Goal: Transaction & Acquisition: Purchase product/service

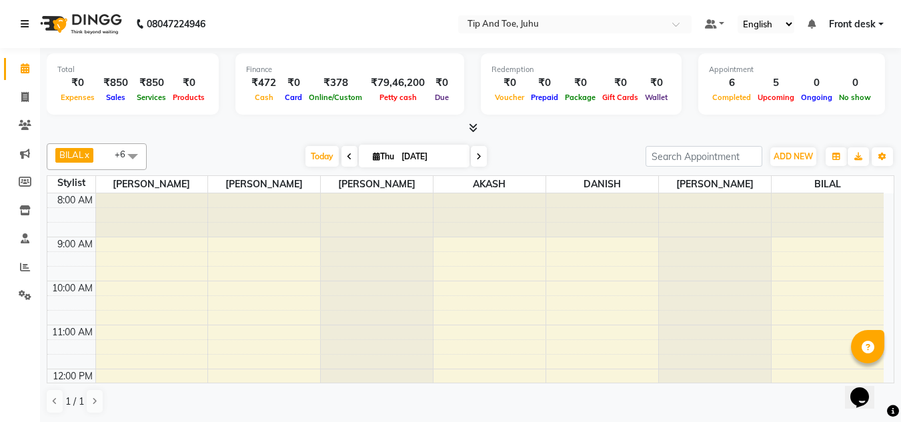
scroll to position [267, 0]
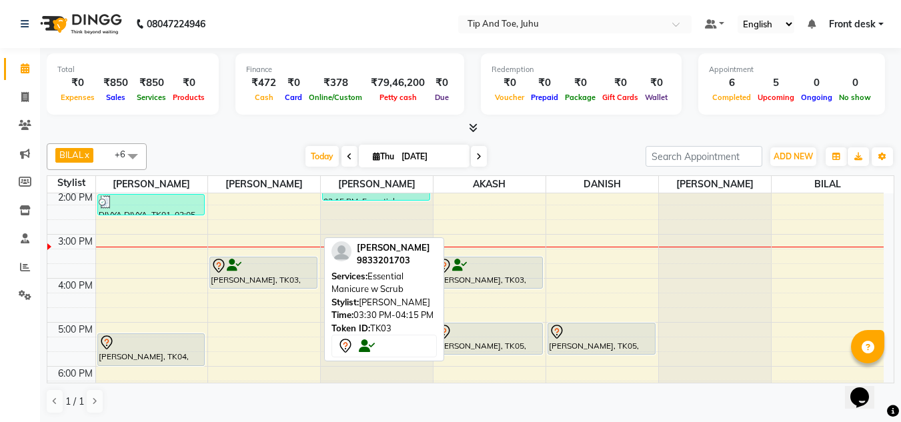
click at [299, 279] on div "[PERSON_NAME], TK03, 03:30 PM-04:15 PM, Essential Manicure w Scrub" at bounding box center [263, 272] width 107 height 31
select select "7"
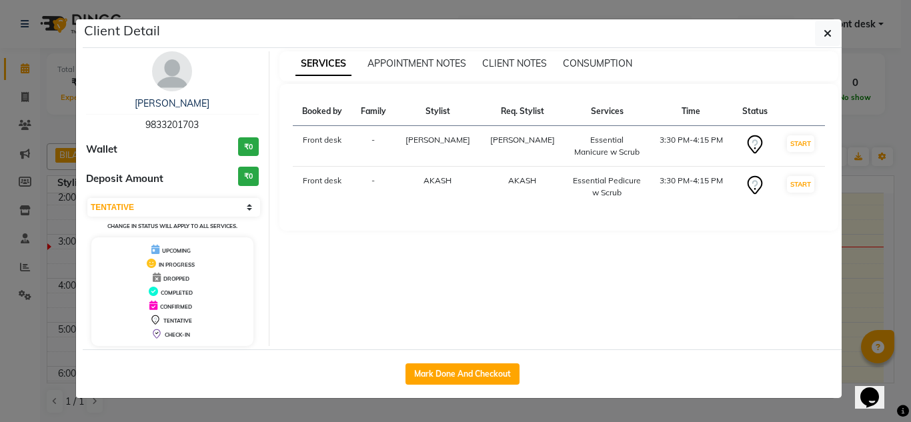
click at [424, 362] on div "Mark Done And Checkout" at bounding box center [462, 373] width 759 height 49
click at [426, 367] on button "Mark Done And Checkout" at bounding box center [462, 373] width 114 height 21
select select "service"
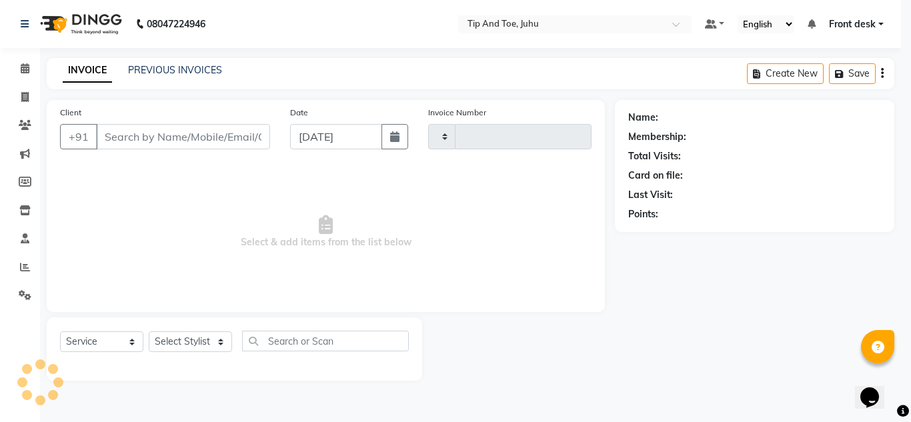
type input "1618"
select select "5516"
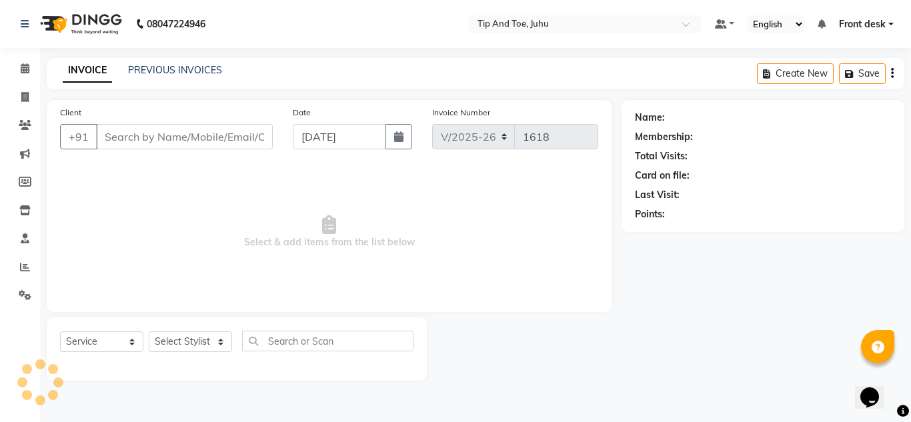
type input "9833201703"
select select "37337"
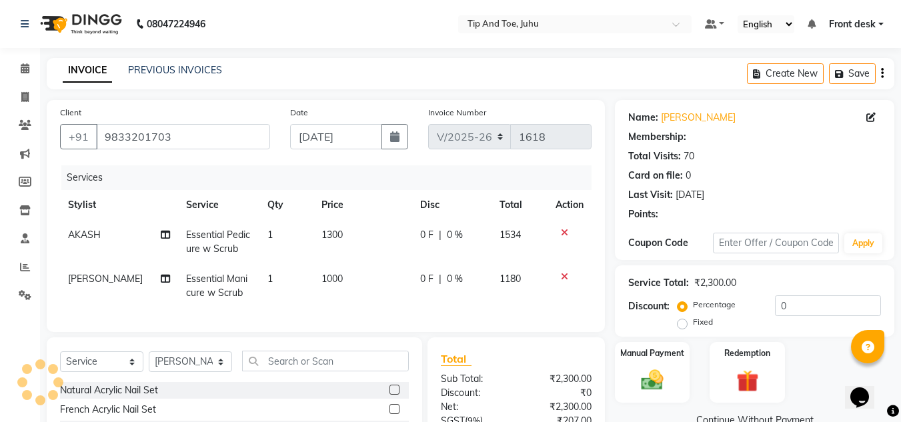
select select "1: Object"
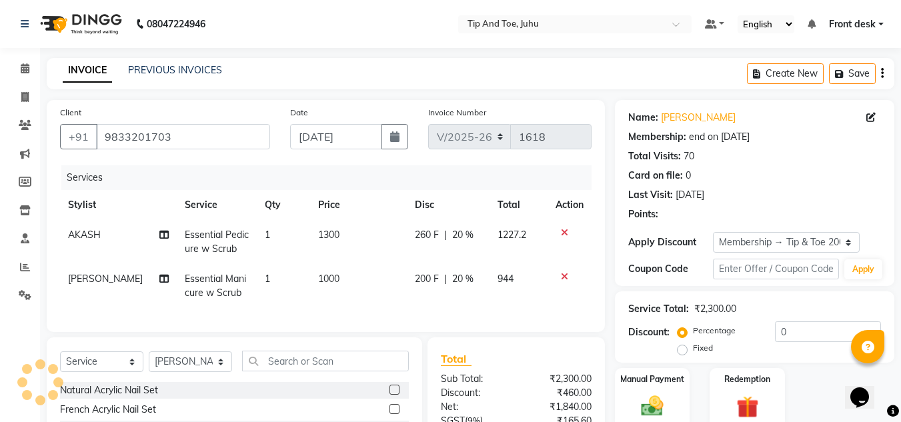
type input "20"
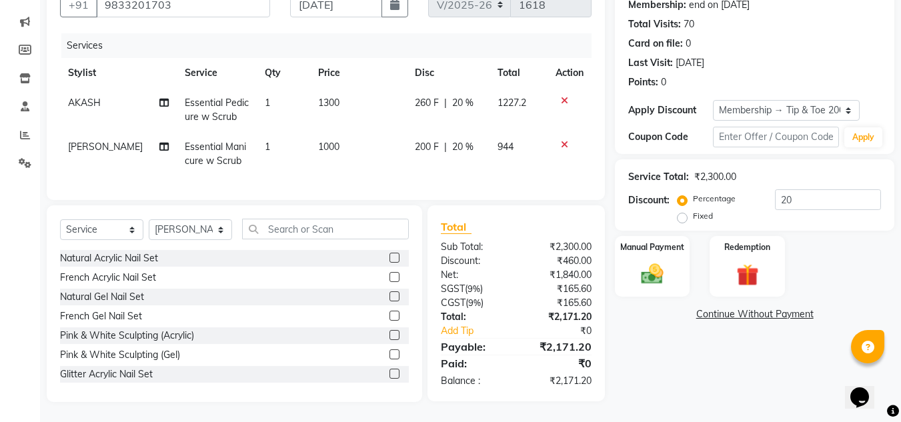
scroll to position [142, 0]
click at [642, 345] on div "Name: Chitra Keshwani Membership: end on 20-04-2028 Total Visits: 70 Card on fi…" at bounding box center [759, 185] width 289 height 434
click at [685, 346] on div "Name: Chitra Keshwani Membership: end on 20-04-2028 Total Visits: 70 Card on fi…" at bounding box center [759, 185] width 289 height 434
click at [218, 98] on td "Essential Pedicure w Scrub" at bounding box center [217, 110] width 80 height 44
select select "37330"
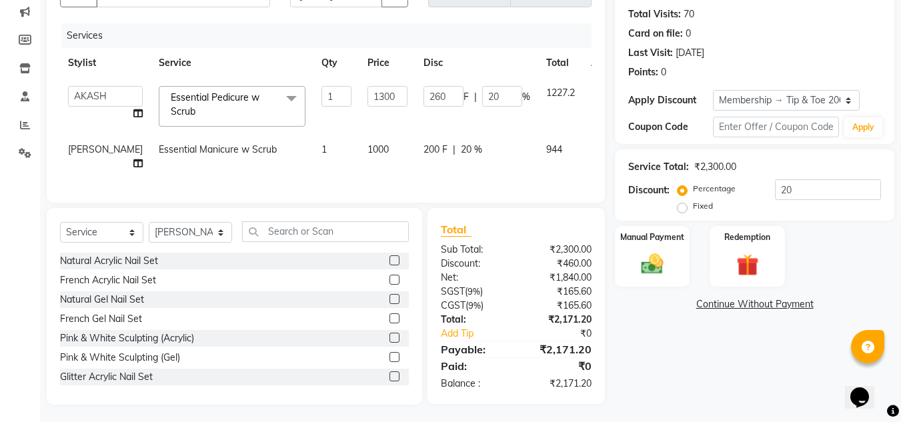
click at [211, 108] on span "Essential Pedicure w Scrub x" at bounding box center [225, 105] width 117 height 29
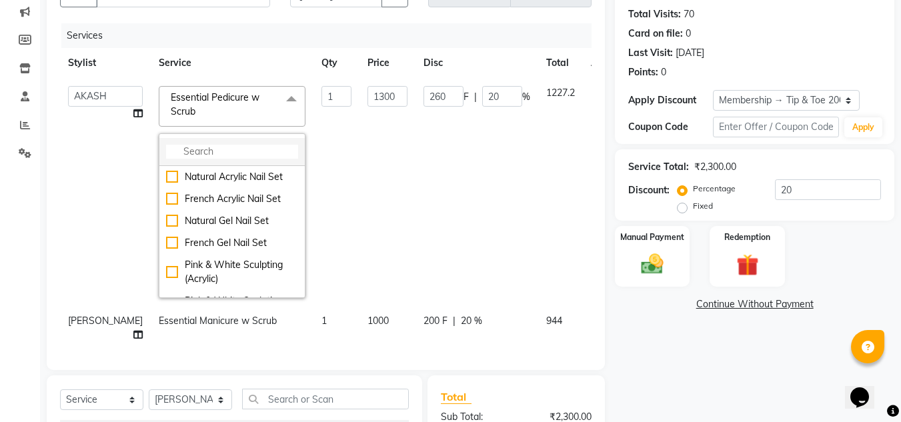
click at [195, 153] on input "multiselect-search" at bounding box center [232, 152] width 132 height 14
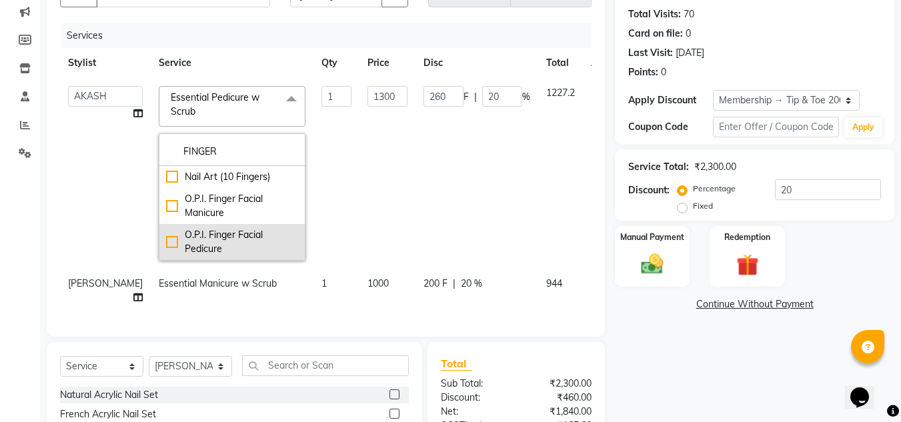
type input "FINGER"
click at [159, 244] on li "O.P.I. Finger Facial Pedicure" at bounding box center [231, 242] width 145 height 36
checkbox input "true"
type input "2700"
type input "540"
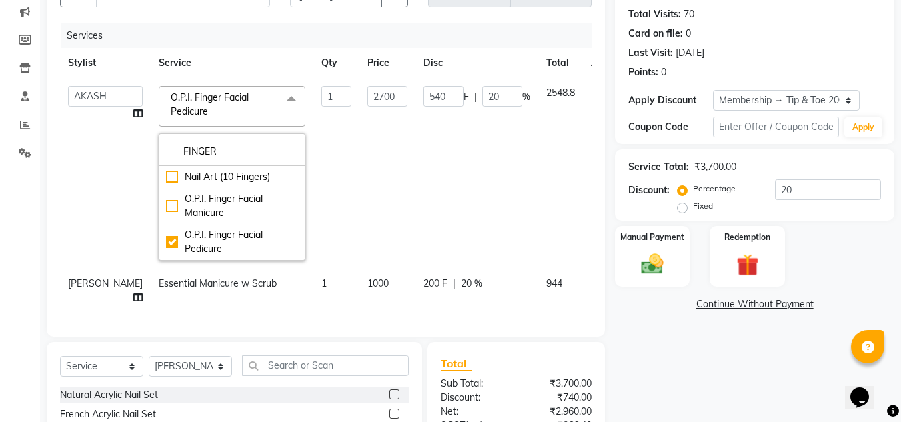
click at [95, 225] on td "[PERSON_NAME] AKASH [PERSON_NAME] kharei [PERSON_NAME] DANISH [PERSON_NAME] Fro…" at bounding box center [105, 173] width 91 height 191
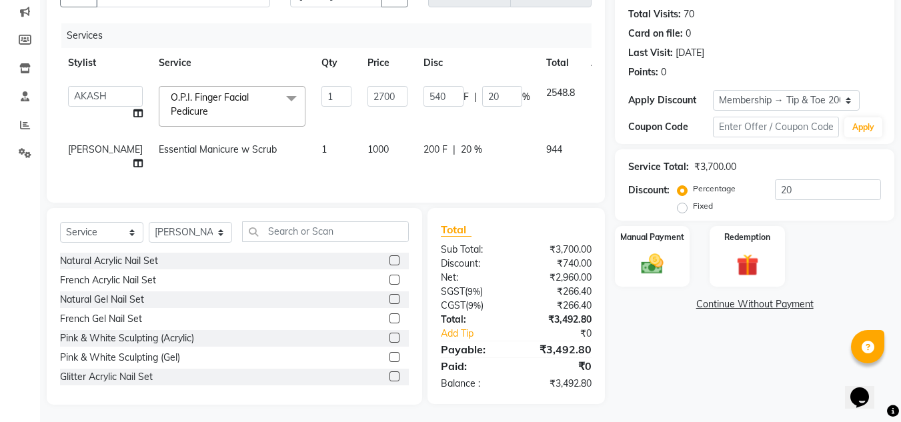
click at [20, 243] on div "Calendar Invoice Clients Marketing Members Inventory Staff Reports Settings Com…" at bounding box center [90, 150] width 180 height 509
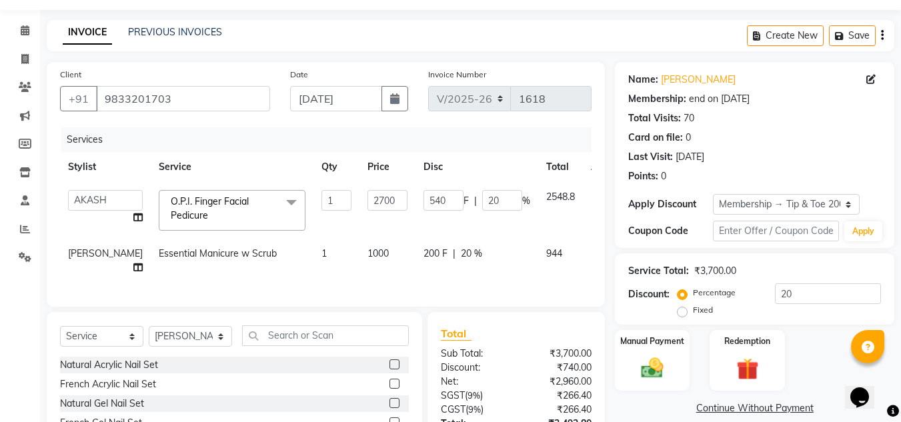
scroll to position [133, 0]
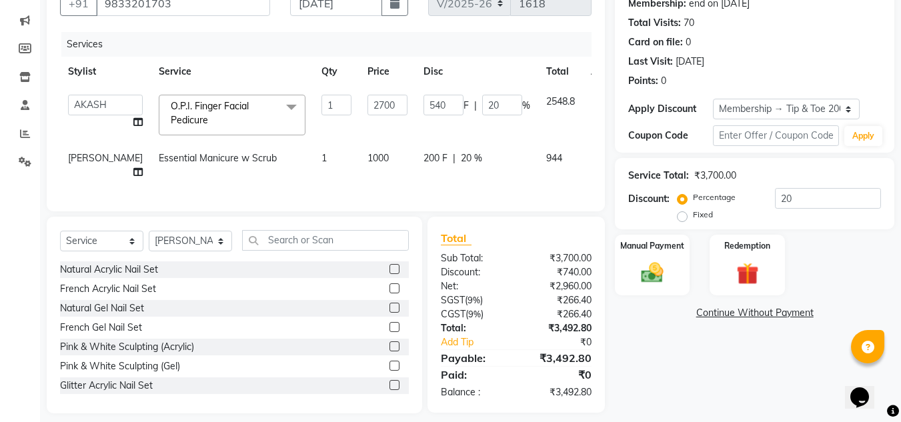
click at [313, 163] on td "1" at bounding box center [336, 165] width 46 height 44
select select "37337"
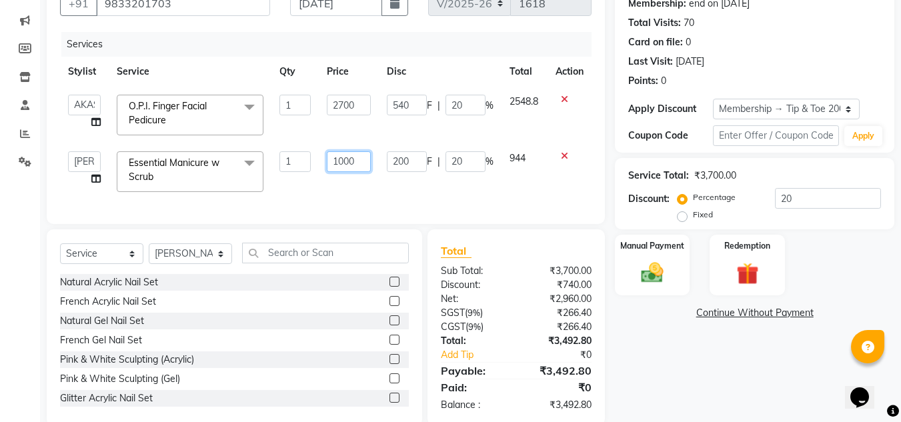
click at [358, 169] on input "1000" at bounding box center [349, 161] width 44 height 21
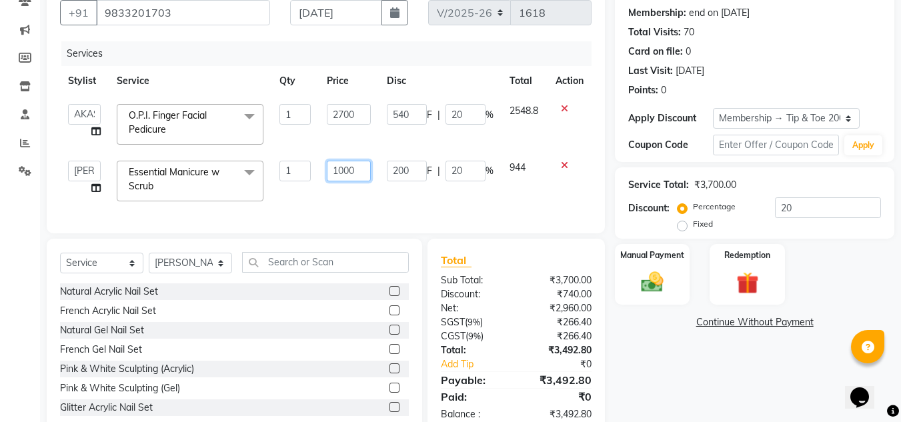
scroll to position [101, 0]
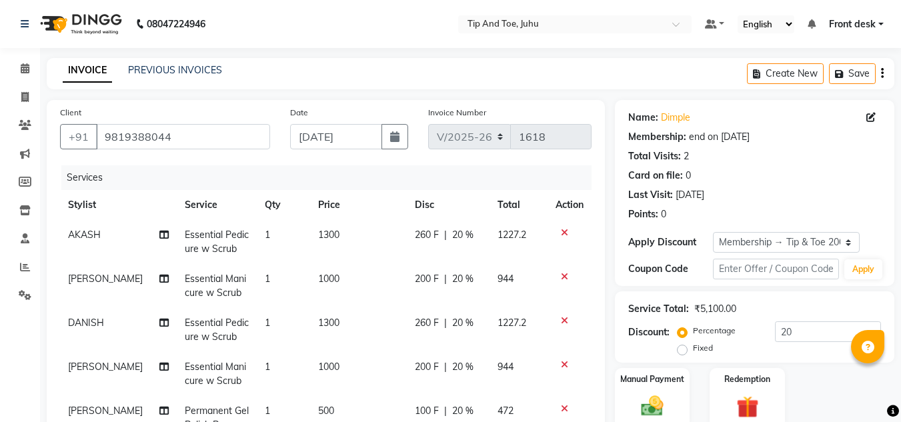
select select "5516"
select select "service"
select select "37337"
select select "1: Object"
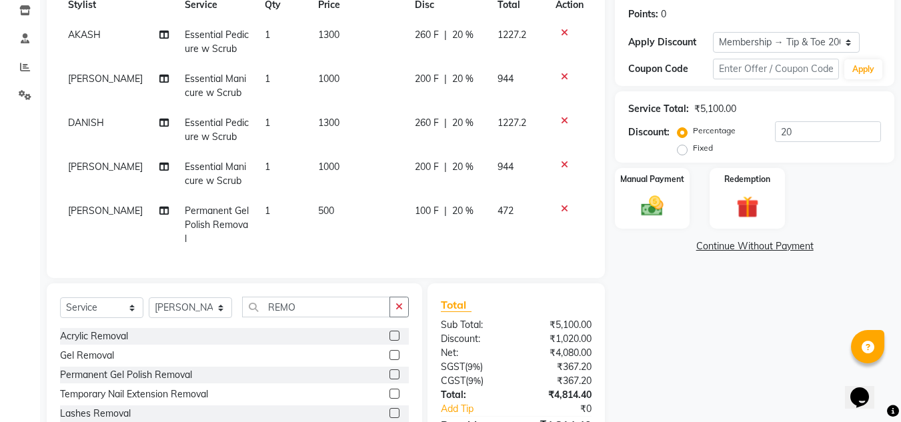
scroll to position [267, 0]
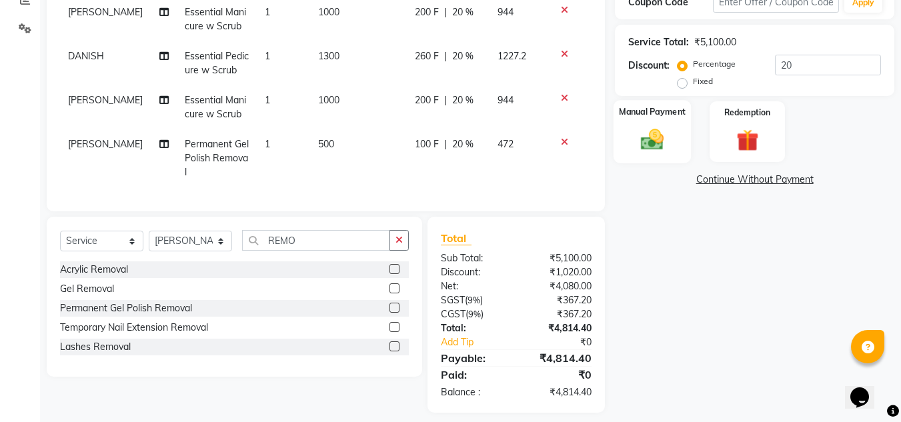
click at [675, 145] on div "Manual Payment" at bounding box center [652, 131] width 78 height 63
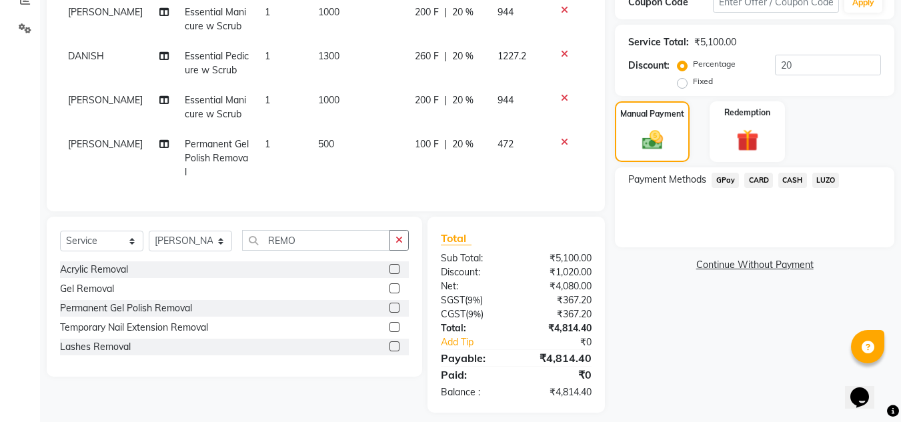
click at [759, 182] on span "CARD" at bounding box center [758, 180] width 29 height 15
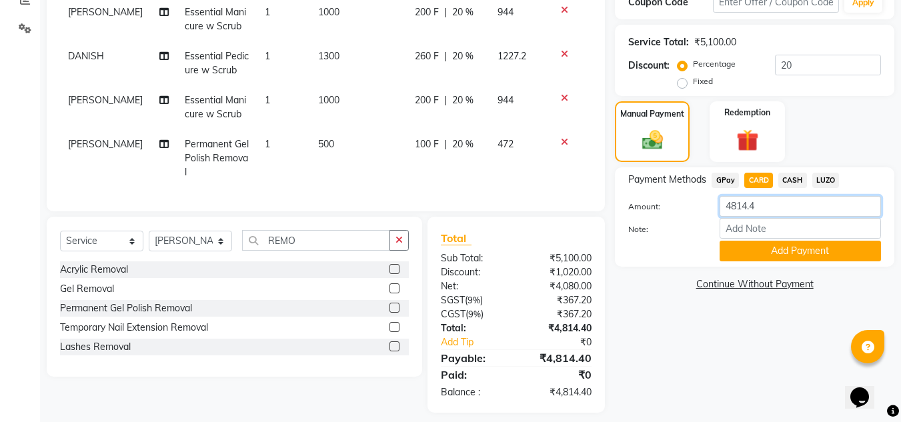
click at [766, 209] on input "4814.4" at bounding box center [799, 206] width 161 height 21
type input "4"
type input "3750"
click at [769, 251] on button "Add Payment" at bounding box center [799, 251] width 161 height 21
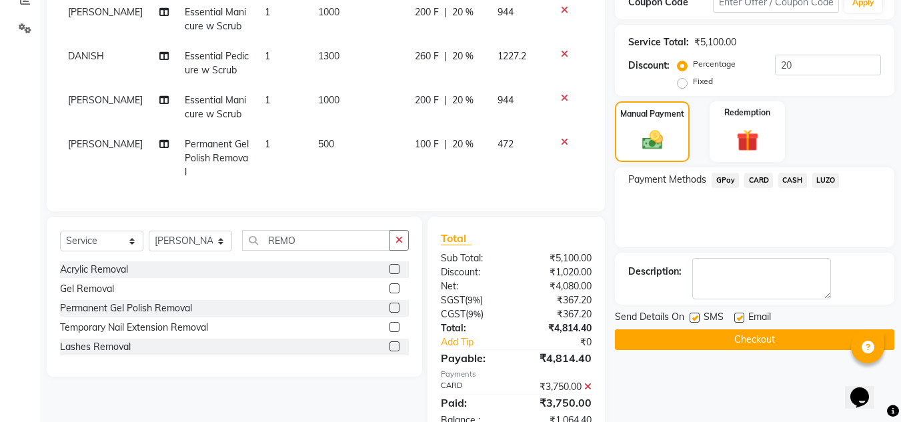
click at [690, 319] on label at bounding box center [694, 318] width 10 height 10
click at [690, 319] on input "checkbox" at bounding box center [693, 318] width 9 height 9
checkbox input "false"
click at [740, 317] on label at bounding box center [739, 318] width 10 height 10
click at [740, 317] on input "checkbox" at bounding box center [738, 318] width 9 height 9
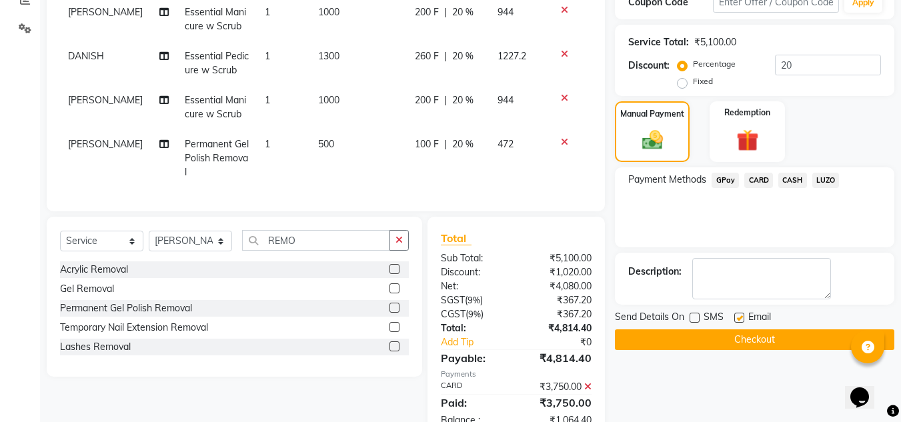
checkbox input "false"
click at [793, 181] on span "CASH" at bounding box center [792, 180] width 29 height 15
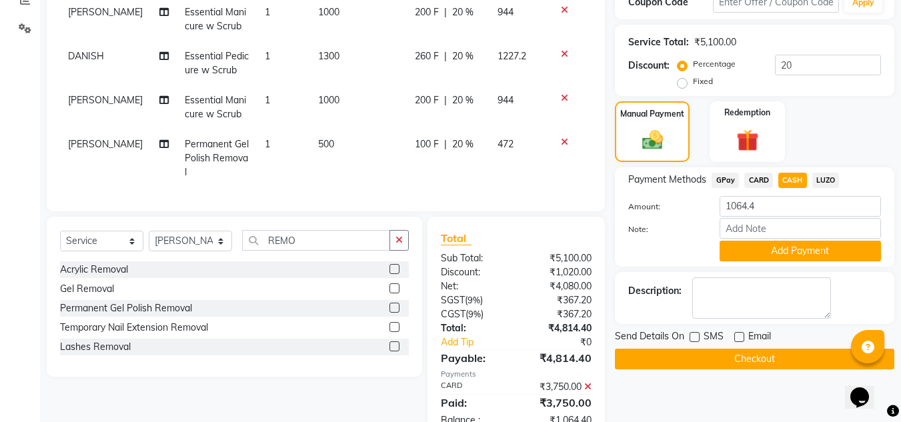
scroll to position [305, 0]
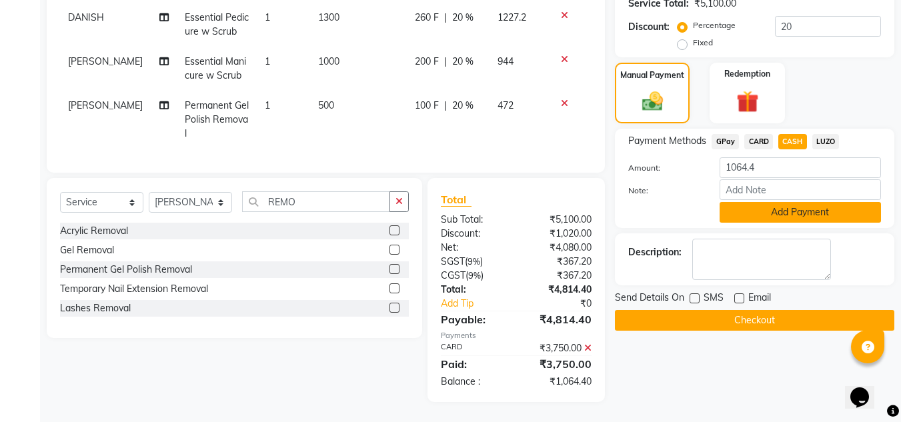
click at [771, 222] on button "Add Payment" at bounding box center [799, 212] width 161 height 21
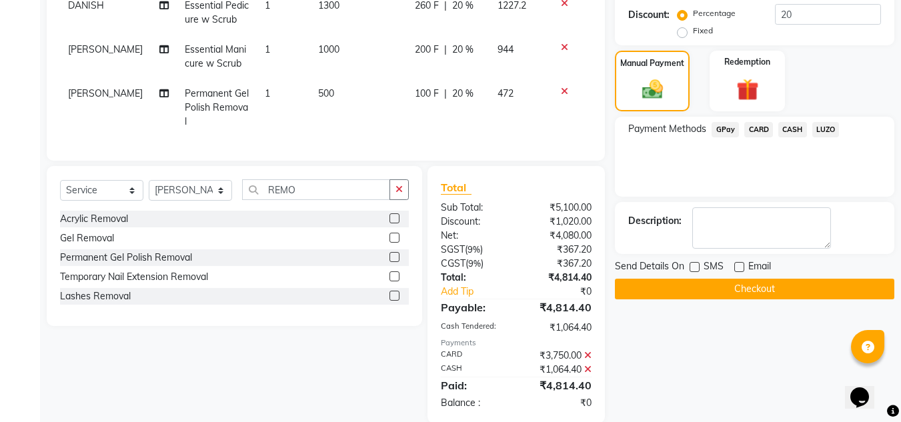
scroll to position [339, 0]
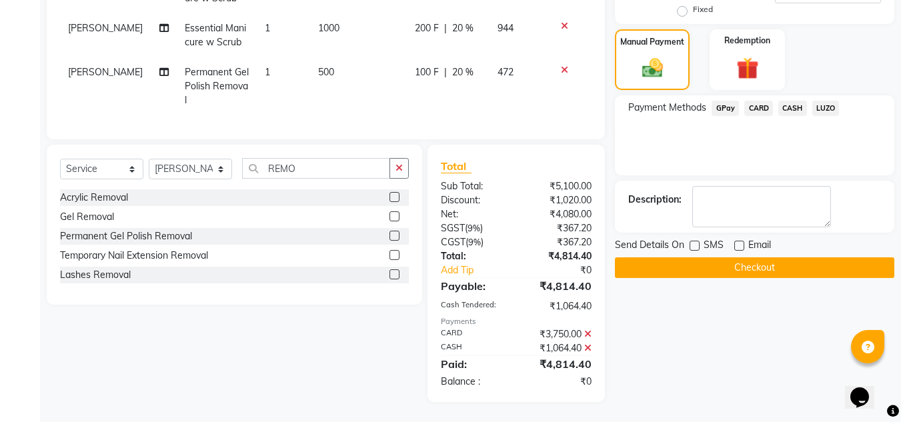
click at [731, 265] on button "Checkout" at bounding box center [754, 267] width 279 height 21
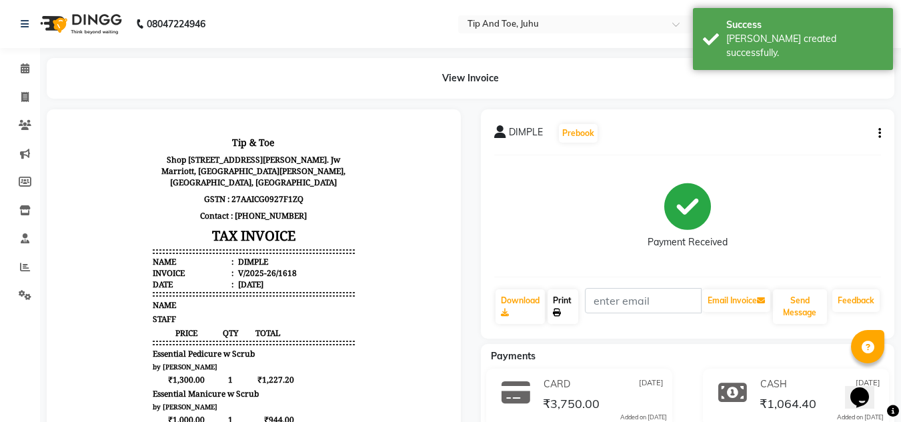
click at [555, 317] on link "Print" at bounding box center [562, 306] width 31 height 35
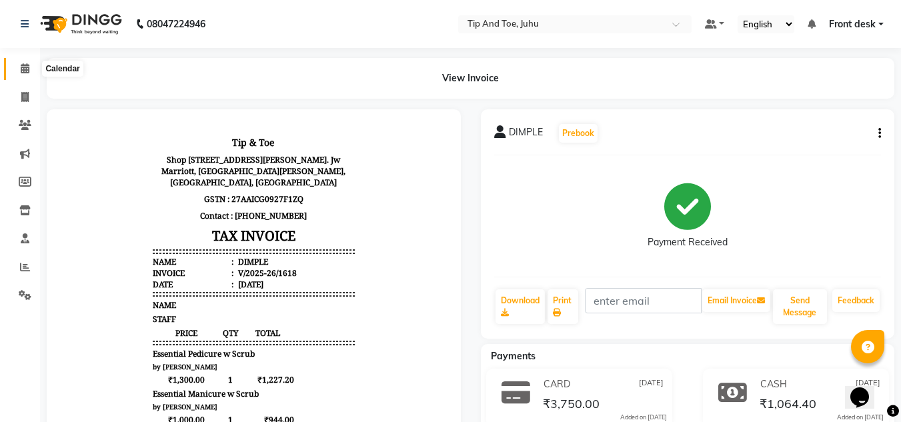
click at [24, 62] on span at bounding box center [24, 68] width 23 height 15
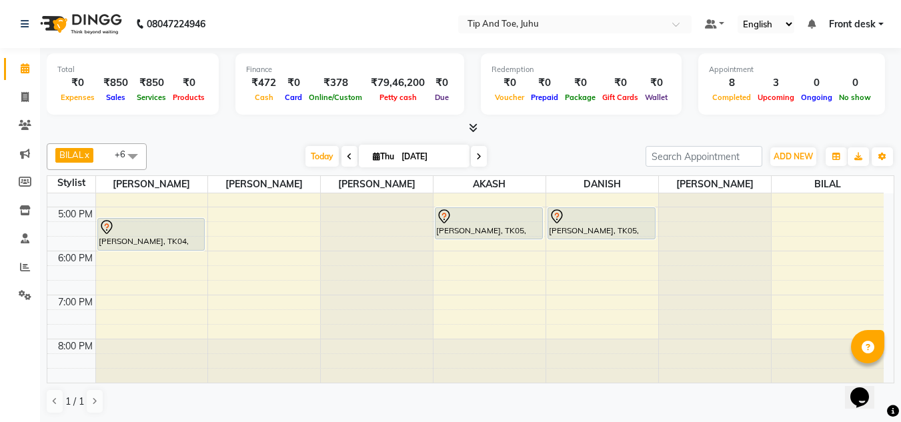
scroll to position [315, 0]
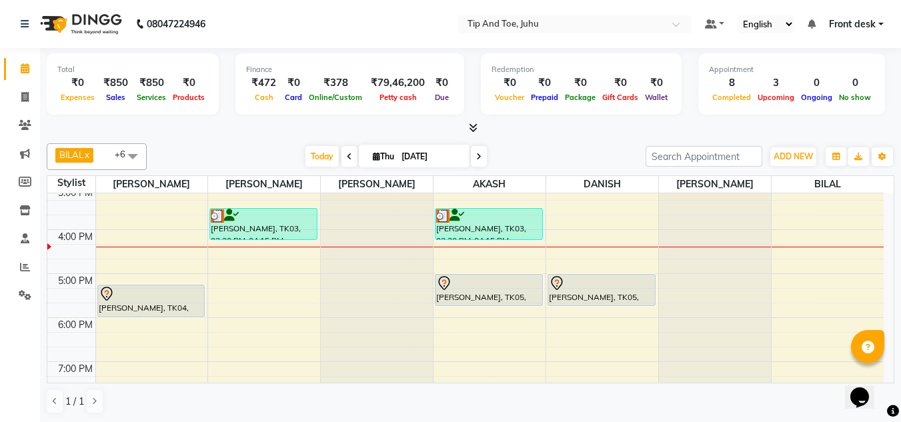
click at [585, 169] on div "BILAL x NISHANT x SADHNA x AKSHATA x AKASH x DANISH x Angeli kharei x +6 Select…" at bounding box center [470, 156] width 847 height 27
click at [583, 129] on div at bounding box center [470, 128] width 847 height 14
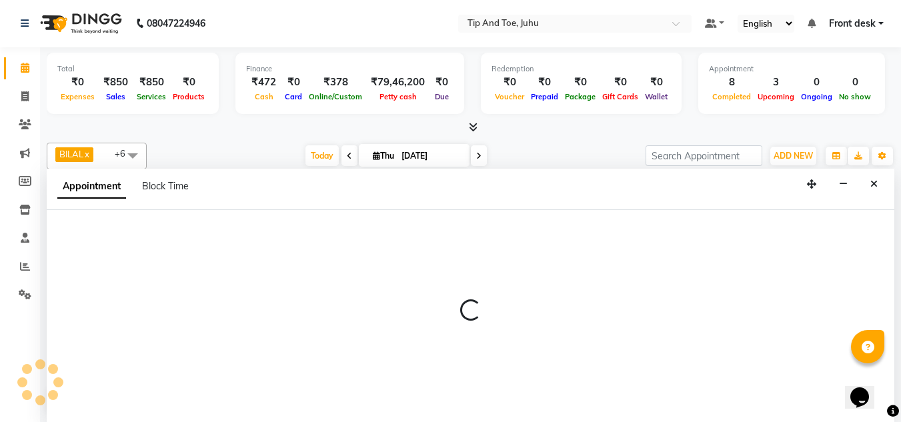
select select "86116"
select select "1020"
select select "tentative"
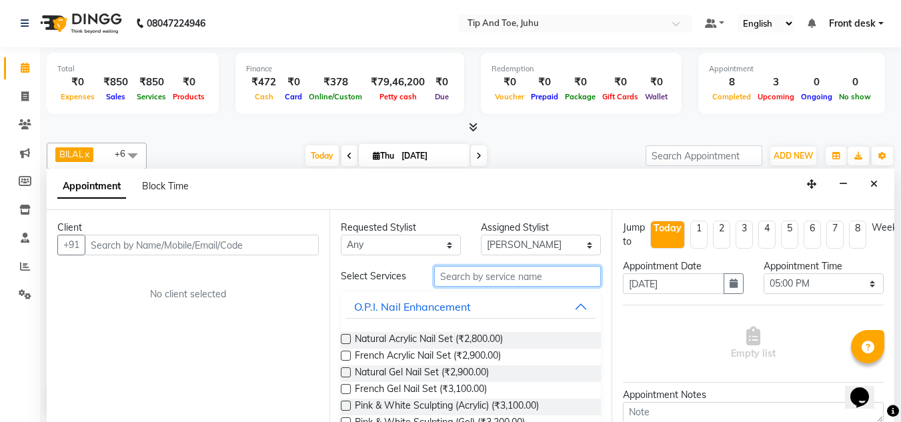
click at [485, 278] on input "text" at bounding box center [517, 276] width 167 height 21
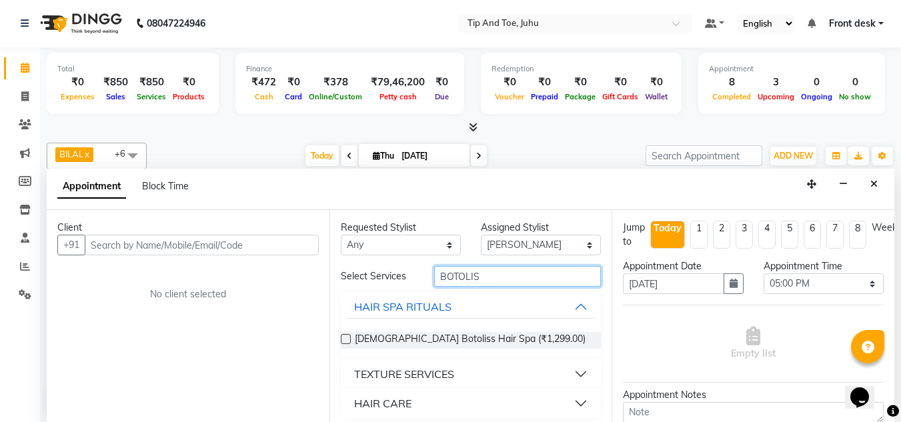
type input "BOTOLIS"
click at [347, 341] on label at bounding box center [346, 339] width 10 height 10
click at [347, 341] on input "checkbox" at bounding box center [345, 340] width 9 height 9
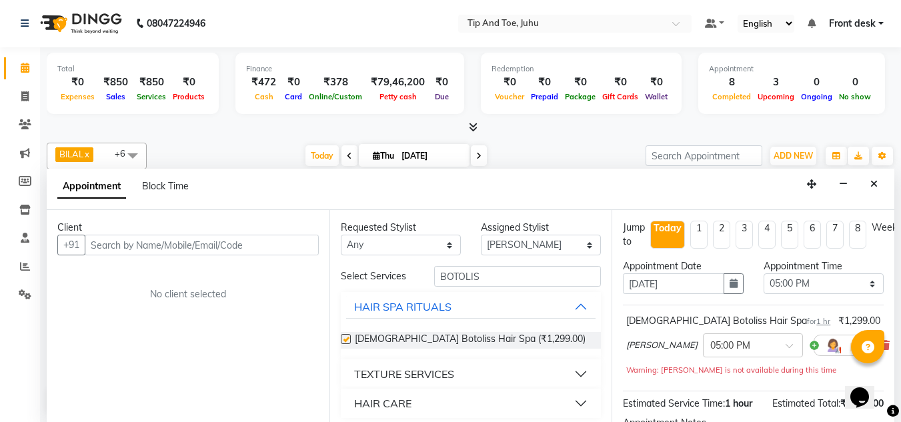
checkbox input "false"
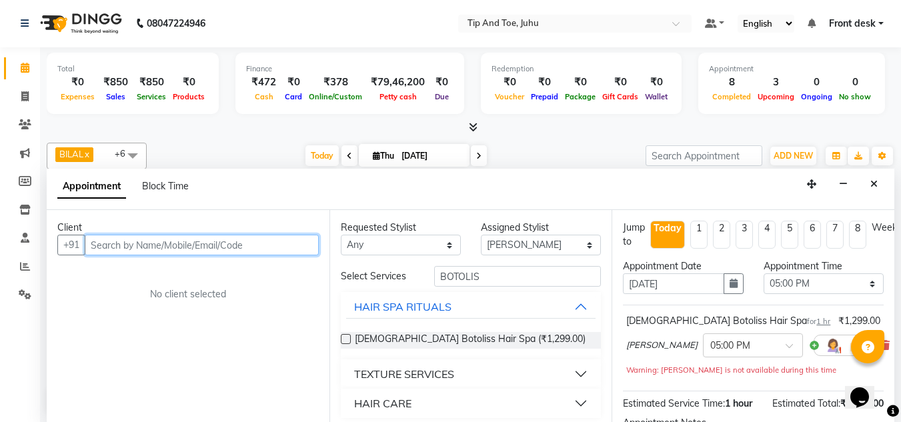
click at [279, 248] on input "text" at bounding box center [202, 245] width 234 height 21
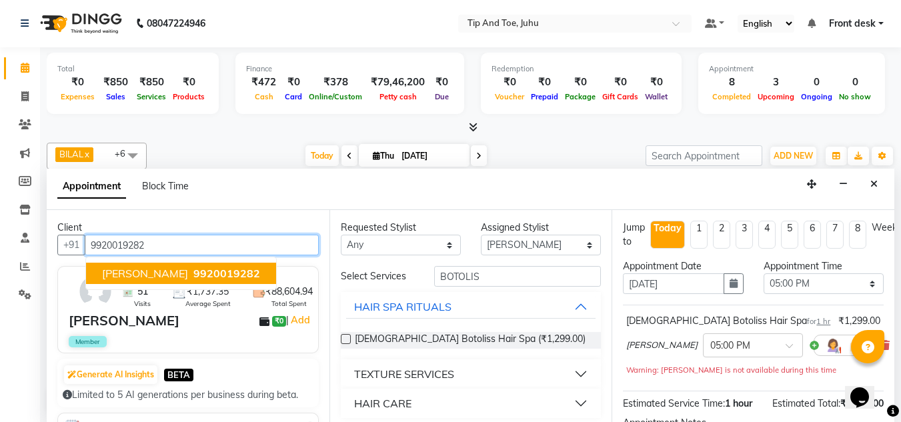
click at [204, 271] on span "9920019282" at bounding box center [226, 273] width 67 height 13
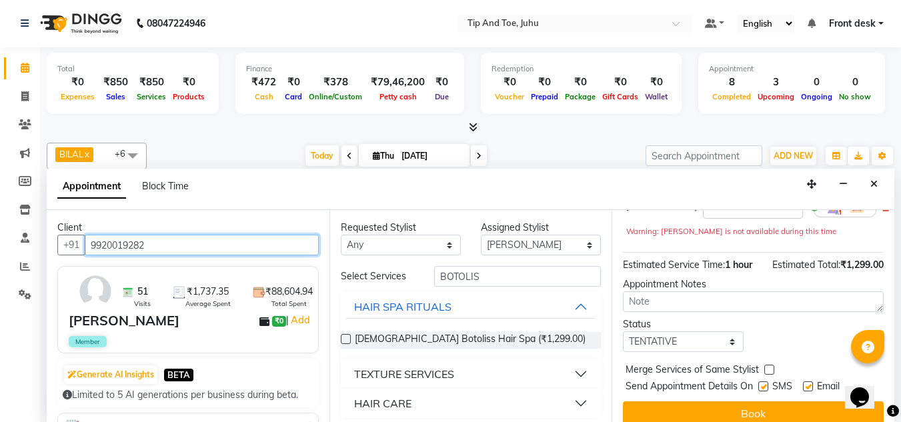
scroll to position [163, 0]
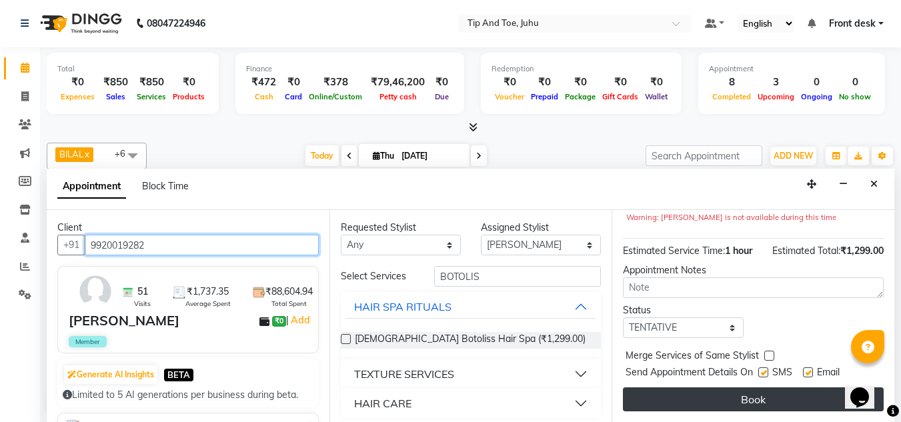
type input "9920019282"
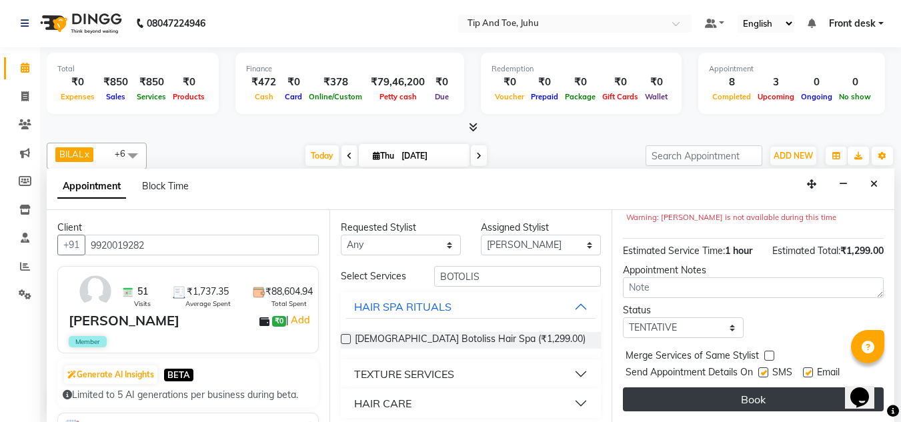
click at [716, 387] on button "Book" at bounding box center [753, 399] width 261 height 24
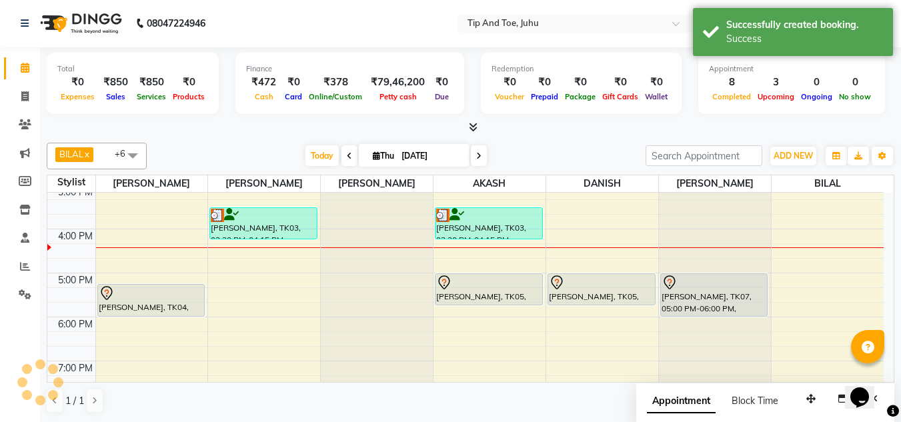
scroll to position [0, 0]
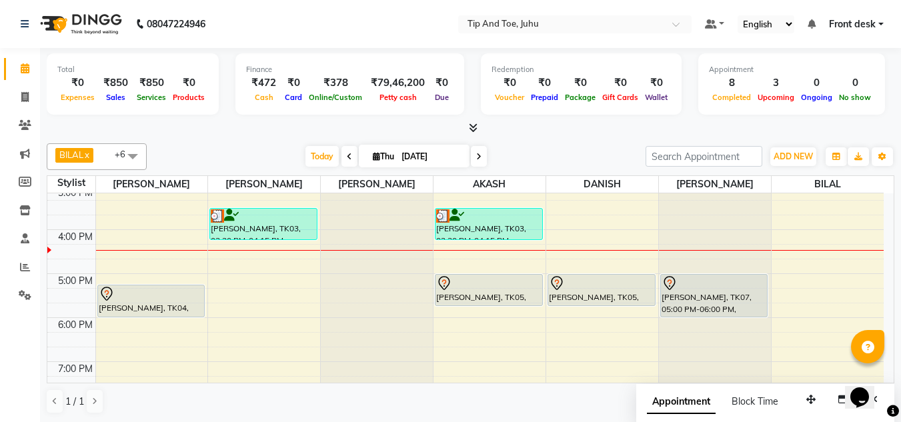
click at [373, 157] on icon at bounding box center [376, 156] width 7 height 9
select select "9"
select select "2025"
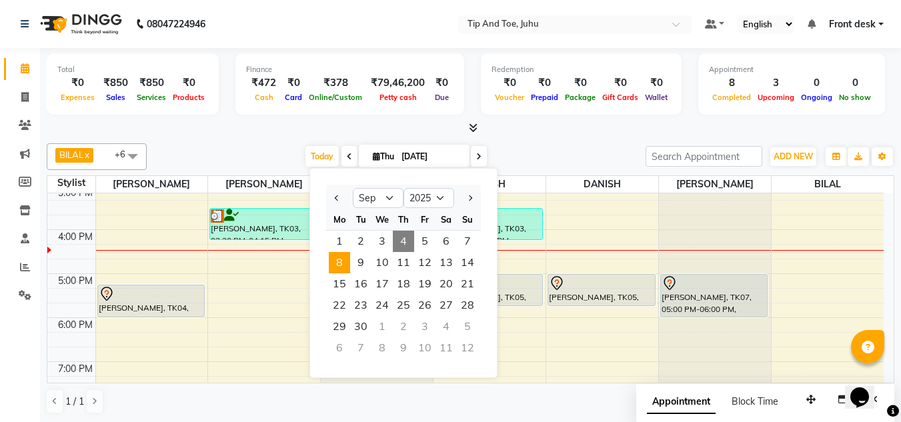
click at [338, 267] on span "8" at bounding box center [339, 262] width 21 height 21
type input "08-09-2025"
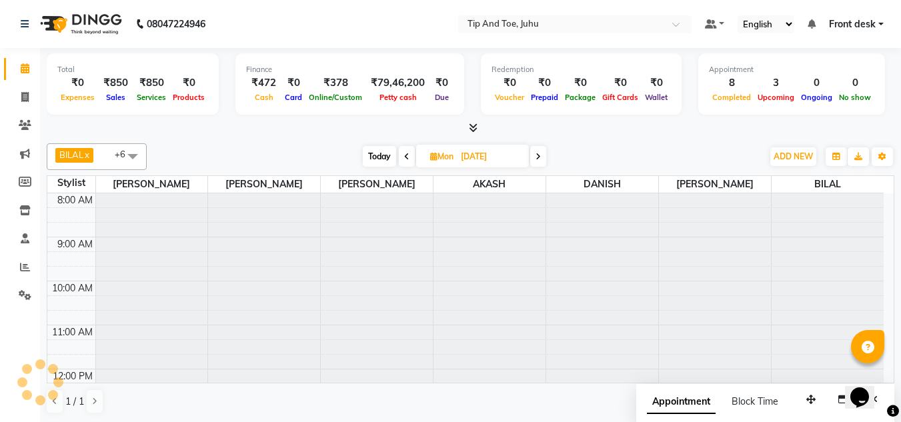
scroll to position [353, 0]
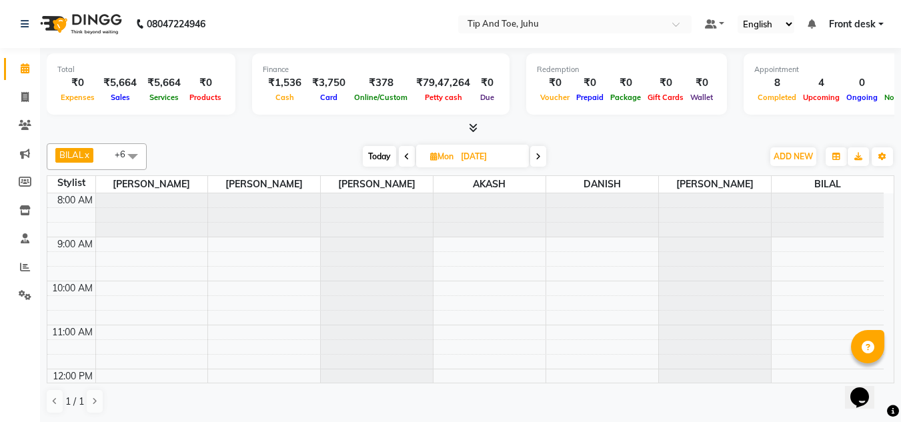
click at [330, 143] on div "BILAL x NISHANT x SADHNA x AKSHATA x AKASH x DANISH x Angeli kharei x +6 Select…" at bounding box center [470, 156] width 847 height 27
click at [308, 119] on div "Total ₹0 Expenses ₹5,664 Sales ₹5,664 Services ₹0 Products Finance ₹1,536 Cash …" at bounding box center [470, 91] width 847 height 87
click at [354, 123] on div at bounding box center [470, 128] width 847 height 14
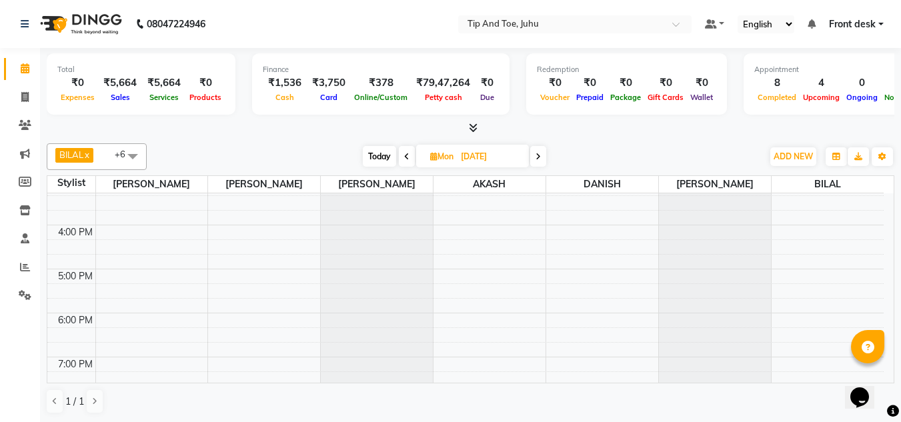
scroll to position [382, 0]
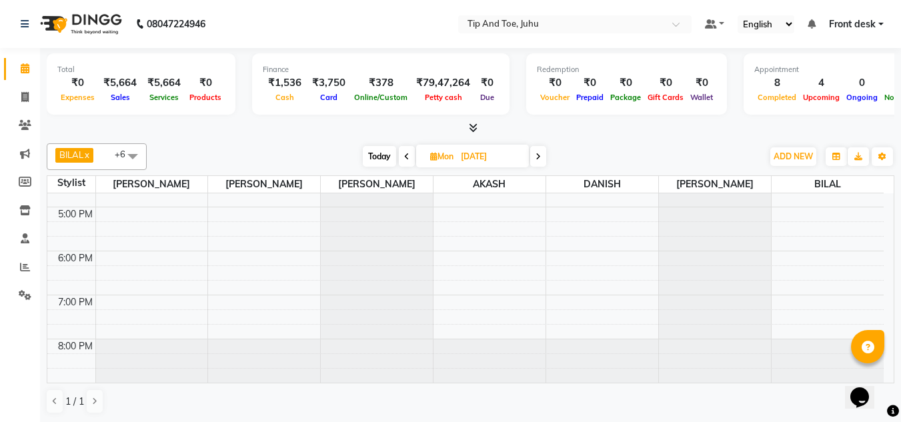
click at [377, 160] on span "Today" at bounding box center [379, 156] width 33 height 21
type input "[DATE]"
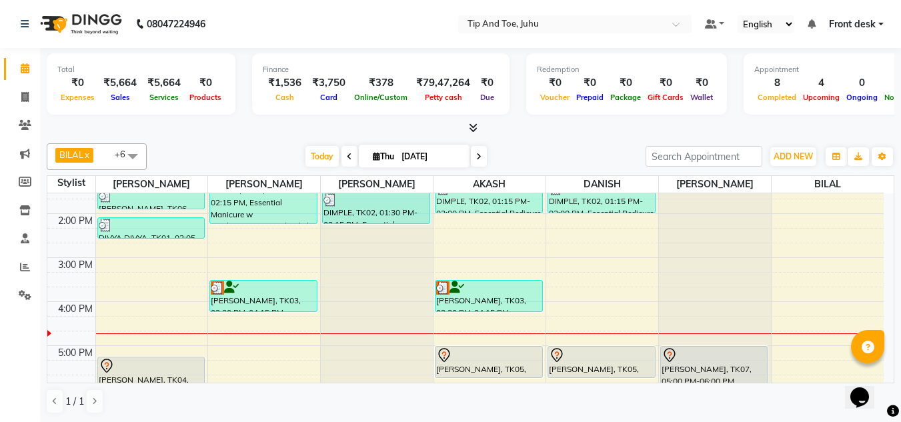
scroll to position [219, 0]
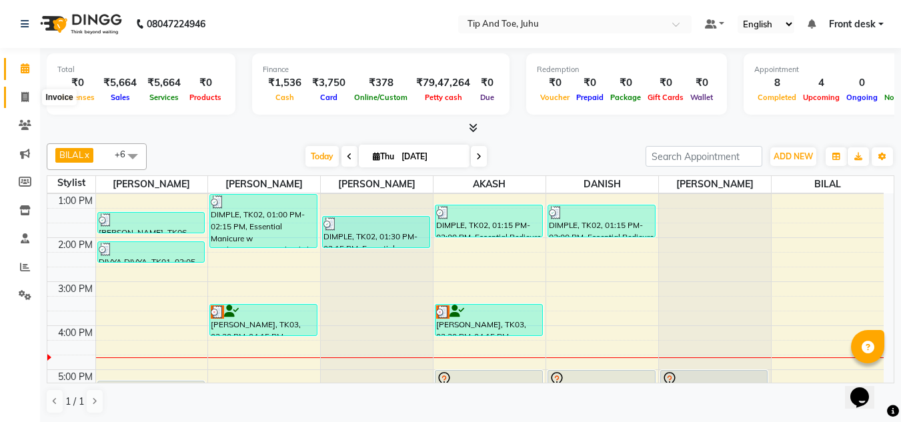
click at [25, 94] on icon at bounding box center [24, 97] width 7 height 10
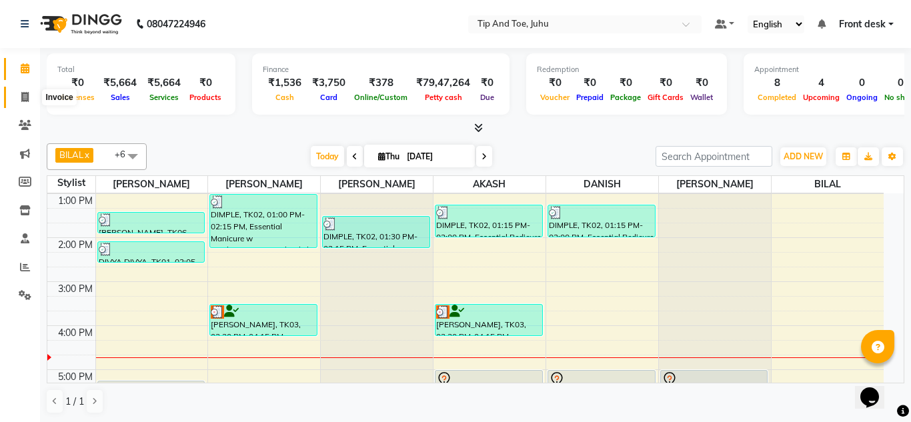
select select "5516"
select select "service"
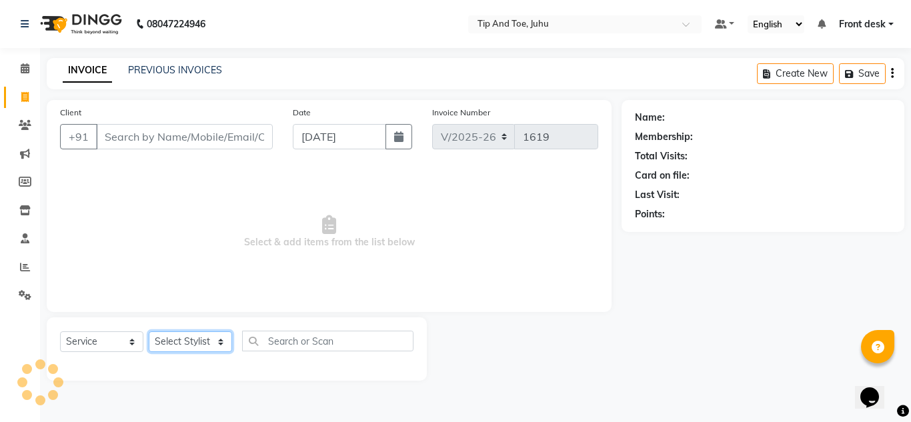
click at [200, 336] on select "Select Stylist" at bounding box center [190, 341] width 83 height 21
select select "39814"
click at [149, 331] on select "Select Stylist AJAY UTKAR AKASH [PERSON_NAME] kharei [PERSON_NAME] DANISH [PERS…" at bounding box center [190, 341] width 83 height 21
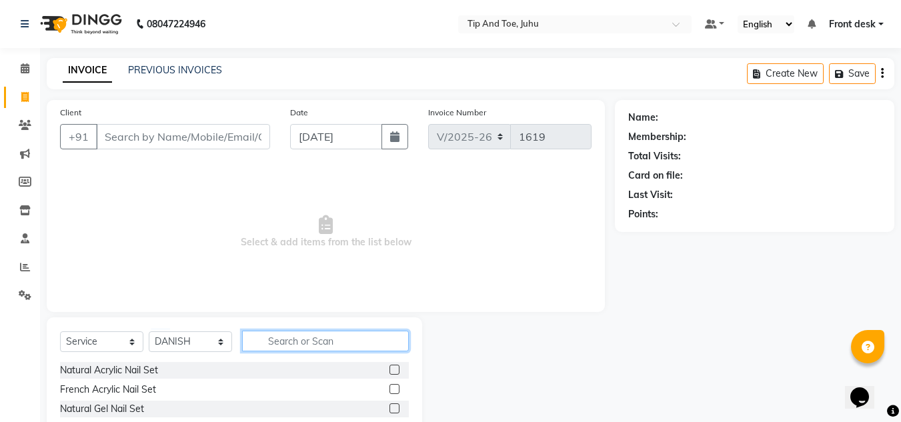
click at [347, 337] on input "text" at bounding box center [325, 341] width 167 height 21
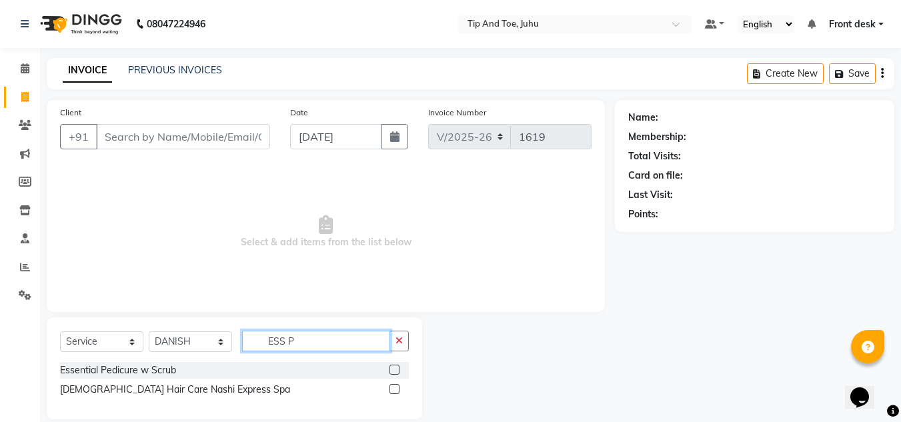
type input "ESS P"
click at [395, 369] on label at bounding box center [394, 370] width 10 height 10
click at [395, 369] on input "checkbox" at bounding box center [393, 370] width 9 height 9
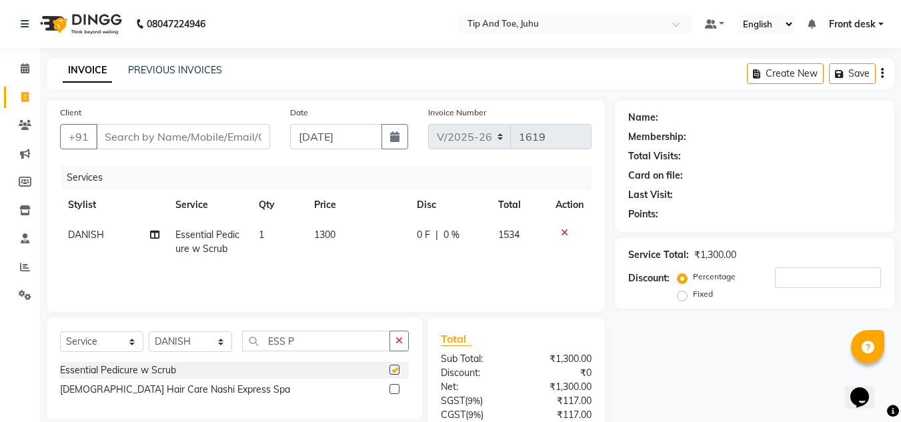
checkbox input "false"
click at [167, 343] on select "Select Stylist AJAY UTKAR AKASH AKSHATA Angeli kharei AZHAR BILAL DANISH DHANSH…" at bounding box center [190, 341] width 83 height 21
select select "87956"
click at [149, 331] on select "Select Stylist AJAY UTKAR AKASH AKSHATA Angeli kharei AZHAR BILAL DANISH DHANSH…" at bounding box center [190, 341] width 83 height 21
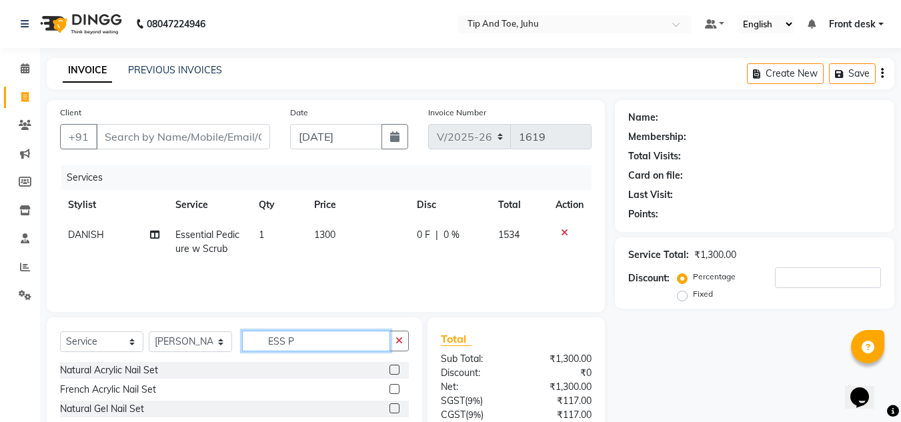
click at [337, 337] on input "ESS P" at bounding box center [316, 341] width 148 height 21
type input "ESS"
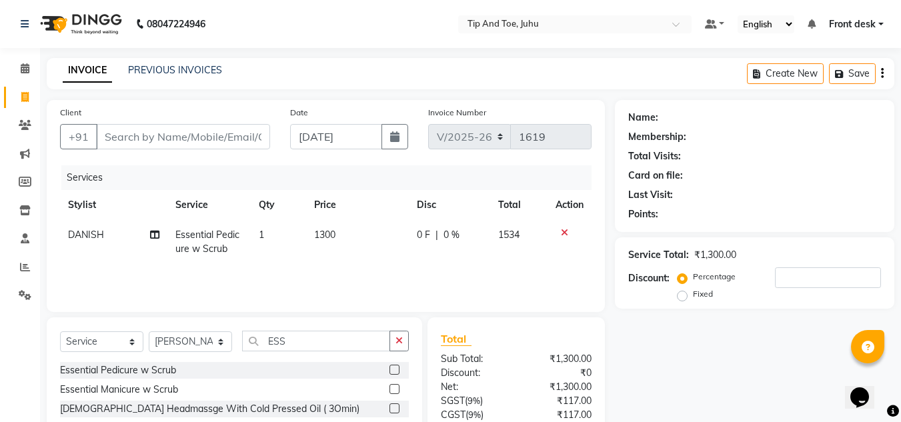
click at [395, 387] on label at bounding box center [394, 389] width 10 height 10
click at [395, 387] on input "checkbox" at bounding box center [393, 389] width 9 height 9
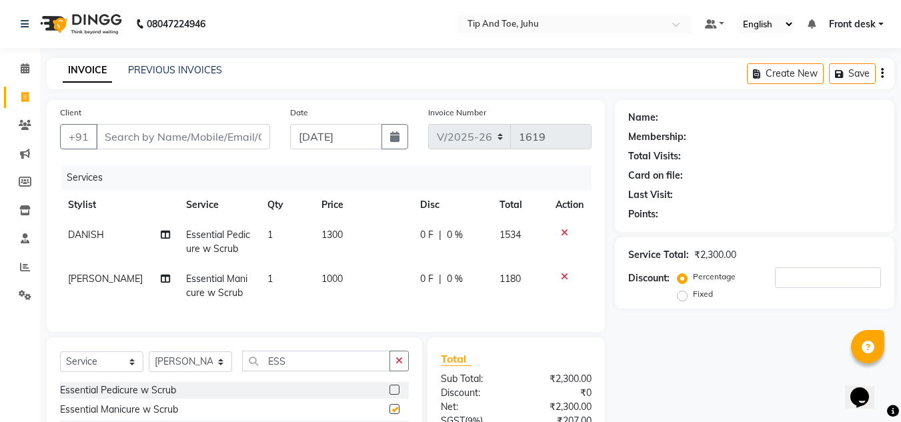
checkbox input "false"
drag, startPoint x: 192, startPoint y: 377, endPoint x: 195, endPoint y: 365, distance: 11.6
click at [192, 372] on select "Select Stylist AJAY UTKAR AKASH AKSHATA Angeli kharei AZHAR BILAL DANISH DHANSH…" at bounding box center [190, 361] width 83 height 21
select select "37337"
click at [149, 361] on select "Select Stylist AJAY UTKAR AKASH AKSHATA Angeli kharei AZHAR BILAL DANISH DHANSH…" at bounding box center [190, 361] width 83 height 21
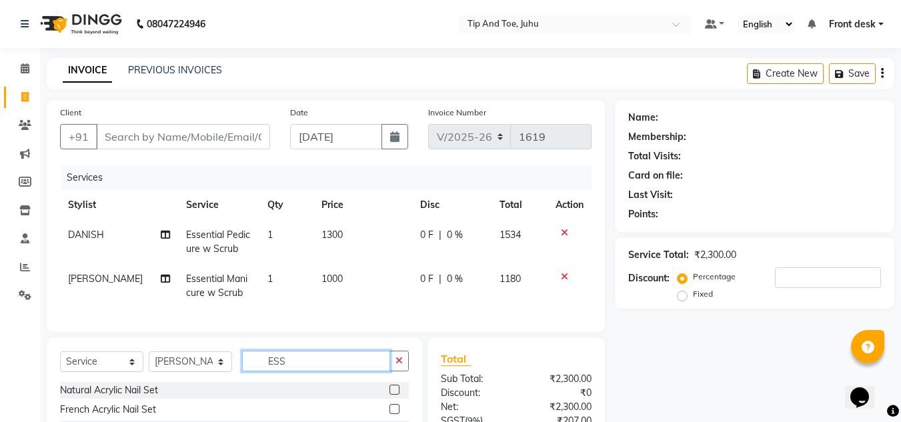
click at [327, 371] on input "ESS" at bounding box center [316, 361] width 148 height 21
type input "E"
type input "BIG"
click at [391, 395] on label at bounding box center [394, 390] width 10 height 10
click at [391, 395] on input "checkbox" at bounding box center [393, 390] width 9 height 9
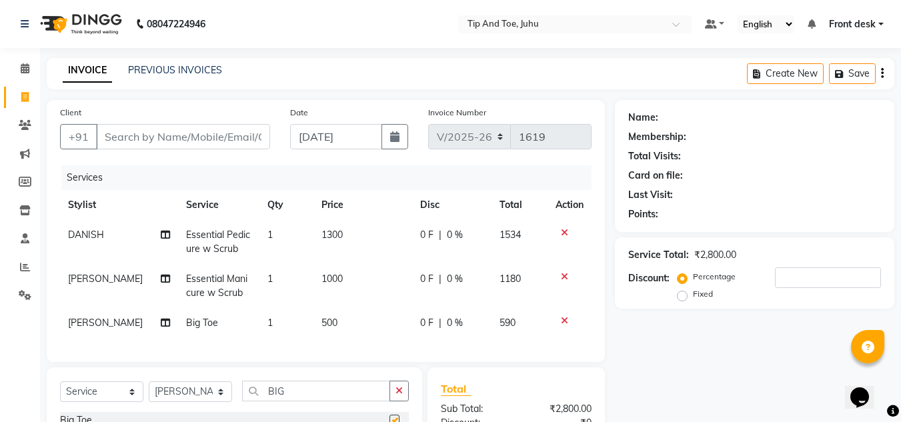
checkbox input "false"
click at [273, 329] on td "1" at bounding box center [286, 323] width 54 height 30
select select "37337"
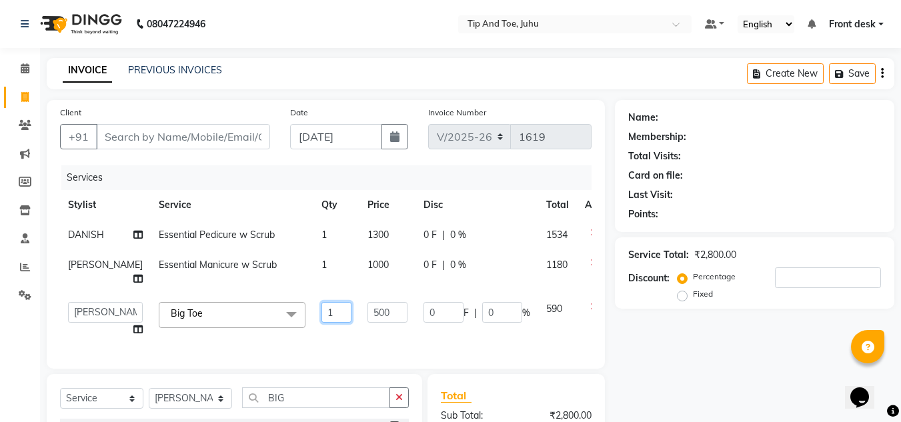
click at [321, 323] on input "1" at bounding box center [336, 312] width 30 height 21
type input "2"
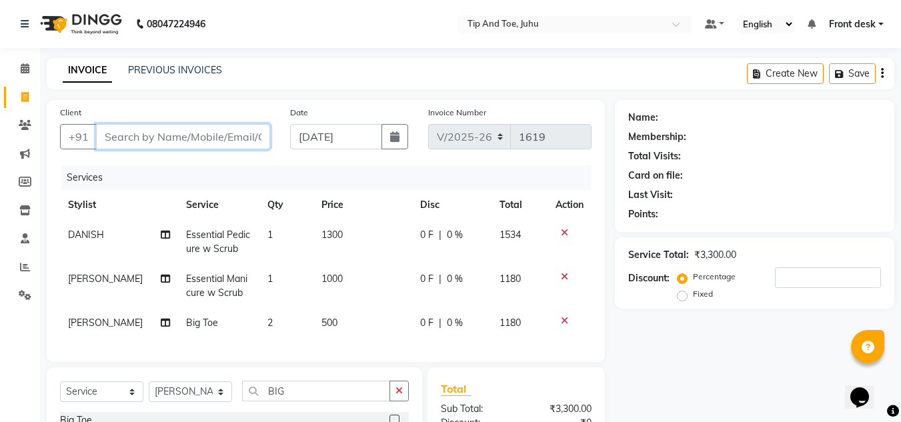
click at [144, 141] on input "Client" at bounding box center [183, 136] width 174 height 25
type input "9"
type input "0"
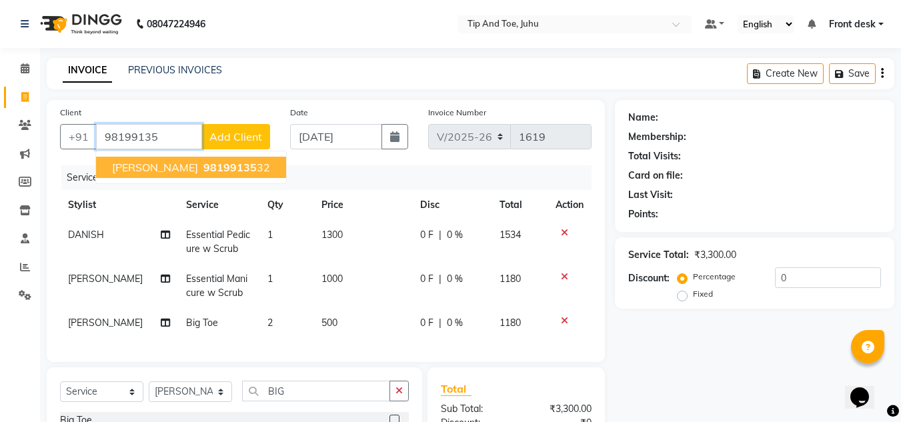
click at [144, 166] on span "Dhruval Doshi" at bounding box center [155, 167] width 86 height 13
type input "9819913532"
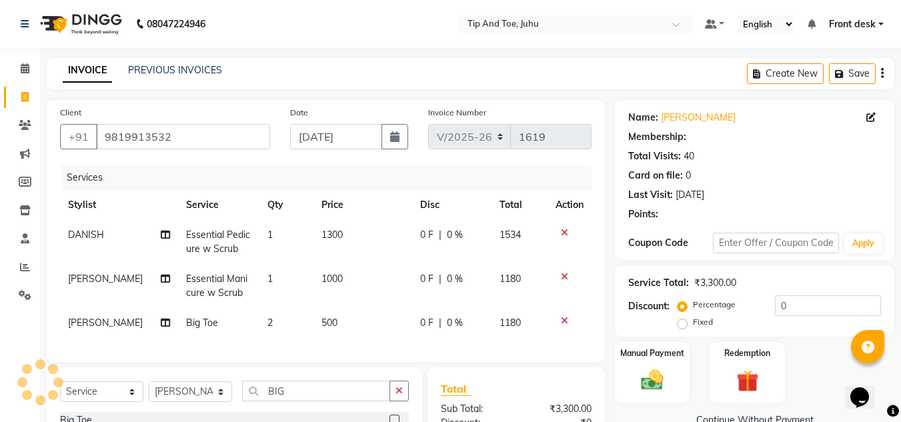
type input "20"
select select "1: Object"
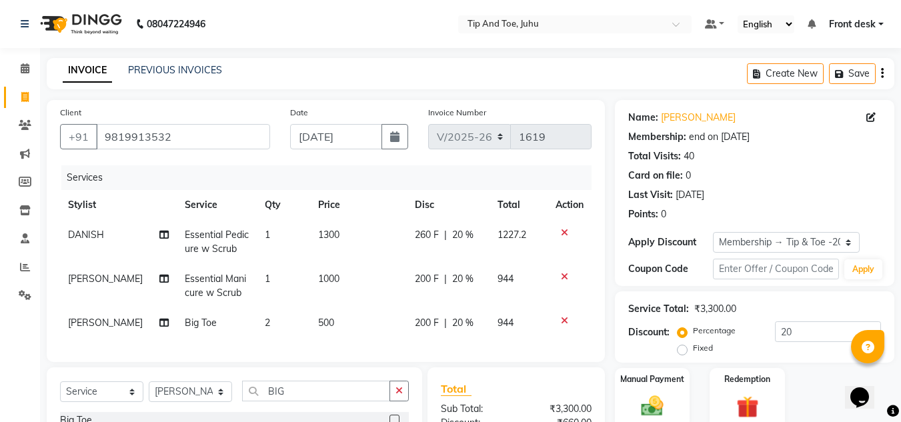
click at [267, 324] on td "2" at bounding box center [283, 323] width 53 height 30
select select "37337"
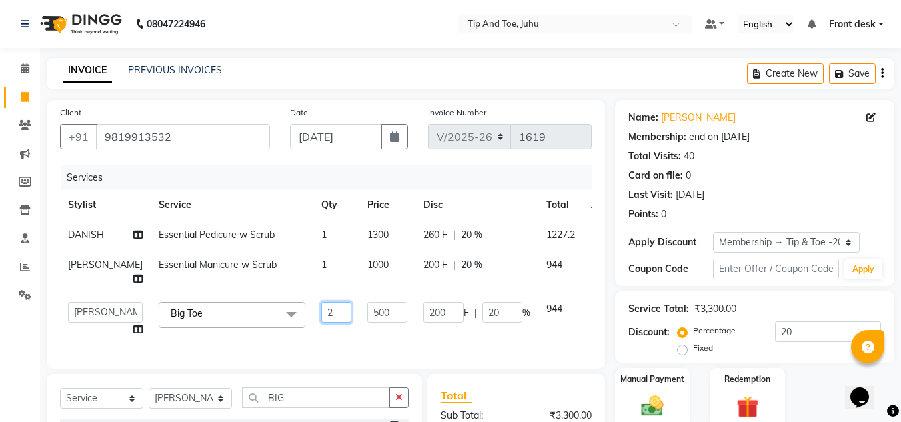
click at [321, 323] on input "2" at bounding box center [336, 312] width 30 height 21
type input "1"
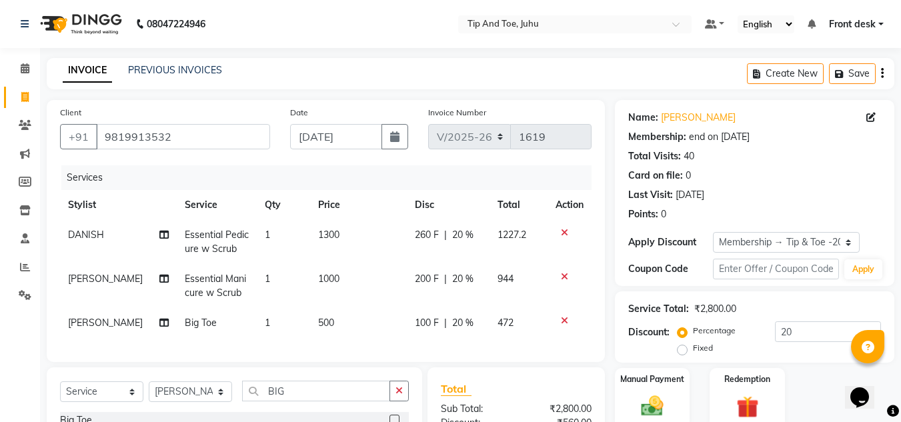
click at [349, 361] on div "Client +91 9819913532 Date 04-09-2025 Invoice Number V/2025 V/2025-26 1619 Serv…" at bounding box center [326, 231] width 558 height 262
click at [41, 335] on div "Client +91 9819913532 Date 04-09-2025 Invoice Number V/2025 V/2025-26 1619 Serv…" at bounding box center [326, 331] width 578 height 463
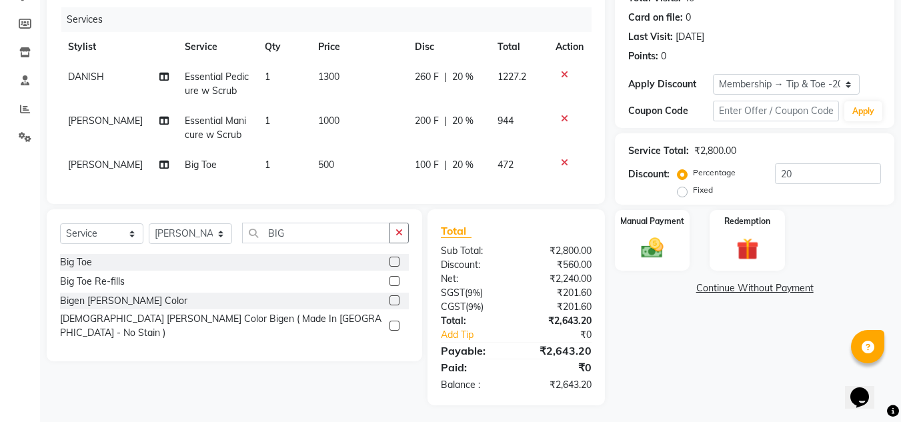
scroll to position [171, 0]
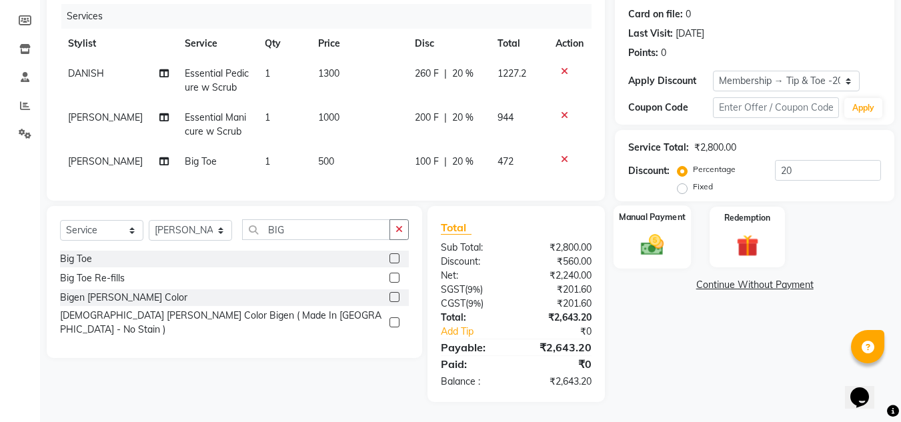
click at [650, 236] on img at bounding box center [651, 244] width 37 height 27
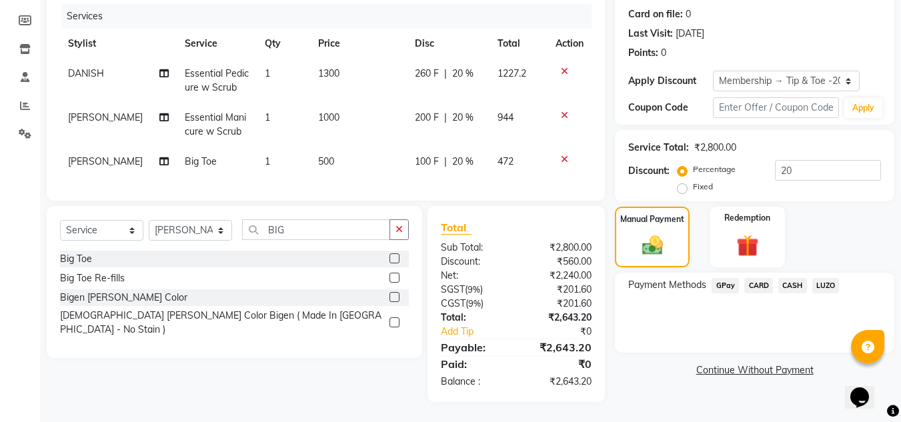
click at [793, 278] on span "CASH" at bounding box center [792, 285] width 29 height 15
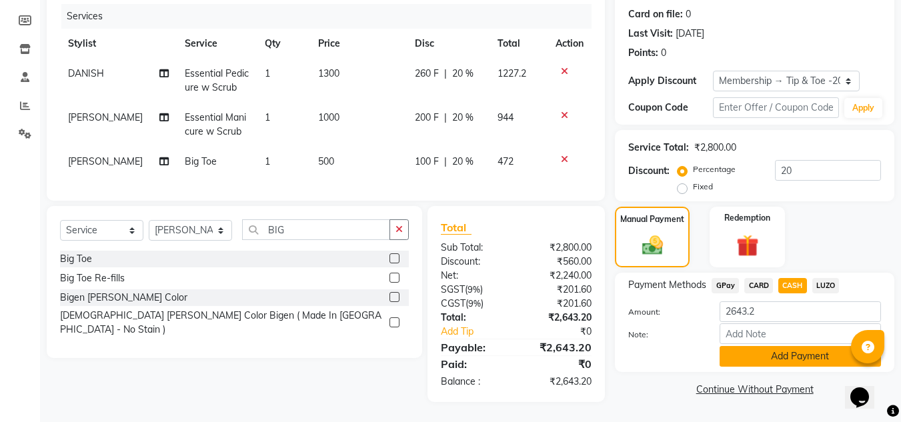
click at [803, 346] on button "Add Payment" at bounding box center [799, 356] width 161 height 21
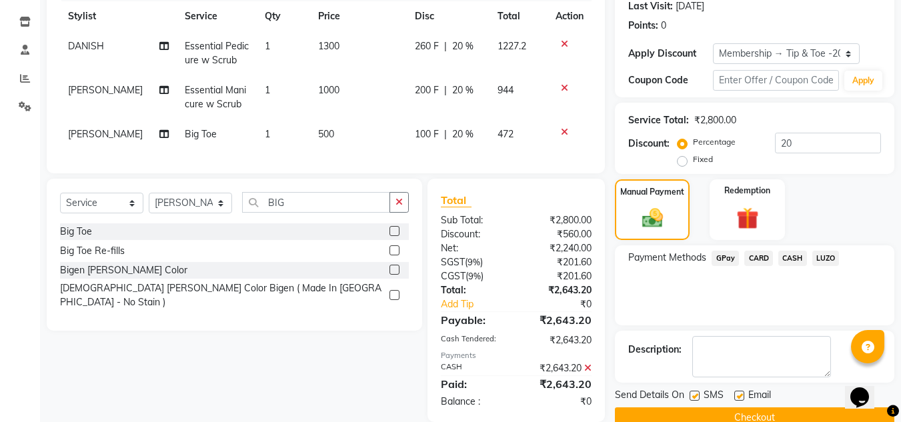
scroll to position [219, 0]
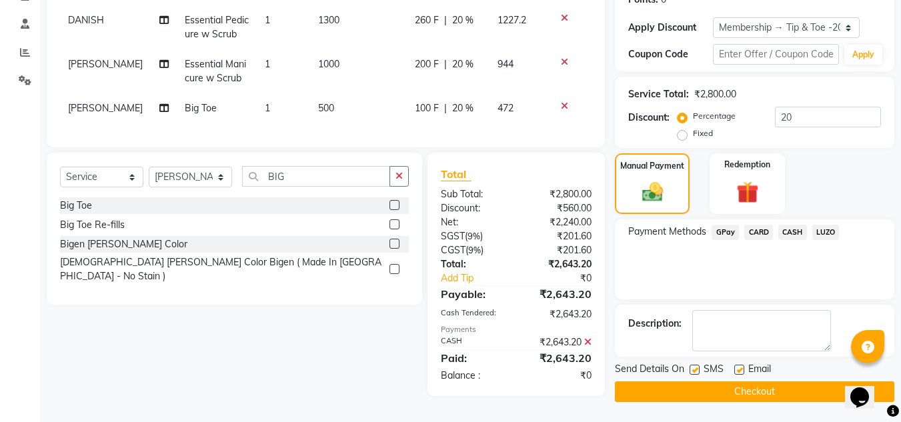
click at [696, 368] on label at bounding box center [694, 370] width 10 height 10
click at [696, 368] on input "checkbox" at bounding box center [693, 370] width 9 height 9
checkbox input "false"
click at [739, 367] on label at bounding box center [739, 370] width 10 height 10
click at [739, 367] on input "checkbox" at bounding box center [738, 370] width 9 height 9
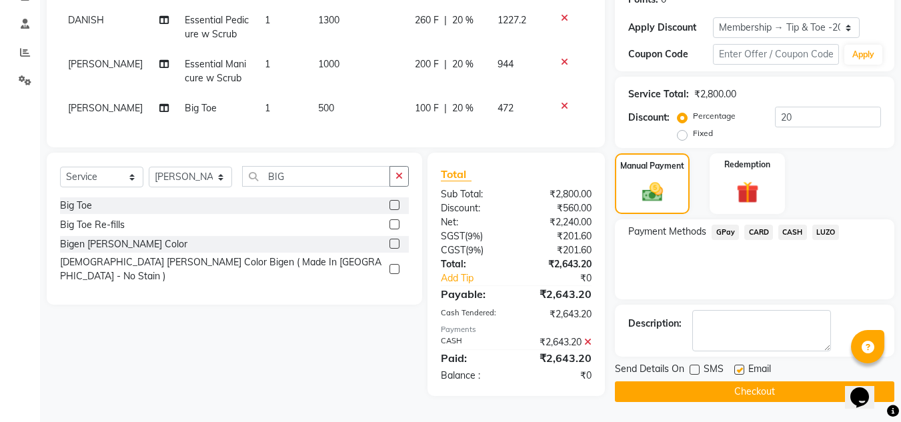
checkbox input "false"
click at [731, 385] on button "Checkout" at bounding box center [754, 391] width 279 height 21
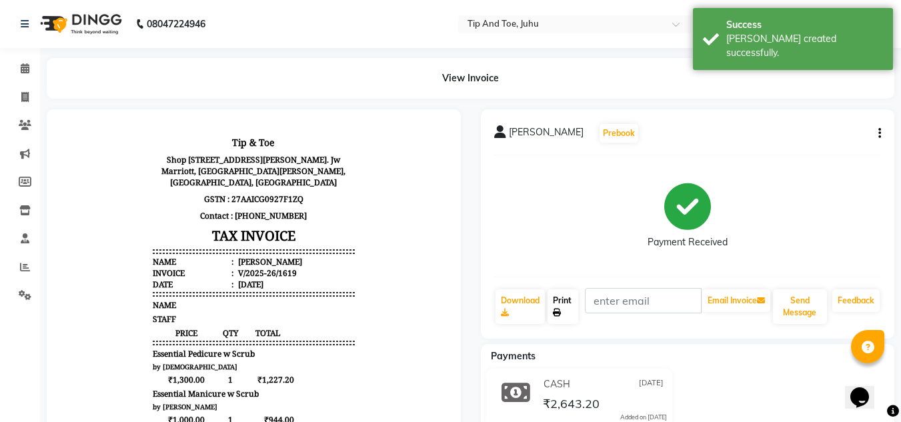
click at [555, 310] on icon at bounding box center [557, 313] width 8 height 8
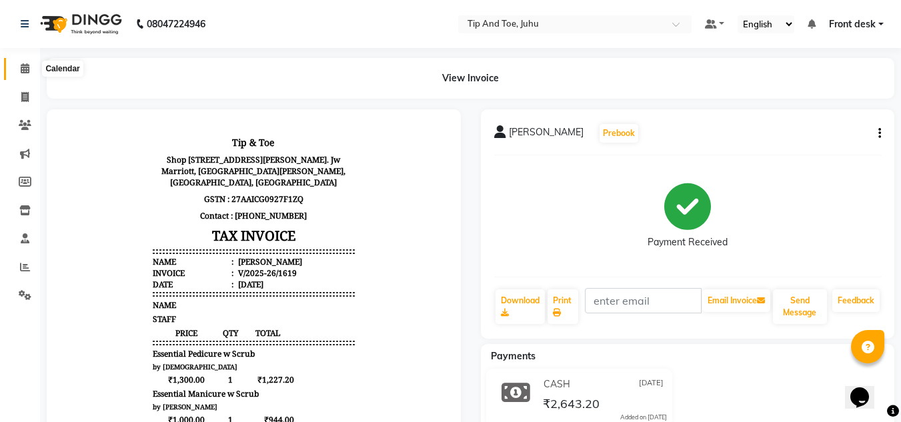
click at [27, 67] on icon at bounding box center [25, 68] width 9 height 10
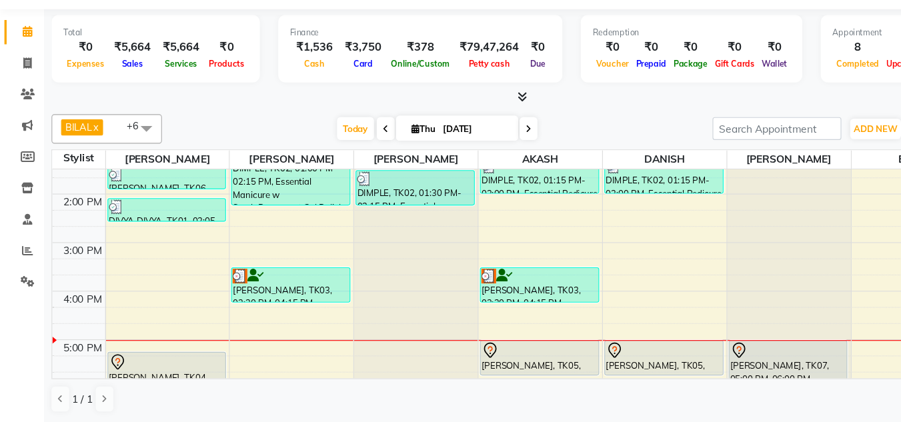
scroll to position [302, 0]
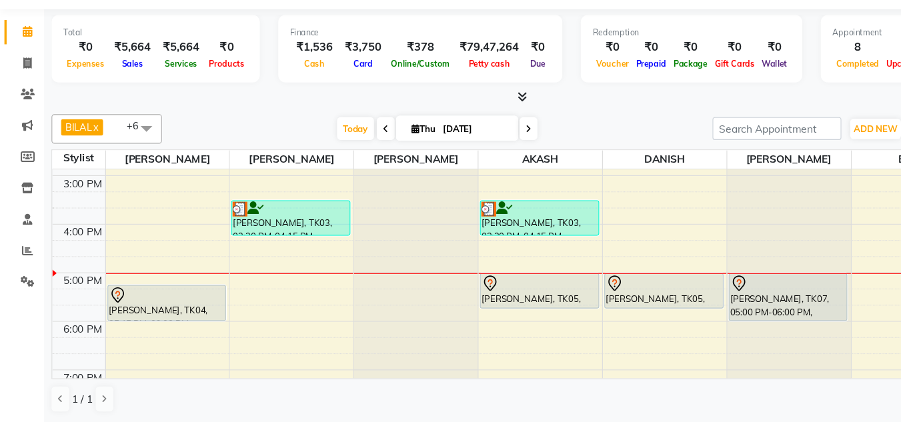
click at [553, 141] on div "BILAL x [PERSON_NAME] x [PERSON_NAME] x [PERSON_NAME] x AKASH x DANISH x Angeli…" at bounding box center [470, 277] width 847 height 281
click at [554, 170] on div "BILAL x [PERSON_NAME] x [PERSON_NAME] x [PERSON_NAME] x AKASH x DANISH x Angeli…" at bounding box center [470, 277] width 847 height 281
click at [559, 154] on div "[DATE] [DATE]" at bounding box center [395, 156] width 485 height 20
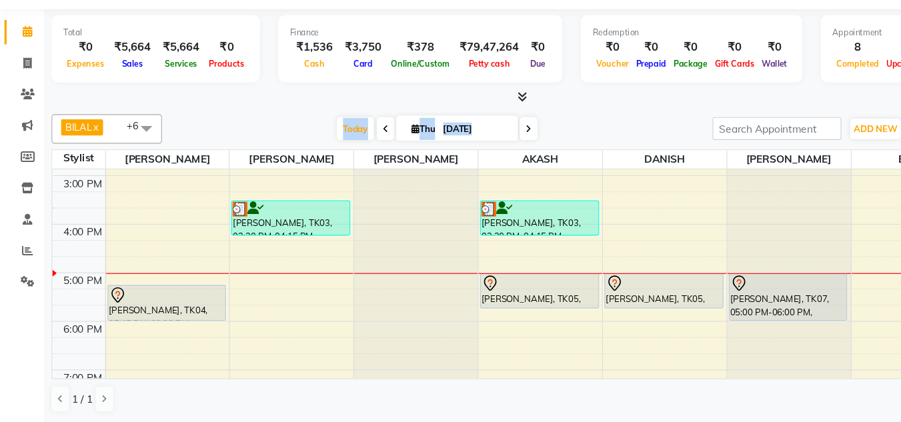
click at [559, 154] on div "[DATE] [DATE]" at bounding box center [395, 156] width 485 height 20
click at [559, 153] on div "[DATE] [DATE]" at bounding box center [395, 156] width 485 height 20
click at [244, 127] on div at bounding box center [470, 128] width 847 height 14
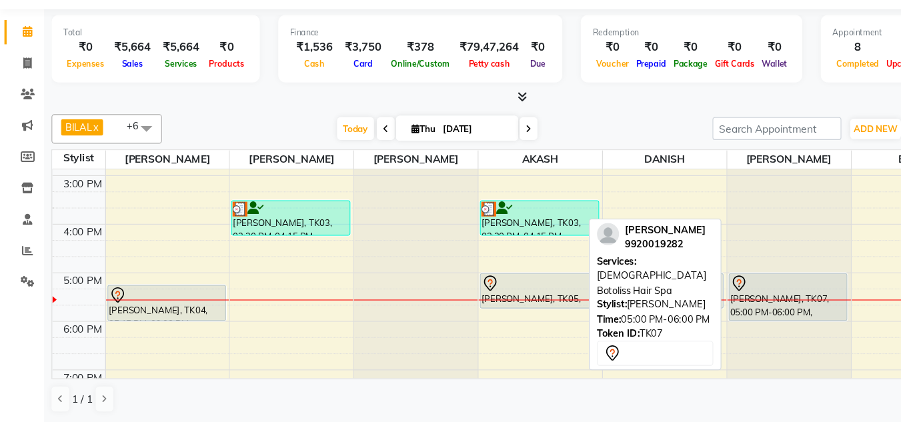
click at [695, 304] on div "[PERSON_NAME], TK07, 05:00 PM-06:00 PM, [DEMOGRAPHIC_DATA] Botoliss Hair Spa" at bounding box center [714, 308] width 107 height 42
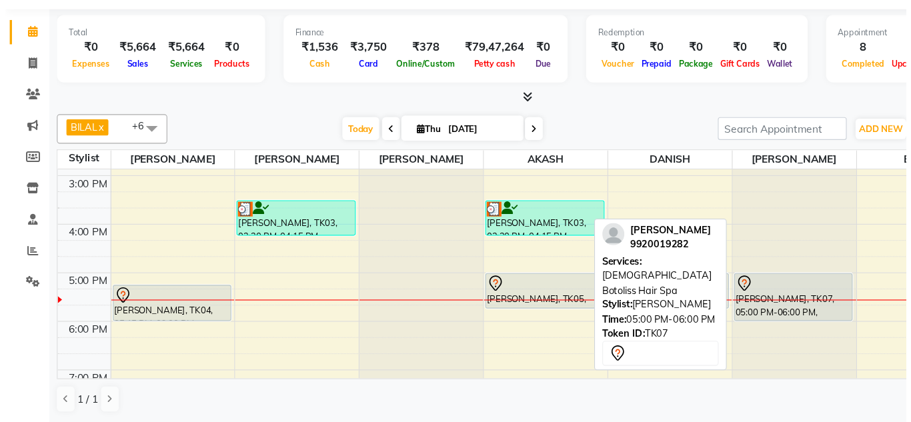
scroll to position [1, 0]
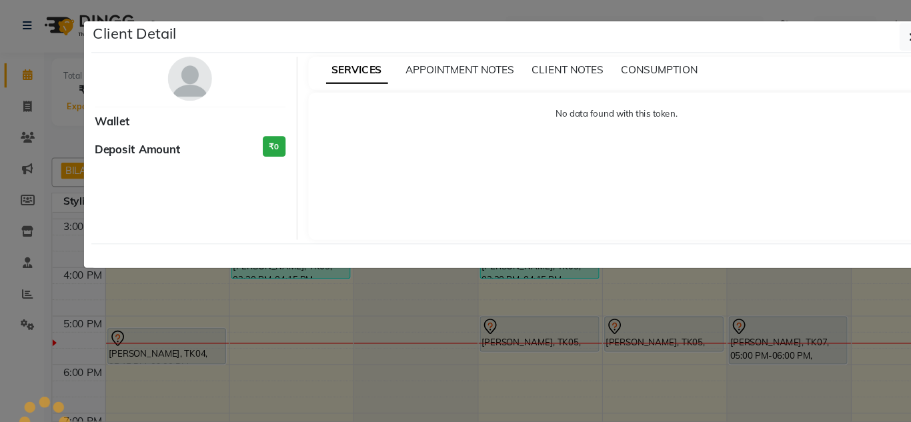
select select "7"
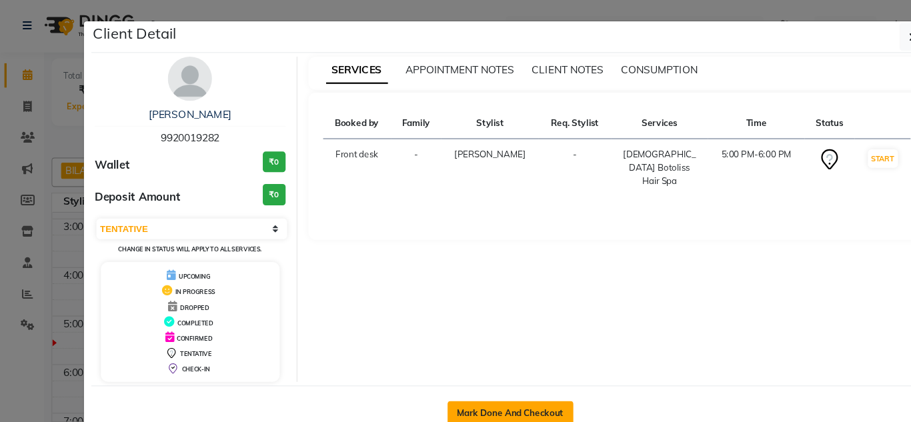
click at [456, 379] on button "Mark Done And Checkout" at bounding box center [462, 373] width 114 height 21
select select "service"
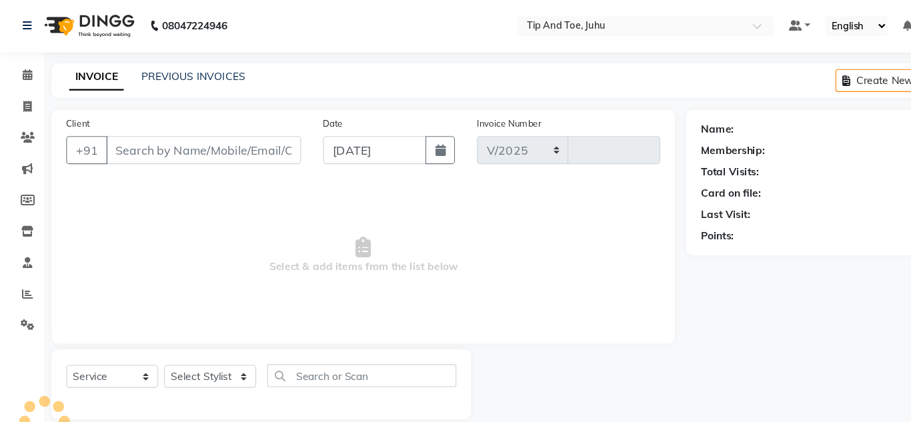
select select "5516"
type input "1620"
type input "9920019282"
select select "86116"
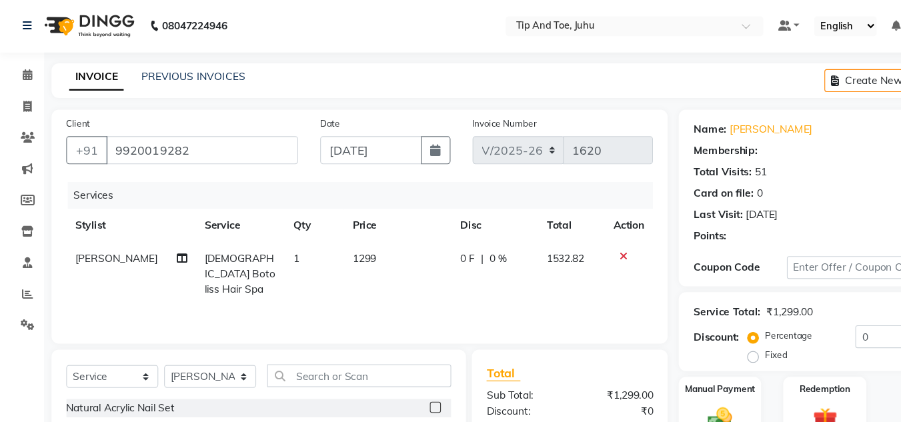
select select "1: Object"
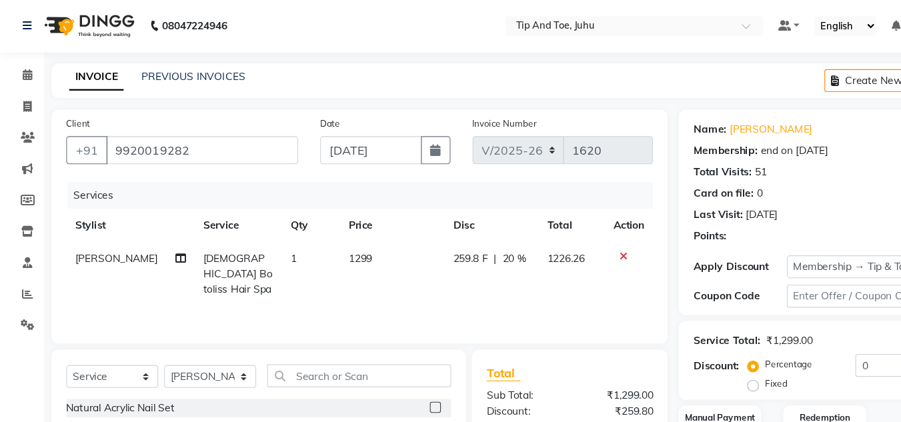
type input "20"
click at [343, 236] on td "1299" at bounding box center [355, 249] width 95 height 58
select select "86116"
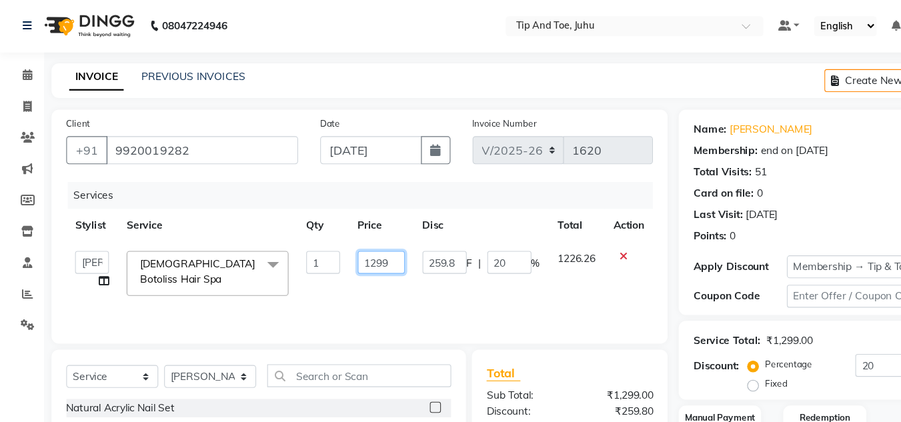
click at [355, 240] on input "1299" at bounding box center [345, 238] width 43 height 21
type input "1"
type input "2500"
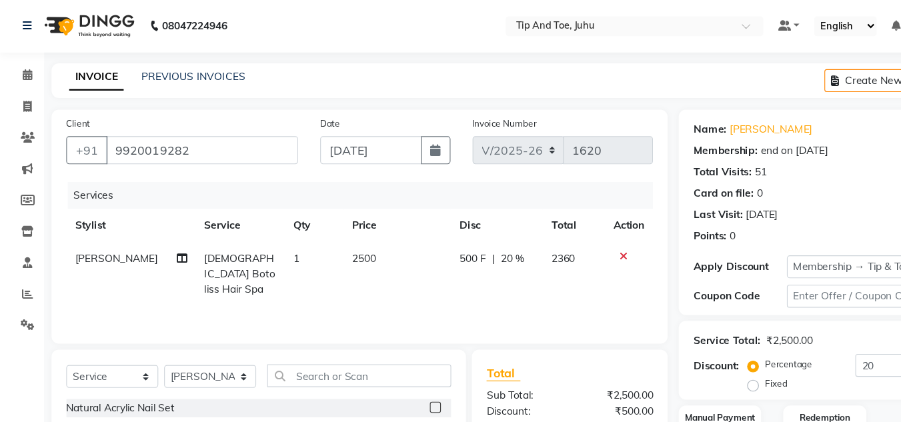
click at [412, 175] on div "Services" at bounding box center [331, 177] width 540 height 25
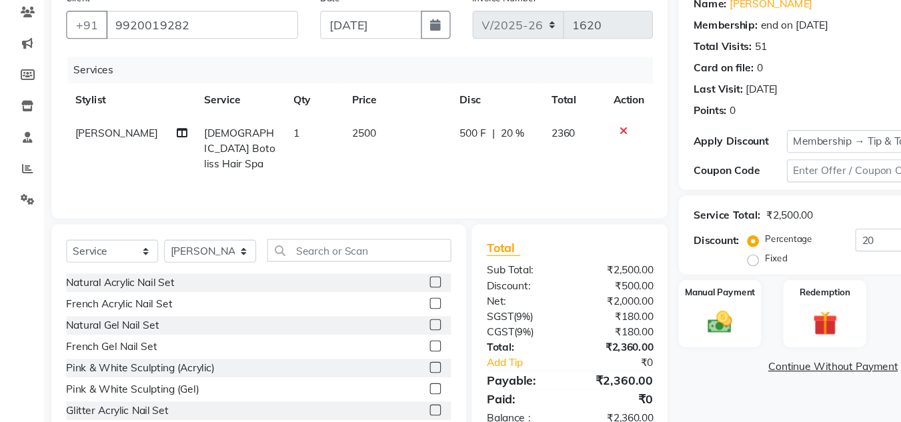
scroll to position [82, 0]
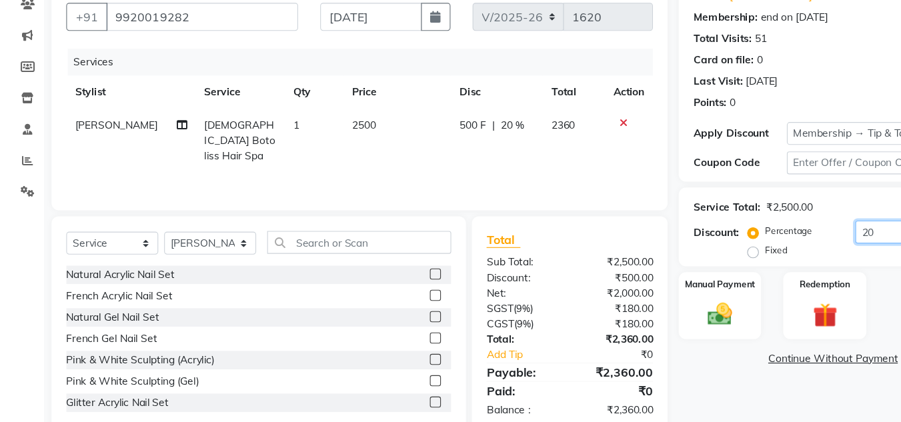
click at [795, 251] on input "20" at bounding box center [828, 249] width 106 height 21
type input "2"
drag, startPoint x: 645, startPoint y: 391, endPoint x: 649, endPoint y: 379, distance: 13.3
click at [646, 391] on div "Name: Deeksha Membership: end on 14-02-2027 Total Visits: 51 Card on file: 0 La…" at bounding box center [759, 225] width 289 height 414
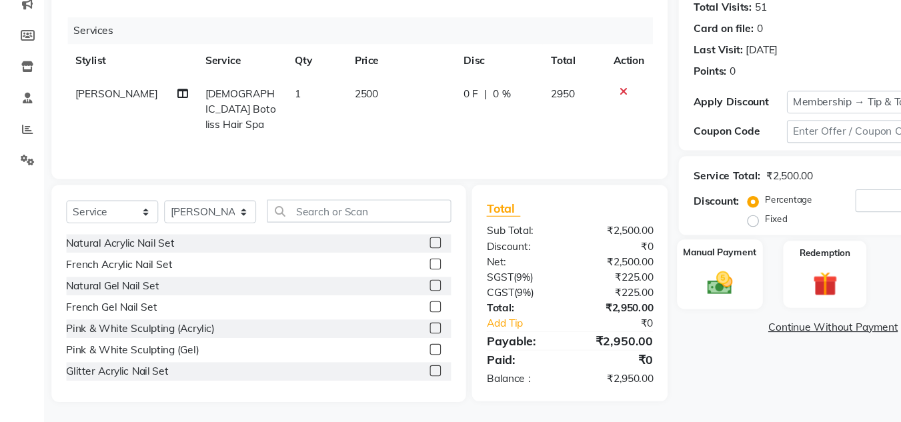
scroll to position [112, 0]
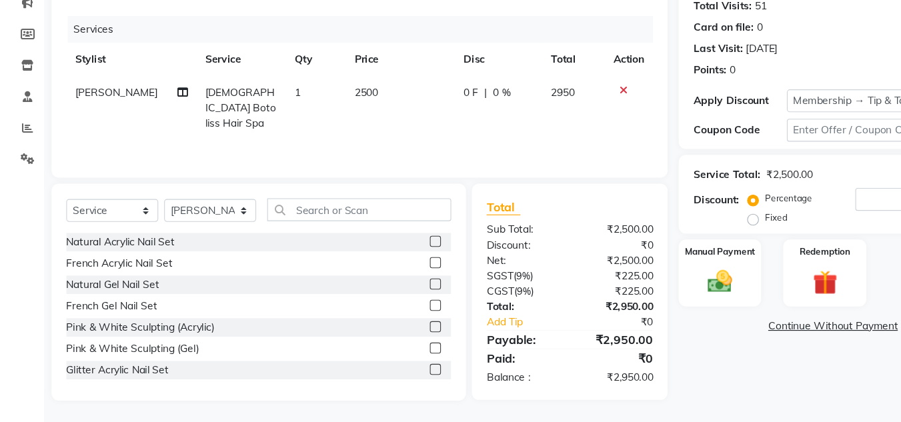
click at [697, 376] on div "Name: Deeksha Membership: end on 14-02-2027 Total Visits: 51 Card on file: 0 La…" at bounding box center [759, 195] width 289 height 414
click at [93, 120] on span "[PERSON_NAME]" at bounding box center [105, 123] width 75 height 12
select select "86116"
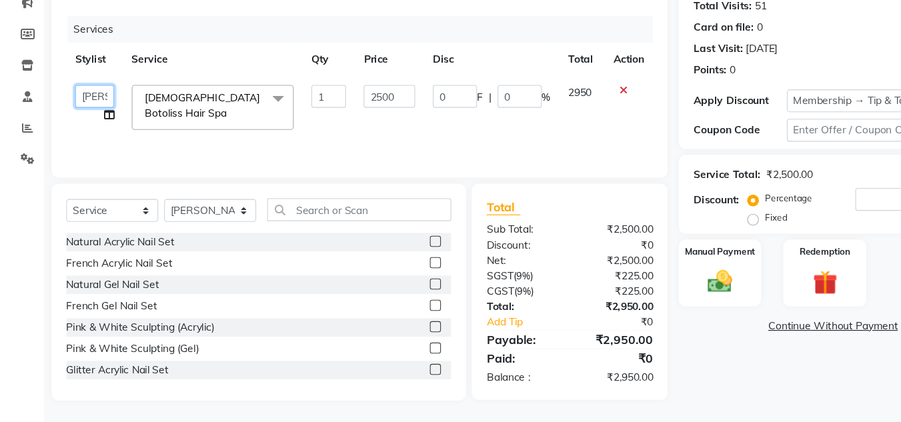
click at [87, 128] on select "[PERSON_NAME] AKASH [PERSON_NAME] kharei [PERSON_NAME] DANISH [PERSON_NAME] Fro…" at bounding box center [85, 126] width 35 height 21
select select "50579"
click at [31, 228] on div "Calendar Invoice Clients Marketing Members Inventory Staff Reports Settings Com…" at bounding box center [90, 164] width 180 height 476
click at [222, 135] on span "Male Botoliss Hair Spa x" at bounding box center [188, 136] width 120 height 31
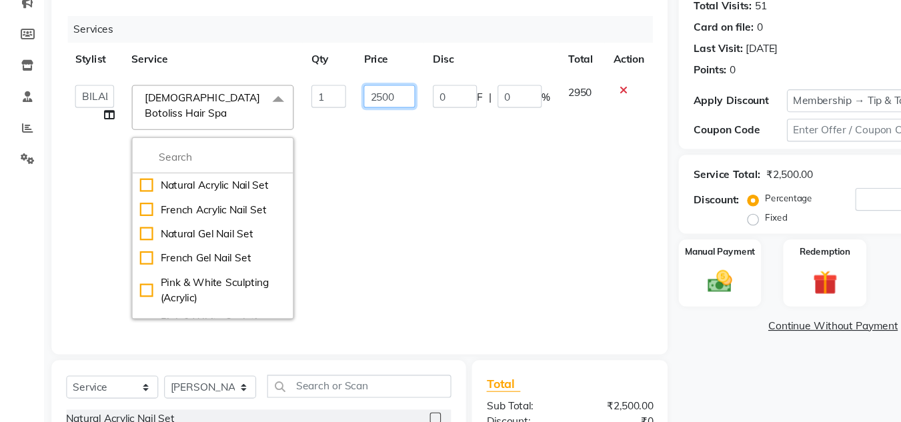
click at [343, 129] on input "2500" at bounding box center [352, 126] width 46 height 21
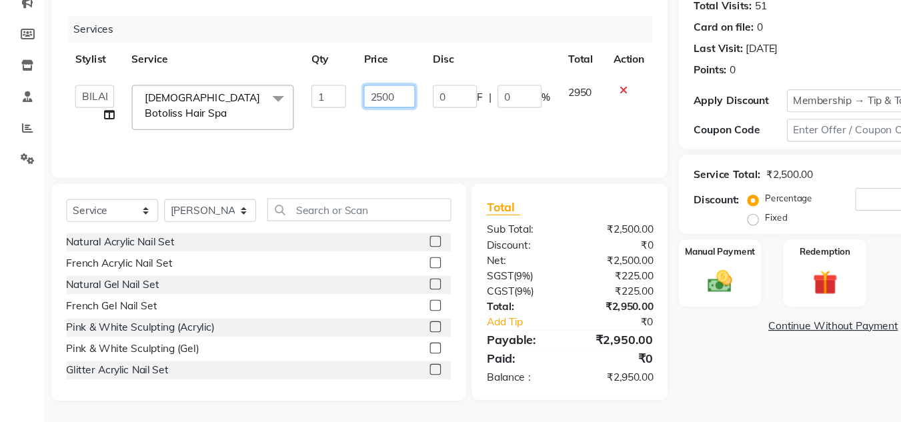
click at [359, 128] on input "2500" at bounding box center [352, 126] width 46 height 21
type input "2"
type input "2000"
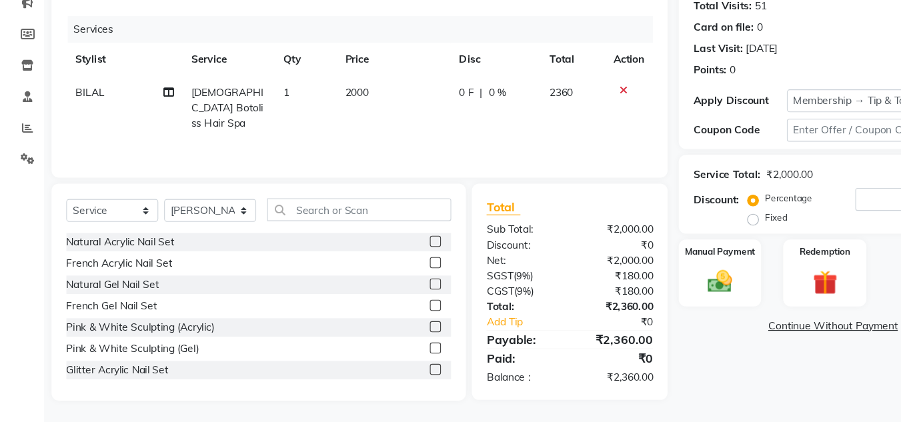
click at [433, 77] on div "Services" at bounding box center [331, 65] width 540 height 25
click at [643, 363] on div "Name: [PERSON_NAME] Membership: end on [DATE] Total Visits: 51 Card on file: 0 …" at bounding box center [759, 195] width 289 height 414
click at [372, 153] on div "Services Stylist Service Qty Price Disc Total Action BILAL Male Botoliss Hair S…" at bounding box center [325, 119] width 531 height 133
click at [639, 391] on div "Name: [PERSON_NAME] Membership: end on [DATE] Total Visits: 51 Card on file: 0 …" at bounding box center [759, 195] width 289 height 414
click at [650, 291] on img at bounding box center [651, 294] width 37 height 27
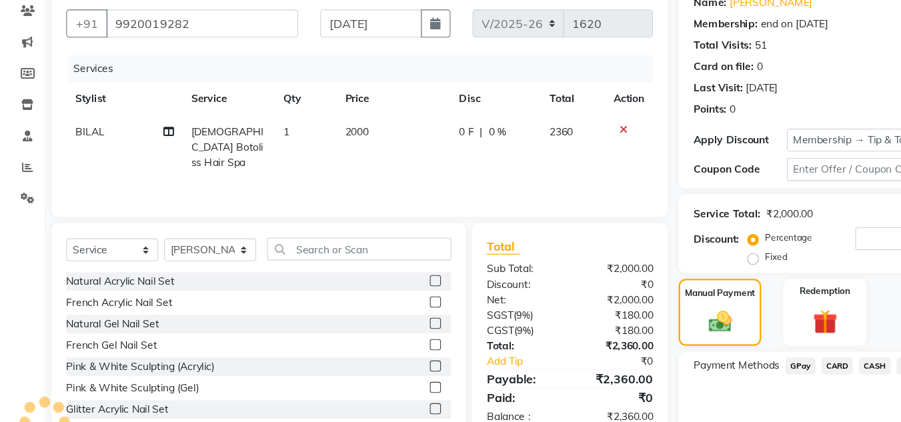
scroll to position [0, 0]
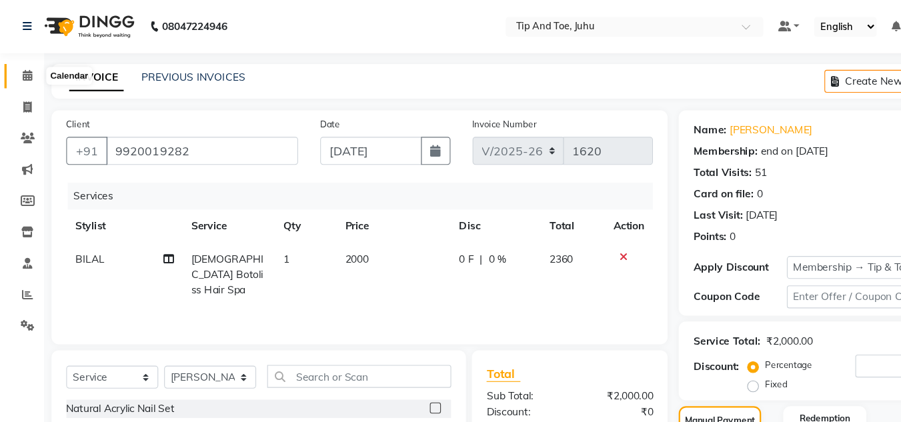
click at [24, 65] on icon at bounding box center [25, 68] width 9 height 10
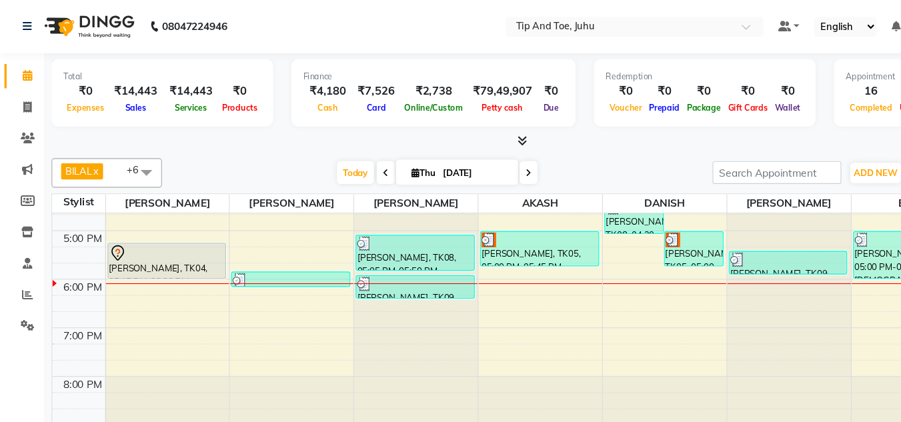
scroll to position [382, 0]
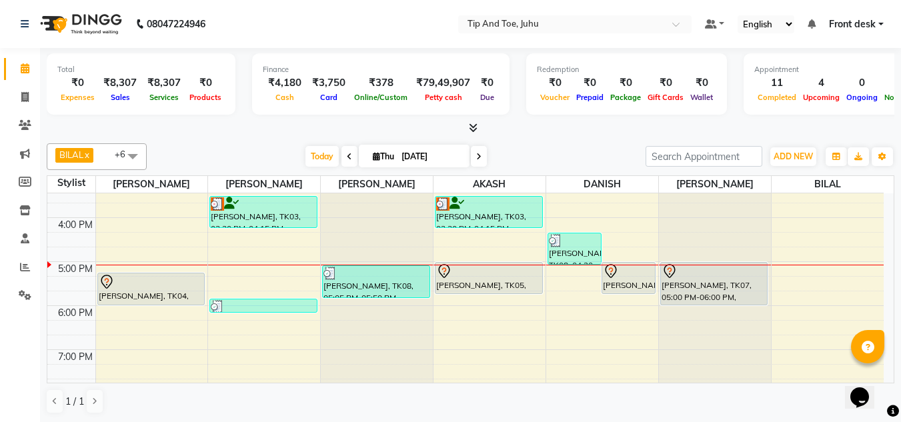
scroll to position [333, 0]
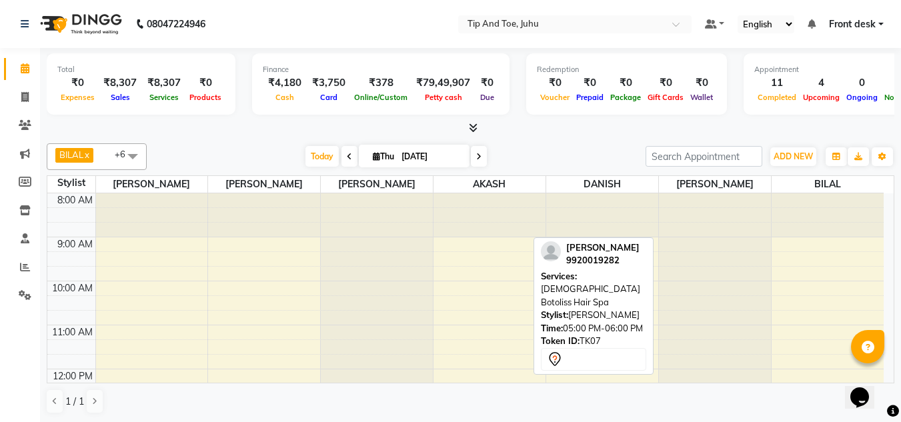
scroll to position [333, 0]
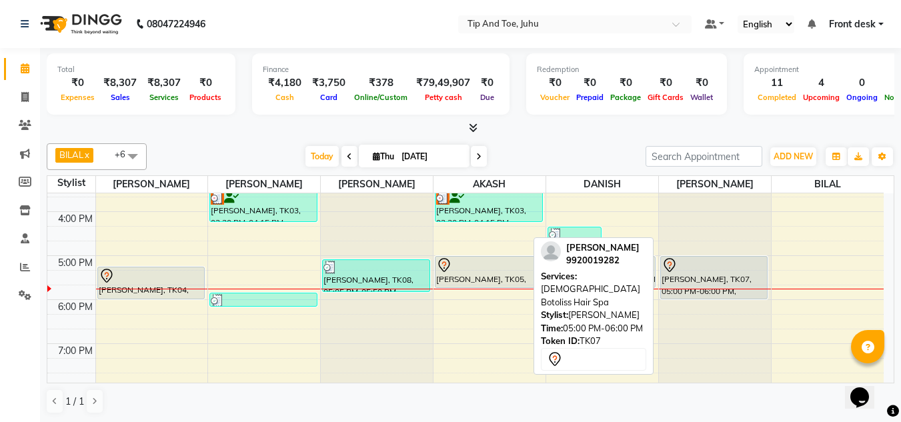
click at [679, 267] on div at bounding box center [713, 265] width 105 height 16
select select "3"
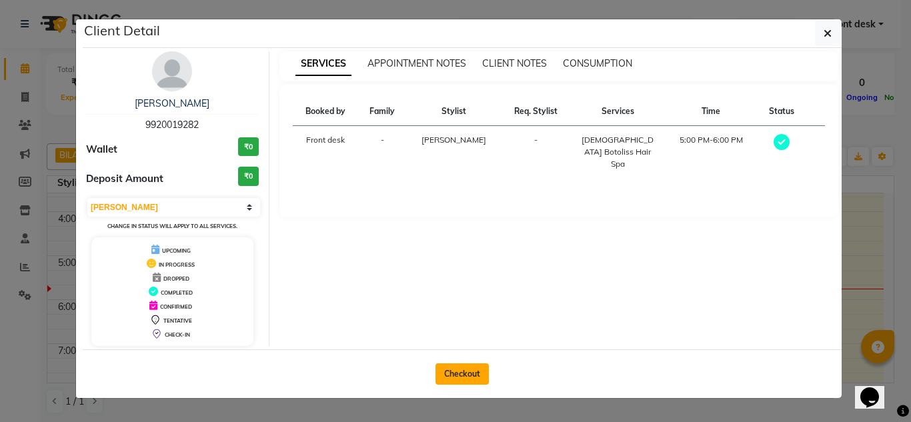
click at [475, 372] on button "Checkout" at bounding box center [461, 373] width 53 height 21
select select "5516"
select select "service"
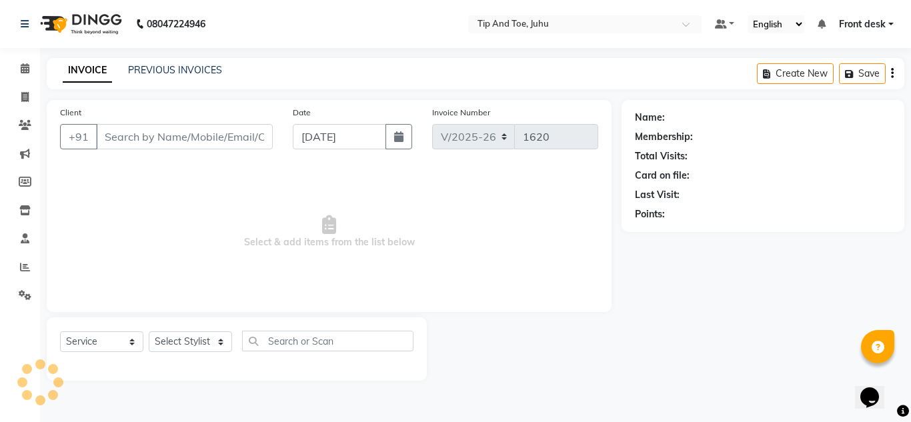
type input "9920019282"
select select "86116"
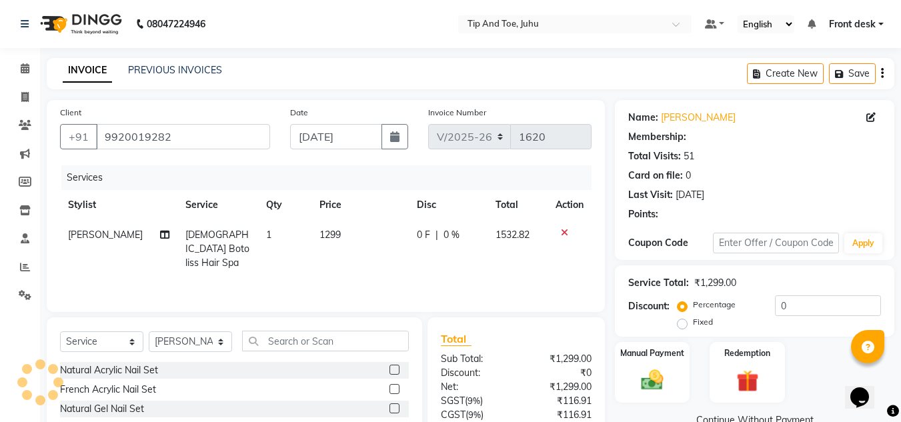
select select "1: Object"
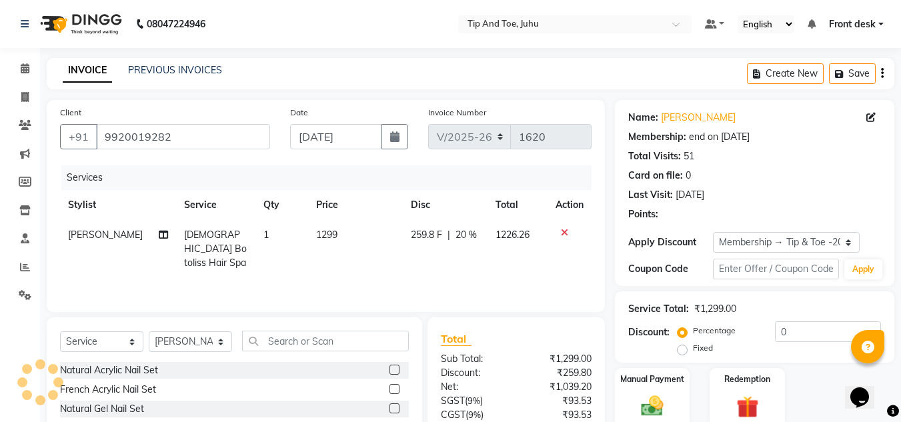
type input "20"
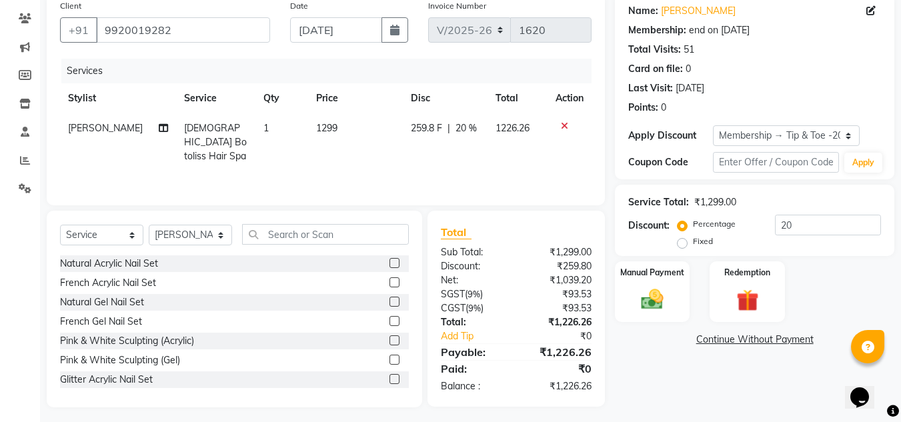
scroll to position [112, 0]
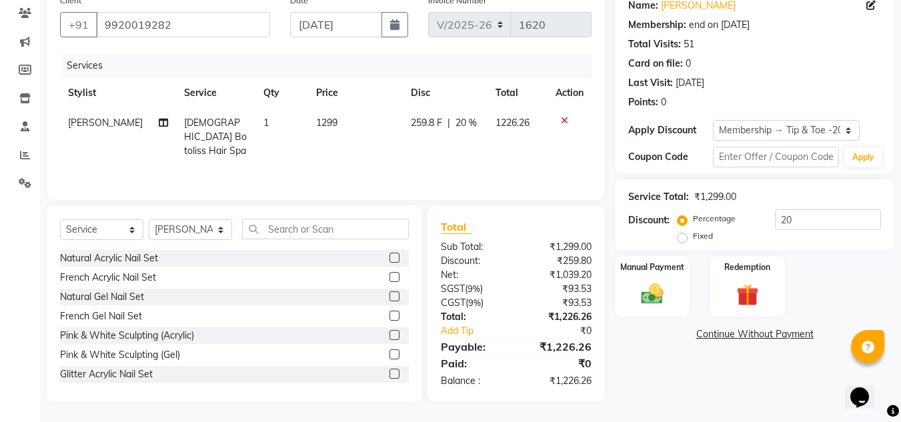
click at [331, 135] on td "1299" at bounding box center [355, 137] width 95 height 58
select select "86116"
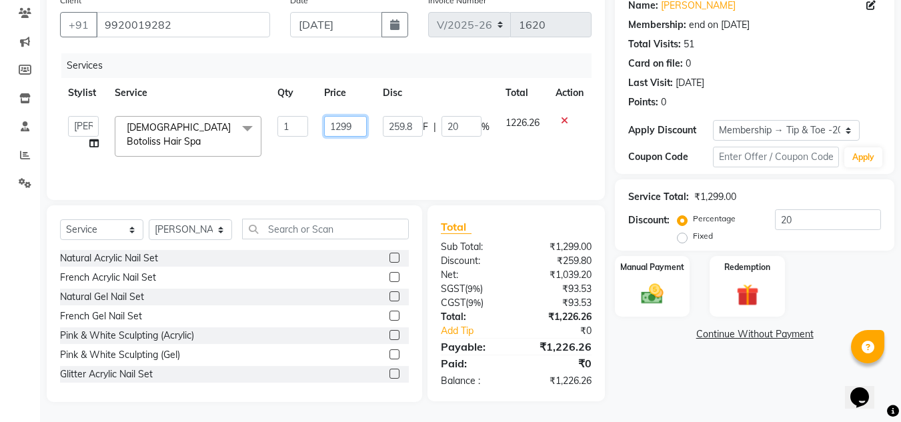
click at [353, 131] on input "1299" at bounding box center [345, 126] width 43 height 21
type input "1"
type input "2000"
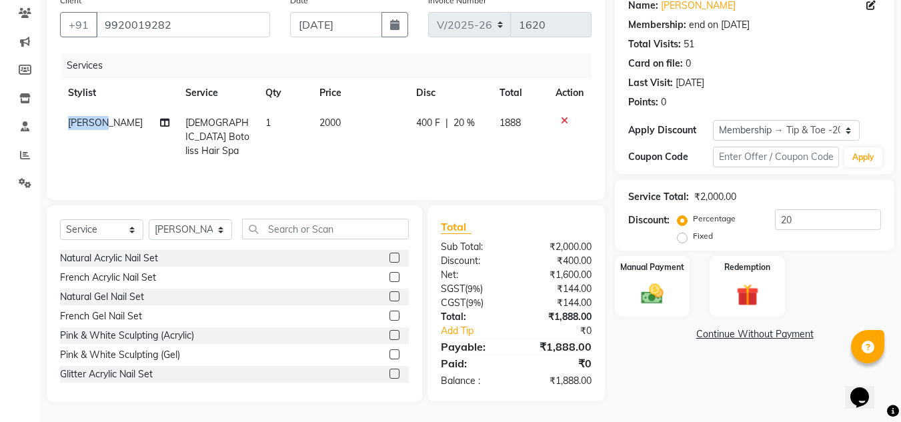
click at [78, 126] on span "[PERSON_NAME]" at bounding box center [105, 123] width 75 height 12
select select "86116"
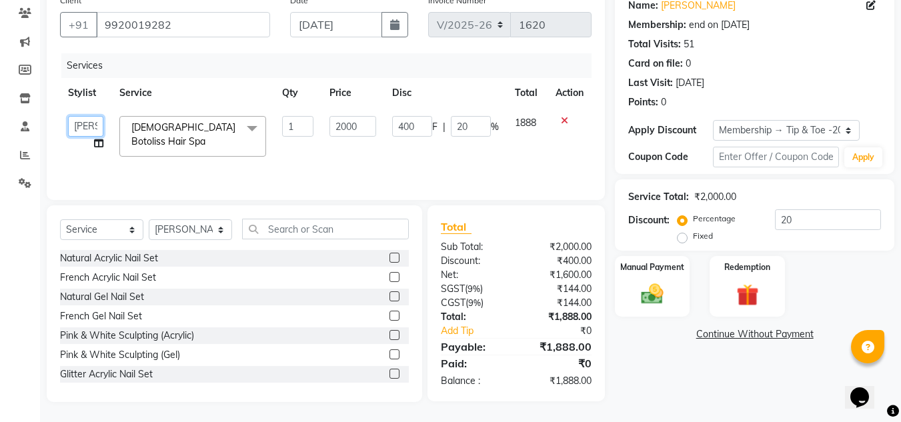
click at [81, 127] on select "[PERSON_NAME] AKASH [PERSON_NAME] kharei [PERSON_NAME] DANISH [PERSON_NAME] Fro…" at bounding box center [85, 126] width 35 height 21
select select "50579"
click at [814, 225] on input "20" at bounding box center [828, 219] width 106 height 21
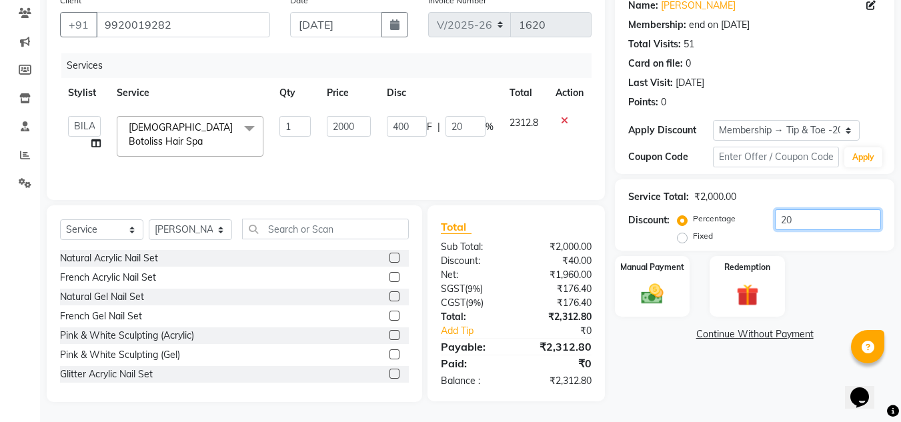
type input "2"
type input "40"
type input "2"
type input "0"
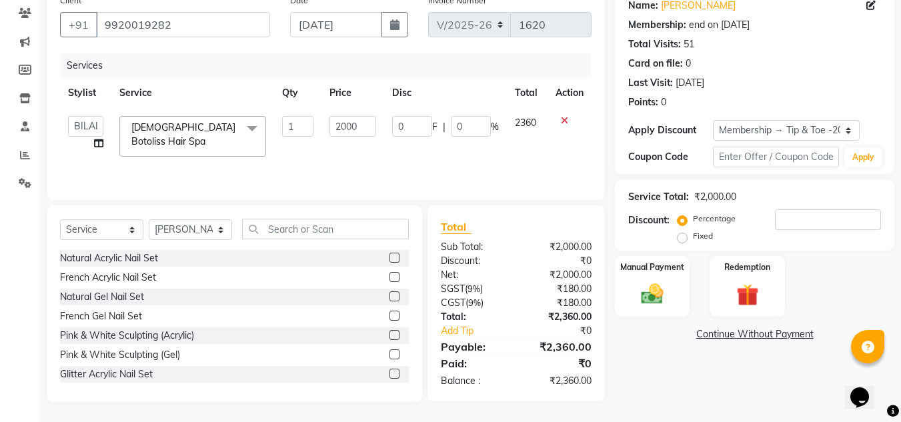
click at [636, 395] on div "Name: [PERSON_NAME] Membership: end on [DATE] Total Visits: 51 Card on file: 0 …" at bounding box center [759, 195] width 289 height 414
click at [659, 299] on img at bounding box center [651, 294] width 37 height 27
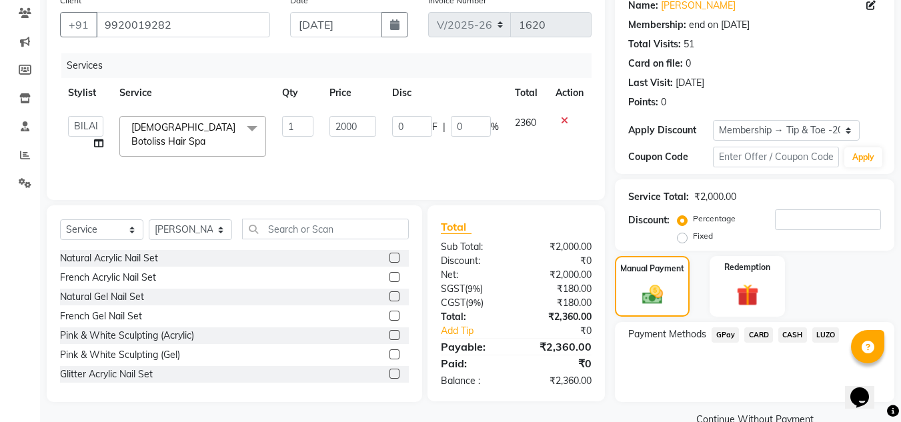
click at [814, 333] on span "LUZO" at bounding box center [825, 334] width 27 height 15
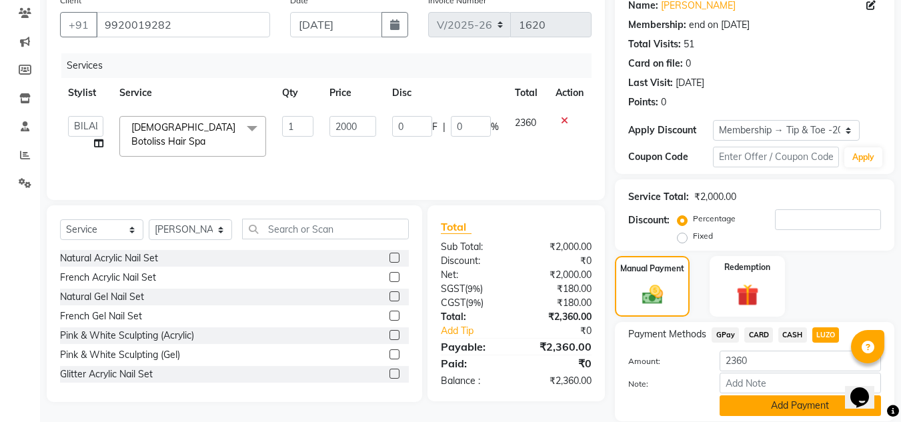
drag, startPoint x: 763, startPoint y: 404, endPoint x: 771, endPoint y: 367, distance: 37.5
click at [763, 403] on button "Add Payment" at bounding box center [799, 405] width 161 height 21
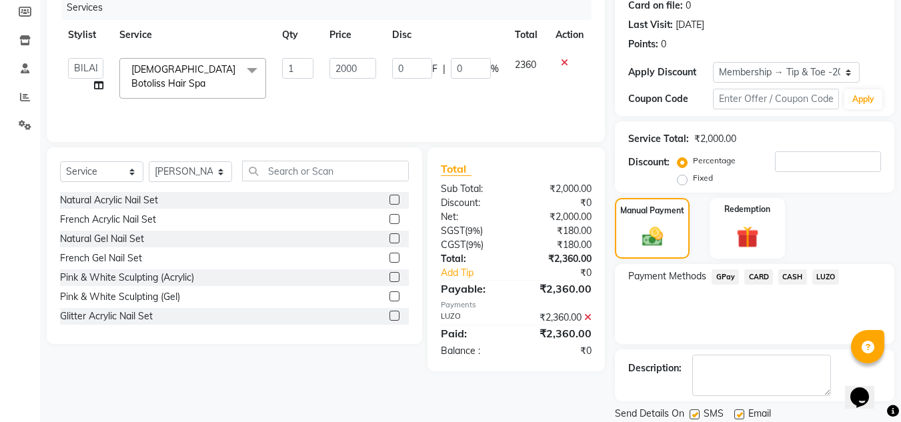
scroll to position [215, 0]
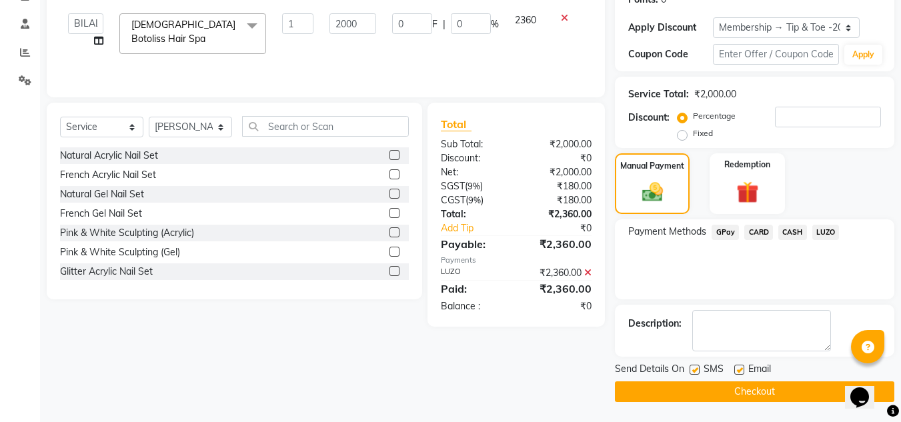
click at [694, 371] on label at bounding box center [694, 370] width 10 height 10
click at [694, 371] on input "checkbox" at bounding box center [693, 370] width 9 height 9
checkbox input "false"
click at [739, 369] on label at bounding box center [739, 370] width 10 height 10
click at [739, 369] on input "checkbox" at bounding box center [738, 370] width 9 height 9
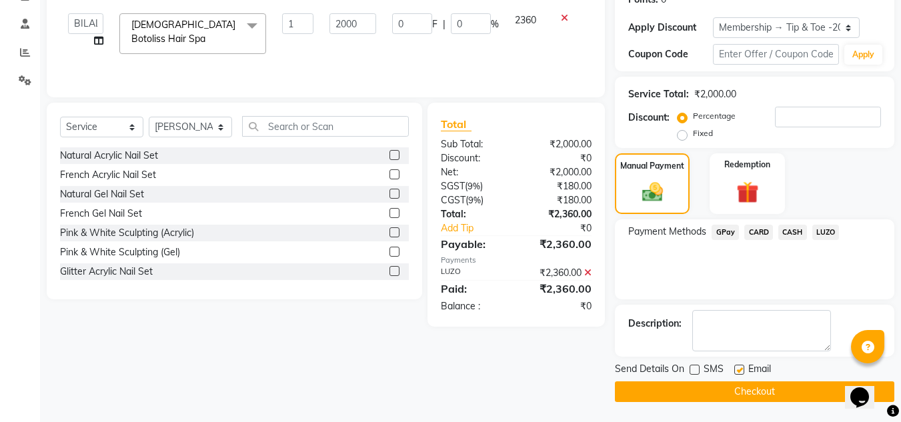
checkbox input "false"
click at [736, 396] on button "Checkout" at bounding box center [754, 391] width 279 height 21
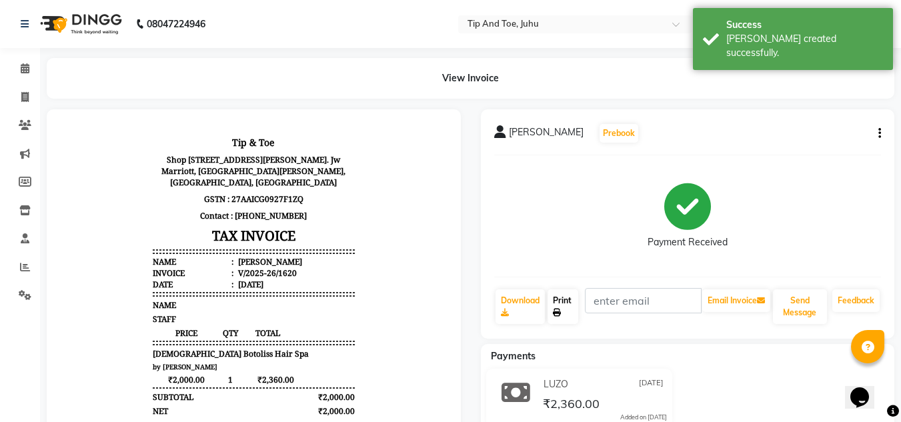
click at [572, 305] on link "Print" at bounding box center [562, 306] width 31 height 35
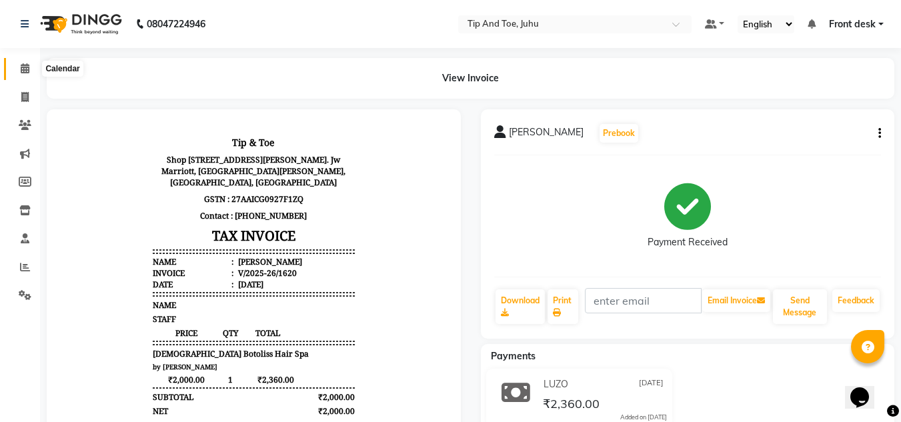
click at [27, 63] on icon at bounding box center [25, 68] width 9 height 10
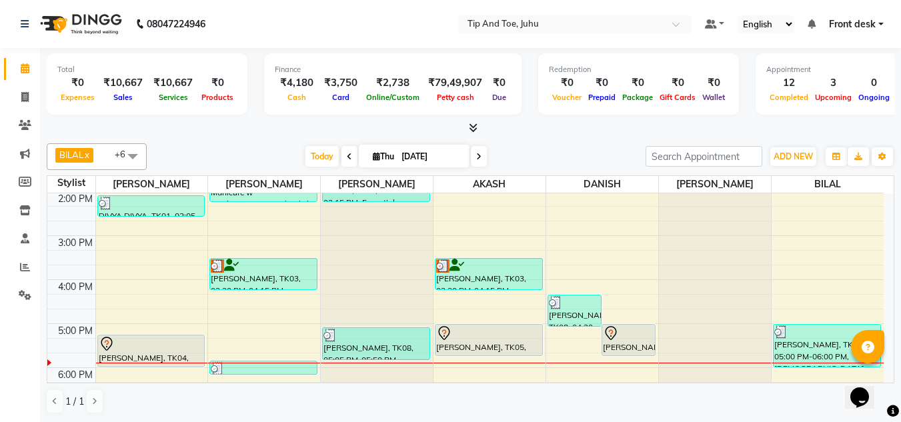
scroll to position [267, 0]
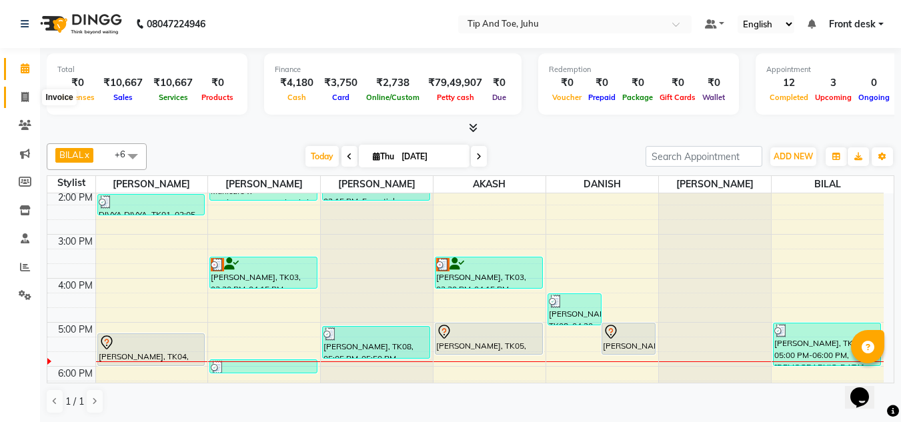
click at [32, 92] on span at bounding box center [24, 97] width 23 height 15
select select "service"
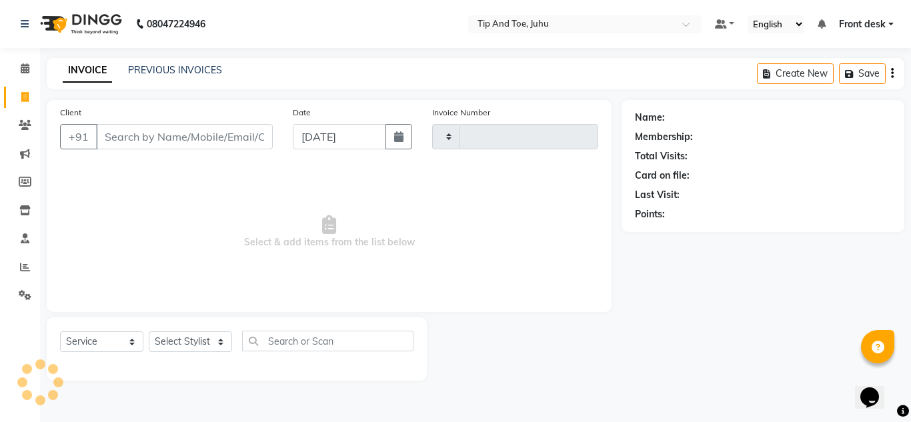
type input "1621"
select select "5516"
click at [177, 329] on div "Select Service Product Membership Package Voucher Prepaid Gift Card Select Styl…" at bounding box center [237, 348] width 380 height 63
click at [181, 338] on select "Select Stylist AJAY UTKAR AKASH [PERSON_NAME] kharei [PERSON_NAME] DANISH [PERS…" at bounding box center [190, 341] width 83 height 21
select select "86116"
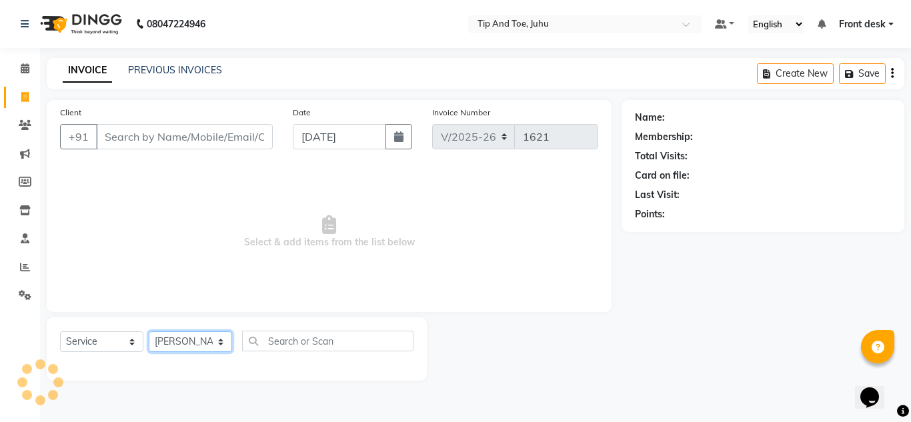
click at [149, 331] on select "Select Stylist AJAY UTKAR AKASH [PERSON_NAME] kharei [PERSON_NAME] DANISH [PERS…" at bounding box center [190, 341] width 83 height 21
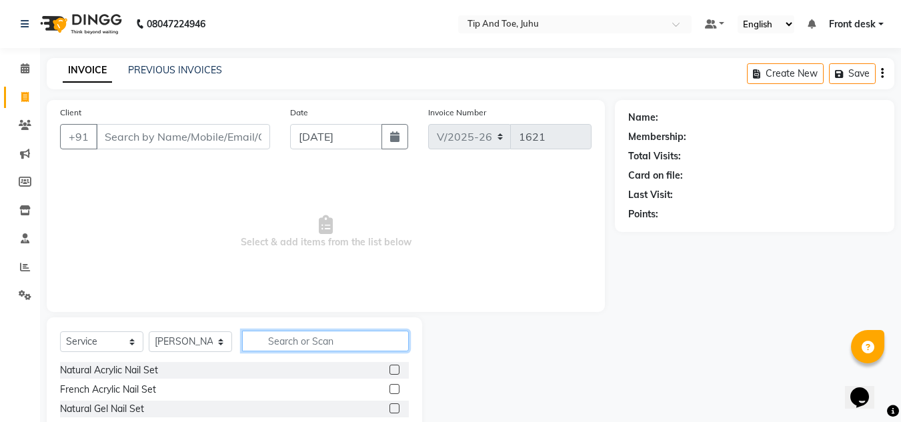
click at [300, 337] on input "text" at bounding box center [325, 341] width 167 height 21
type input "[PERSON_NAME]"
click at [389, 370] on label at bounding box center [394, 370] width 10 height 10
click at [389, 370] on input "checkbox" at bounding box center [393, 370] width 9 height 9
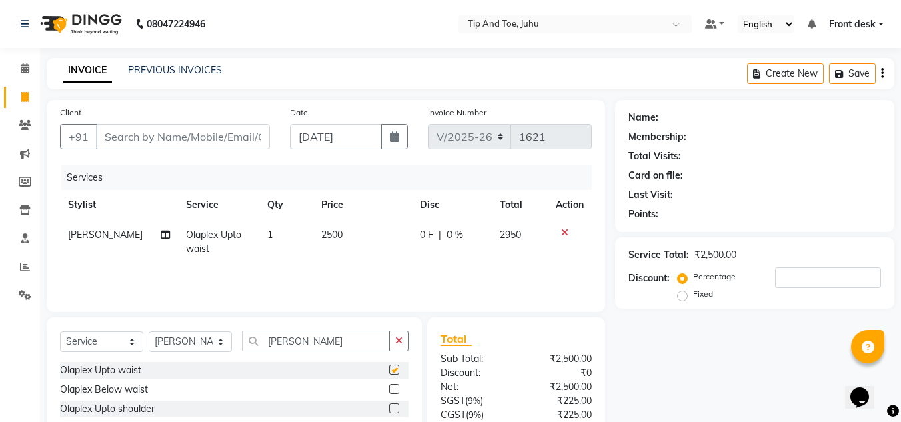
checkbox input "false"
click at [326, 235] on span "2500" at bounding box center [331, 235] width 21 height 12
select select "86116"
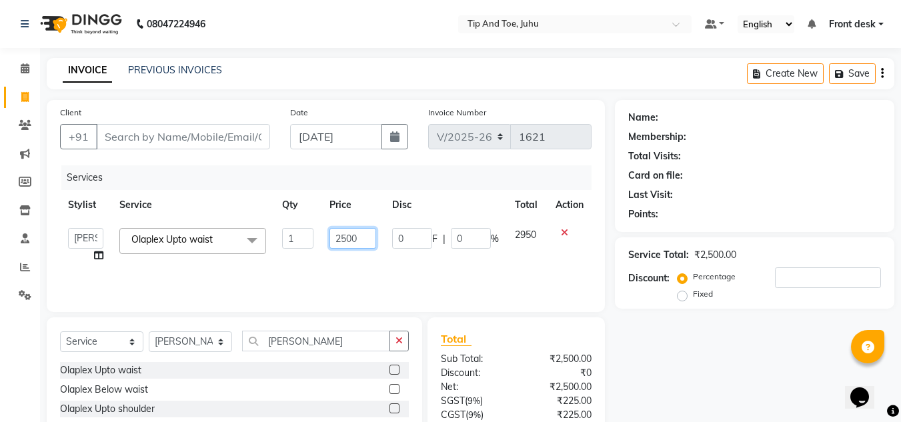
click at [367, 245] on input "2500" at bounding box center [352, 238] width 46 height 21
type input "2"
type input "1900"
click at [317, 340] on input "[PERSON_NAME]" at bounding box center [316, 341] width 148 height 21
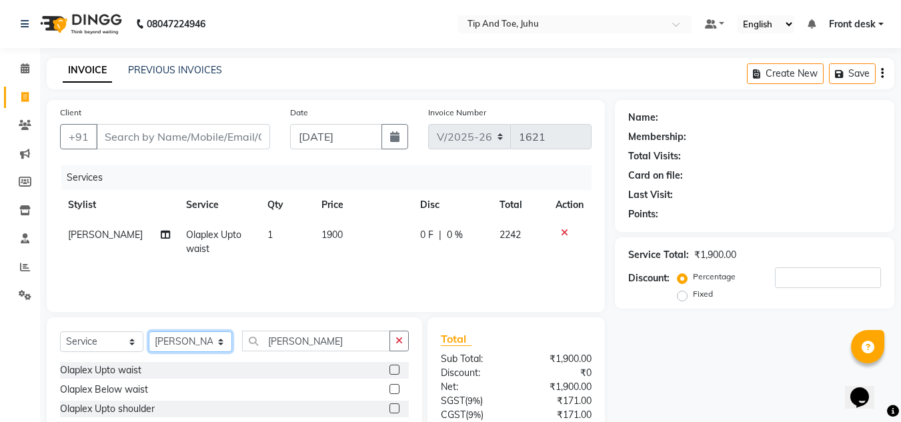
drag, startPoint x: 164, startPoint y: 343, endPoint x: 171, endPoint y: 343, distance: 7.3
click at [165, 343] on select "Select Stylist AJAY UTKAR AKASH [PERSON_NAME] kharei [PERSON_NAME] DANISH [PERS…" at bounding box center [190, 341] width 83 height 21
select select "87956"
click at [149, 331] on select "Select Stylist AJAY UTKAR AKASH [PERSON_NAME] kharei [PERSON_NAME] DANISH [PERS…" at bounding box center [190, 341] width 83 height 21
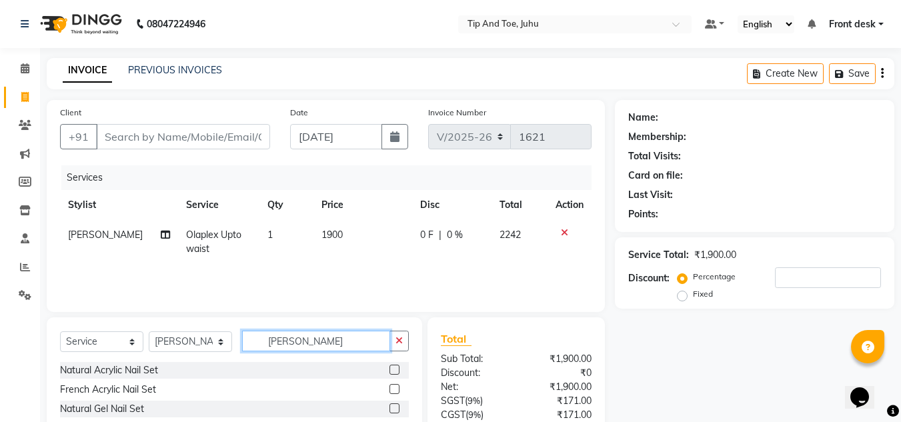
click at [307, 341] on input "[PERSON_NAME]" at bounding box center [316, 341] width 148 height 21
type input "O"
type input "PER"
click at [389, 389] on label at bounding box center [394, 389] width 10 height 10
click at [389, 389] on input "checkbox" at bounding box center [393, 389] width 9 height 9
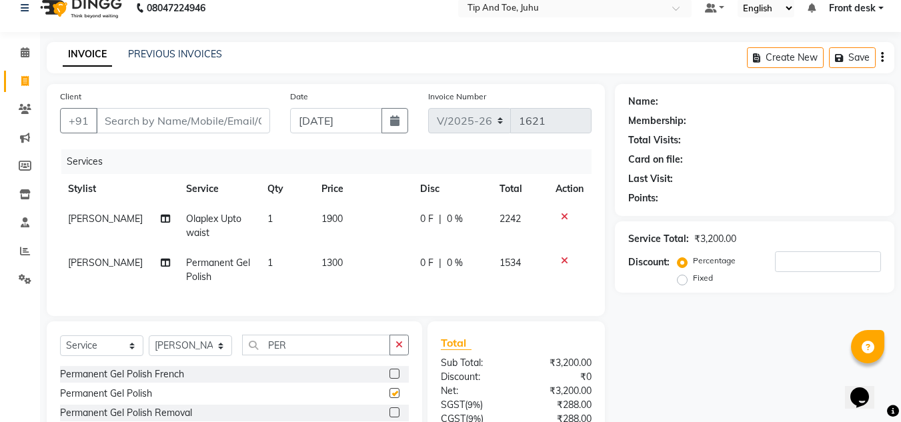
checkbox input "false"
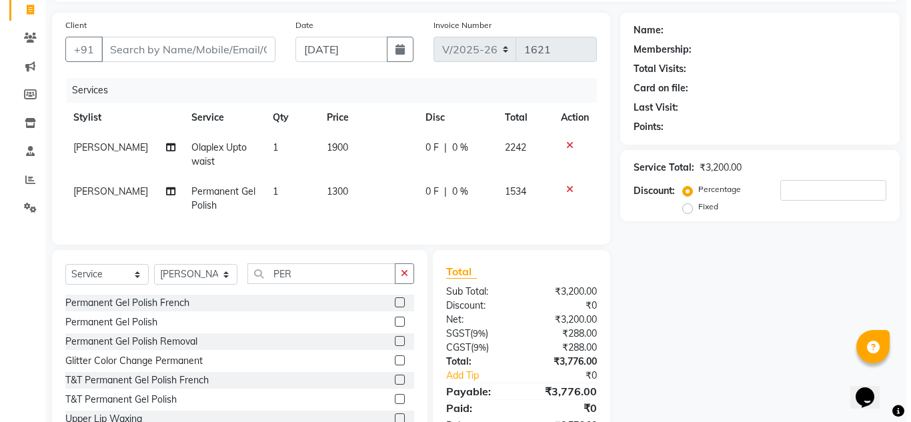
scroll to position [75, 0]
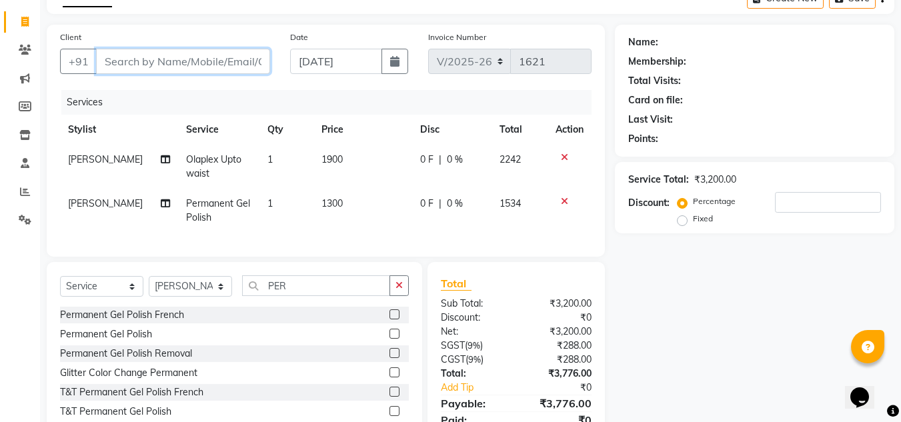
click at [206, 57] on input "Client" at bounding box center [183, 61] width 174 height 25
type input "4"
type input "0"
type input "447809495082"
click at [227, 67] on span "Add Client" at bounding box center [235, 61] width 53 height 13
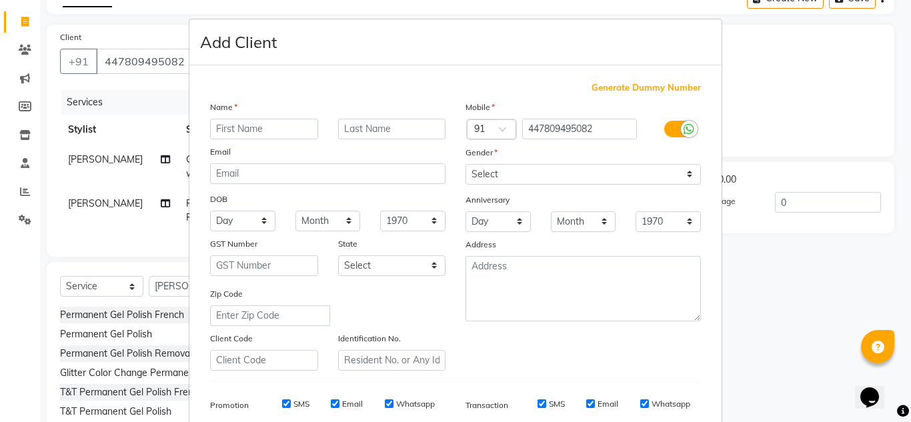
click at [228, 129] on input "text" at bounding box center [264, 129] width 108 height 21
type input "[PERSON_NAME]"
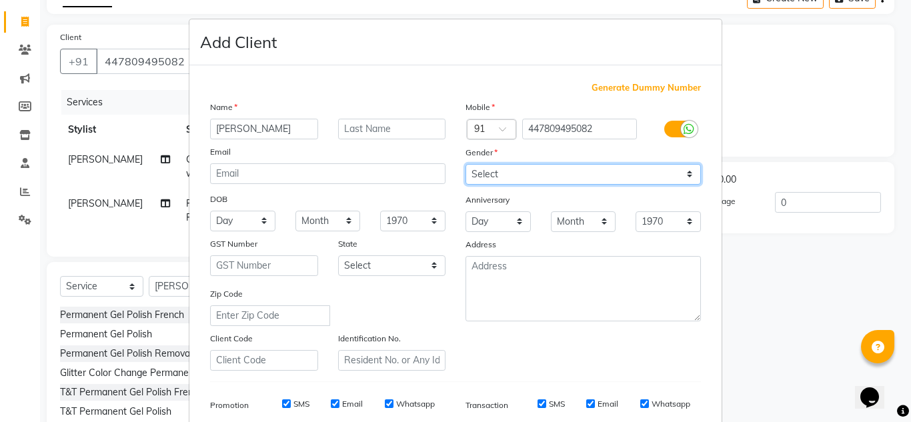
drag, startPoint x: 515, startPoint y: 171, endPoint x: 531, endPoint y: 182, distance: 19.8
click at [517, 171] on select "Select [DEMOGRAPHIC_DATA] [DEMOGRAPHIC_DATA] Other Prefer Not To Say" at bounding box center [582, 174] width 235 height 21
select select "[DEMOGRAPHIC_DATA]"
click at [465, 164] on select "Select [DEMOGRAPHIC_DATA] [DEMOGRAPHIC_DATA] Other Prefer Not To Say" at bounding box center [582, 174] width 235 height 21
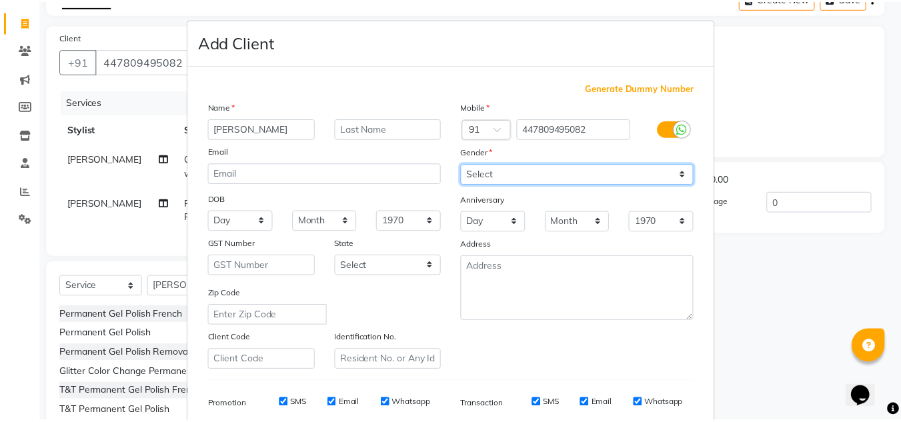
scroll to position [193, 0]
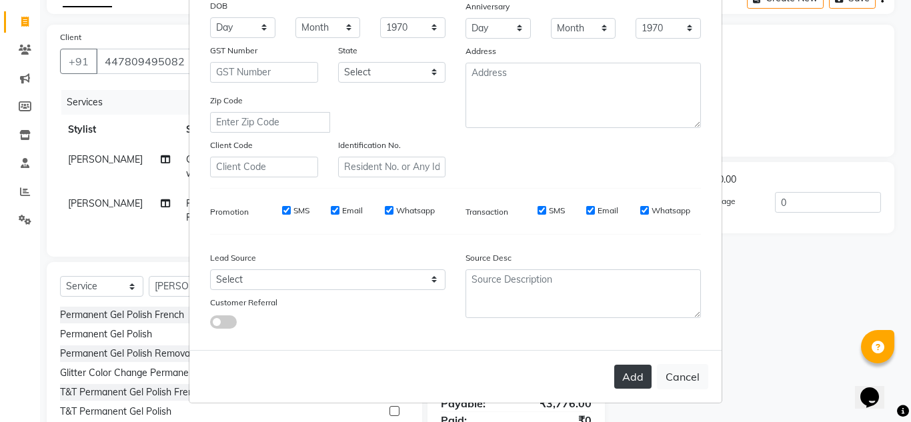
click at [641, 379] on button "Add" at bounding box center [632, 377] width 37 height 24
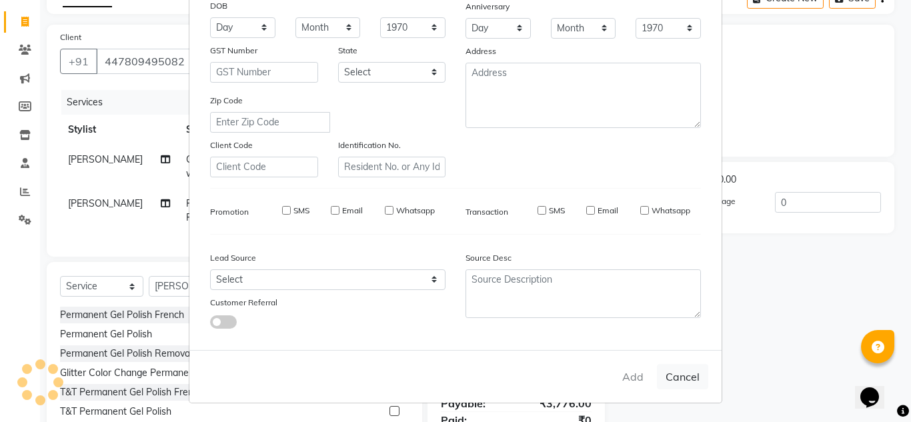
select select
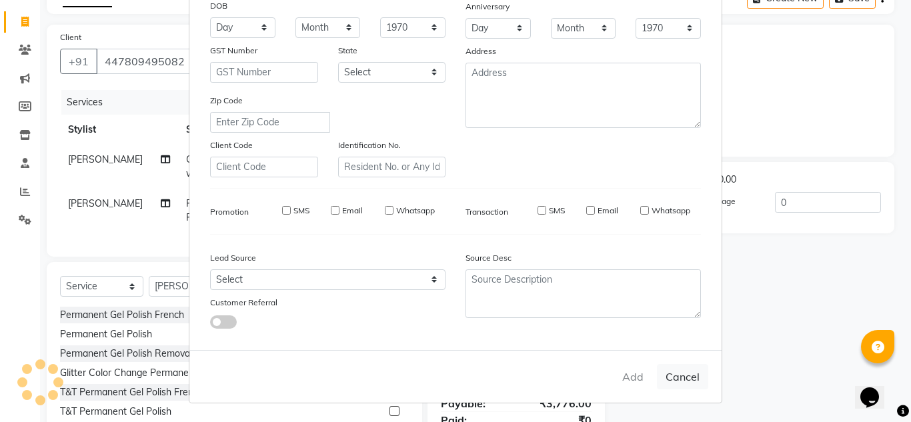
select select
checkbox input "false"
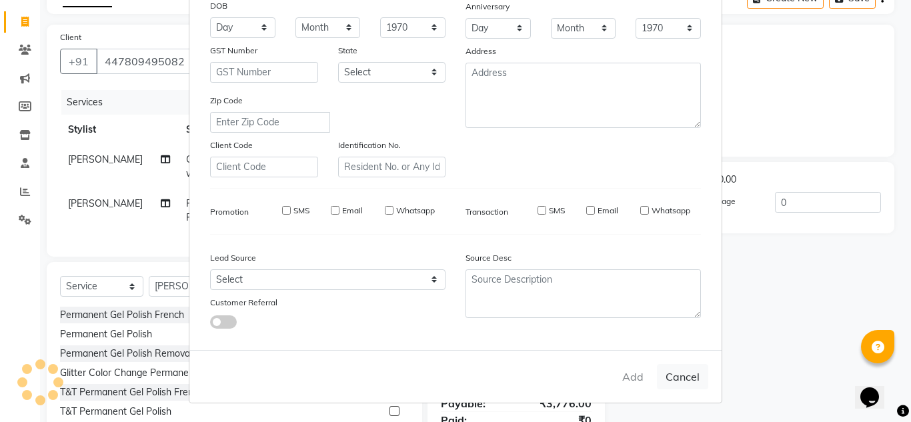
checkbox input "false"
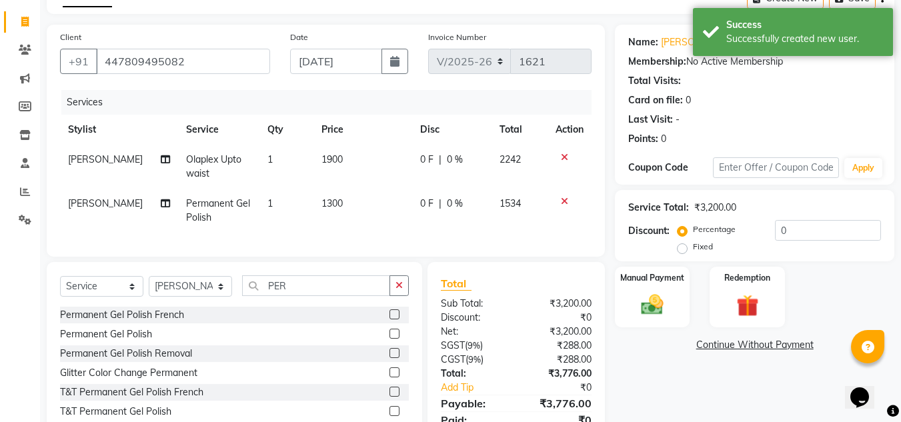
scroll to position [142, 0]
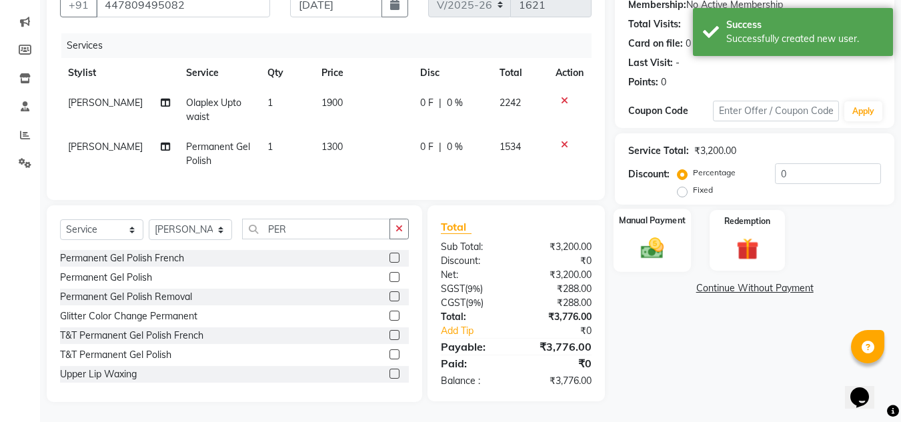
click at [657, 243] on img at bounding box center [651, 248] width 37 height 27
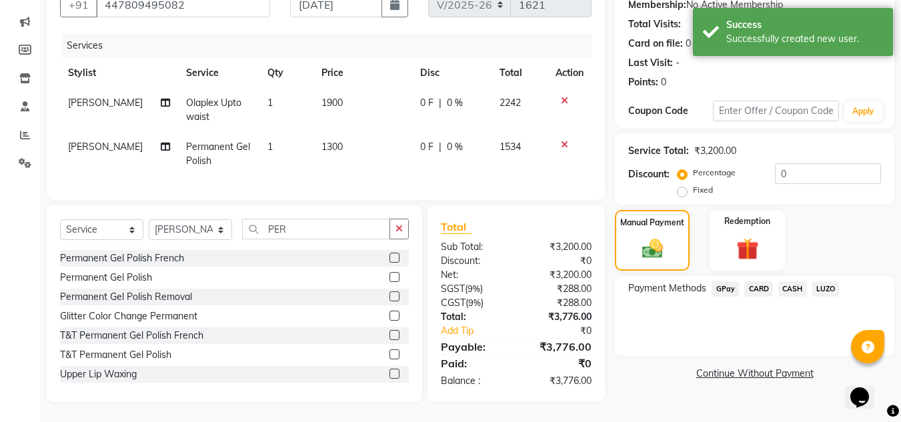
click at [757, 281] on span "CARD" at bounding box center [758, 288] width 29 height 15
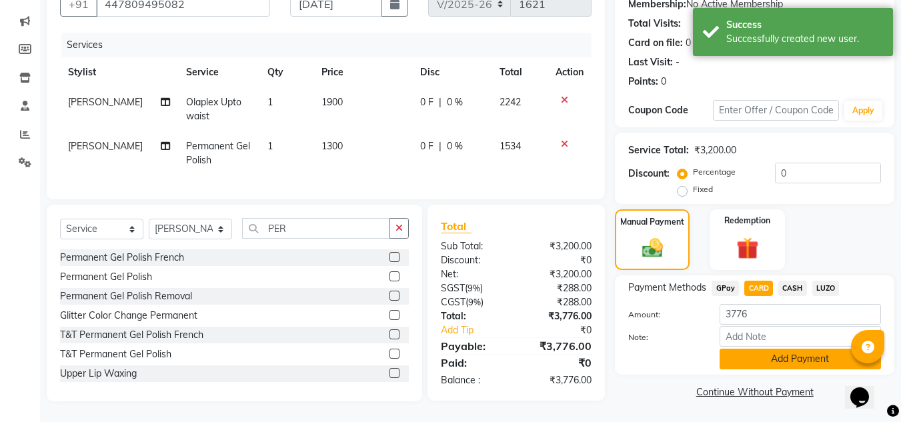
click at [772, 352] on button "Add Payment" at bounding box center [799, 359] width 161 height 21
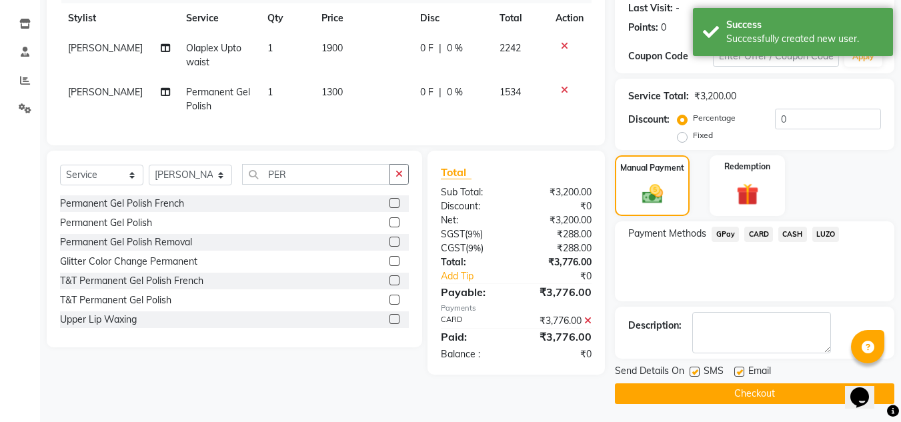
scroll to position [189, 0]
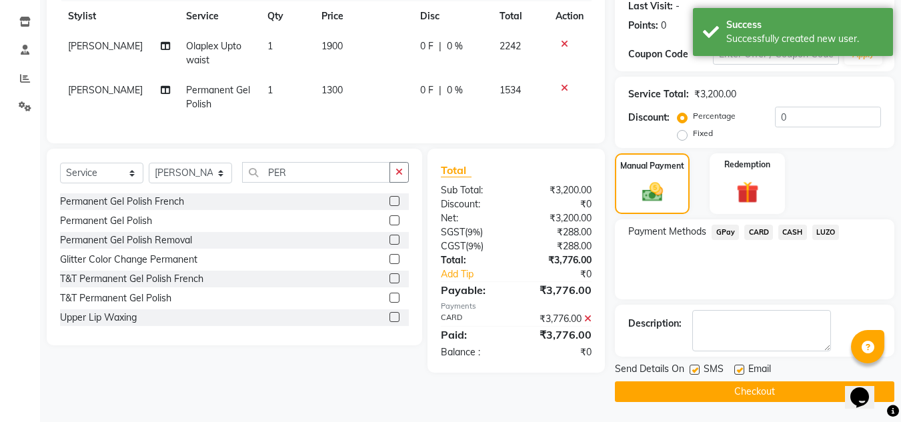
click at [697, 369] on label at bounding box center [694, 370] width 10 height 10
click at [697, 369] on input "checkbox" at bounding box center [693, 370] width 9 height 9
checkbox input "false"
click at [737, 367] on label at bounding box center [739, 370] width 10 height 10
click at [737, 367] on input "checkbox" at bounding box center [738, 370] width 9 height 9
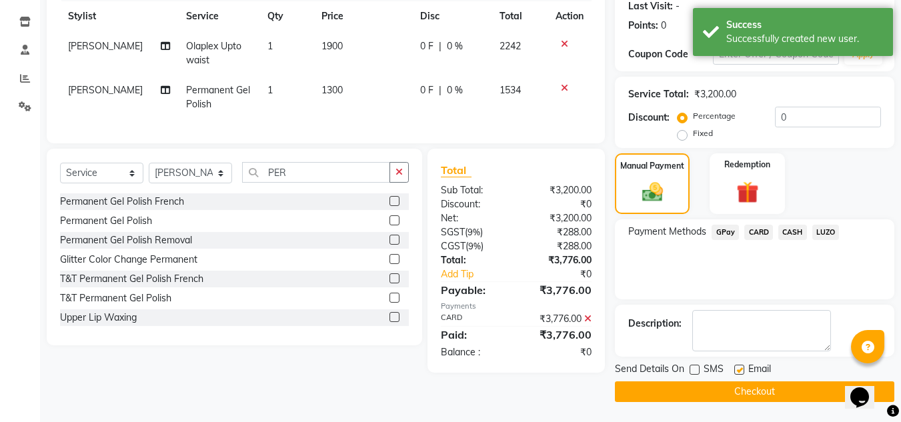
checkbox input "false"
click at [732, 389] on button "Checkout" at bounding box center [754, 391] width 279 height 21
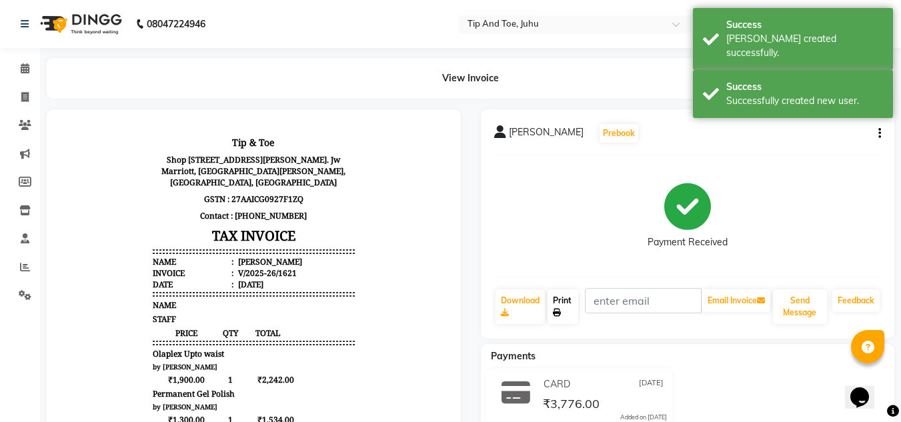
click at [575, 300] on link "Print" at bounding box center [562, 306] width 31 height 35
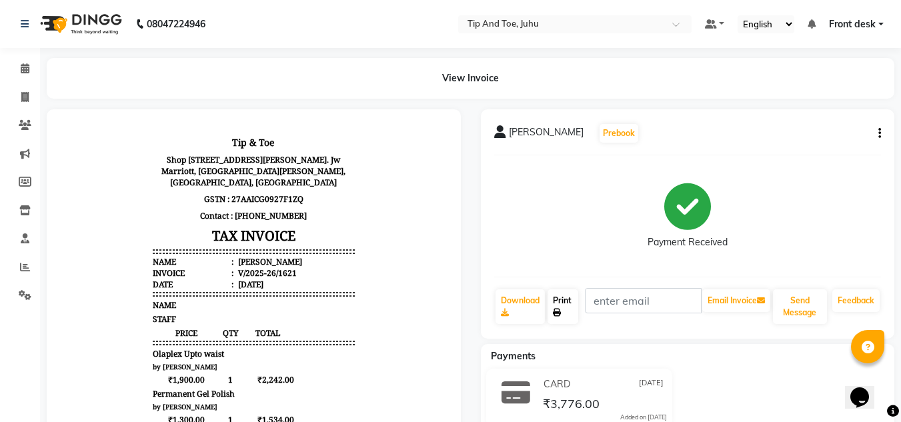
click at [556, 305] on link "Print" at bounding box center [562, 306] width 31 height 35
click at [24, 65] on icon at bounding box center [25, 68] width 9 height 10
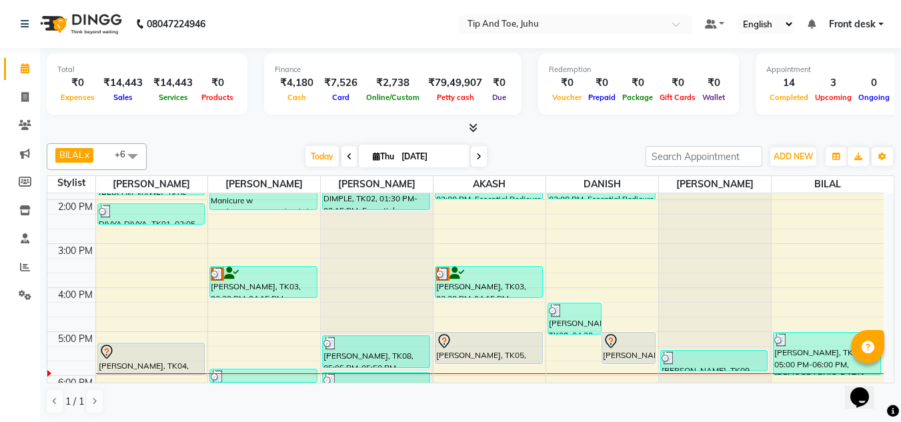
scroll to position [382, 0]
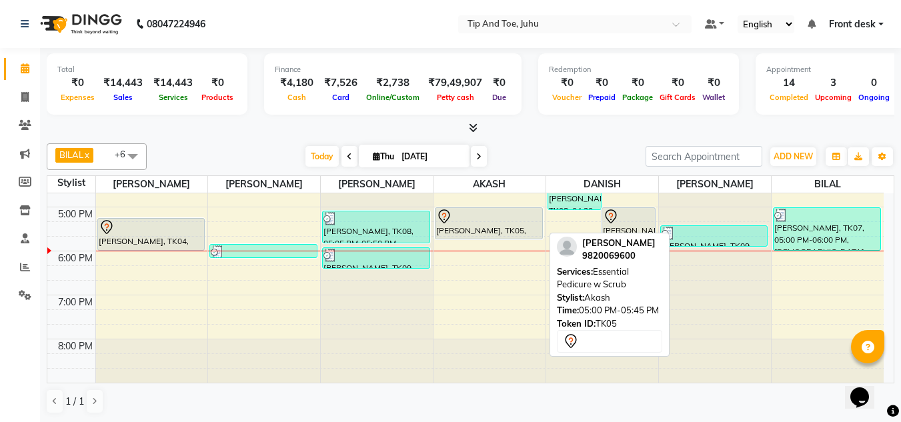
click at [491, 234] on div "[PERSON_NAME], TK05, 05:00 PM-05:45 PM, Essential Pedicure w Scrub" at bounding box center [488, 223] width 107 height 31
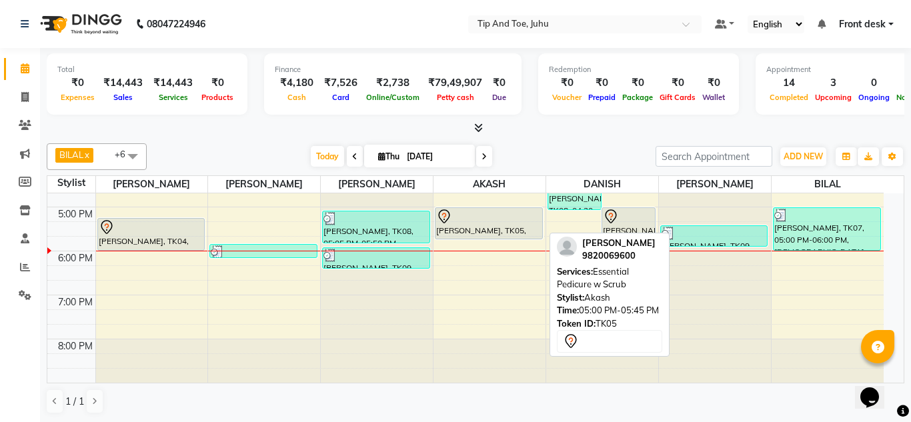
select select "7"
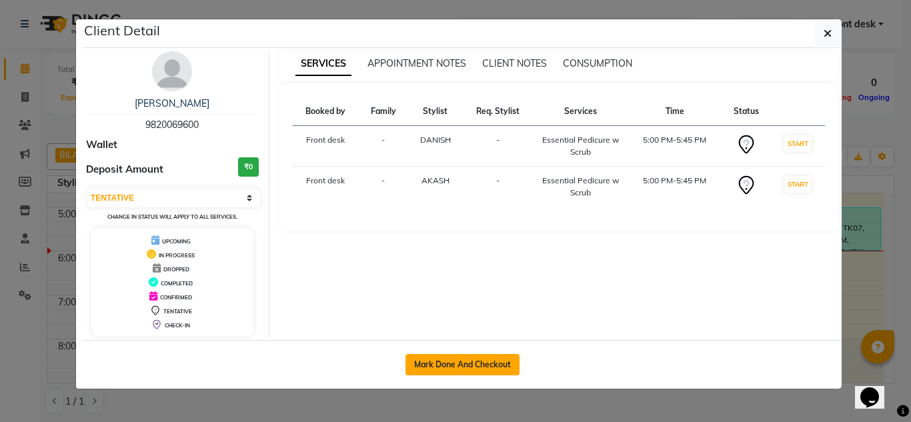
click at [469, 364] on button "Mark Done And Checkout" at bounding box center [462, 364] width 114 height 21
select select "5516"
select select "service"
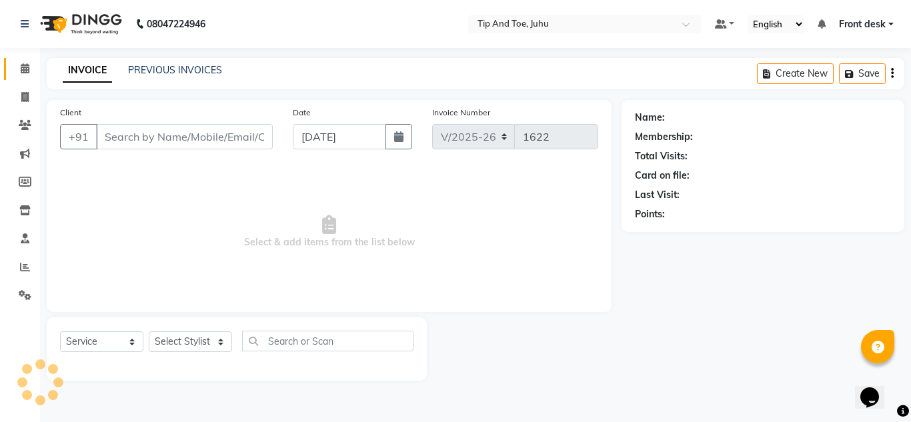
type input "9820069600"
select select "39814"
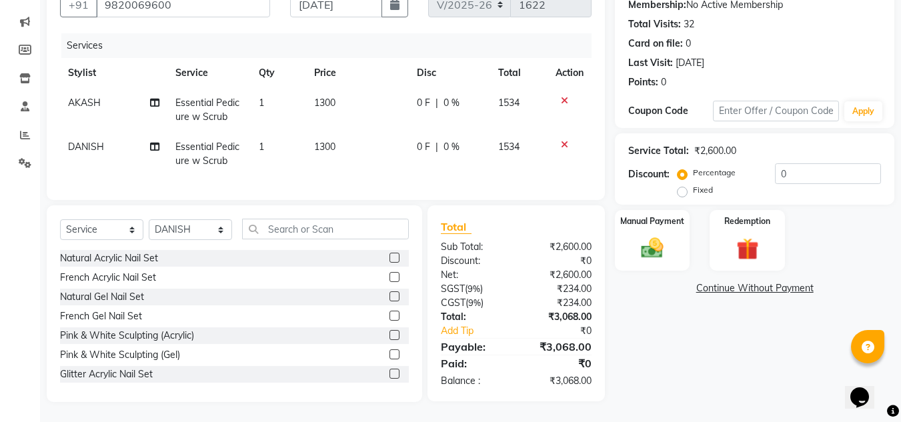
scroll to position [142, 0]
click at [724, 345] on div "Name: [PERSON_NAME] Membership: No Active Membership Total Visits: 32 Card on f…" at bounding box center [759, 185] width 289 height 434
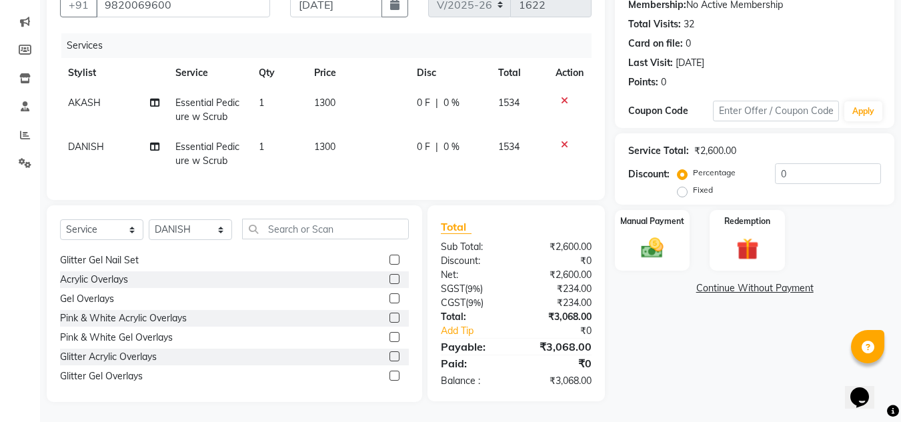
click at [696, 353] on div "Name: [PERSON_NAME] Membership: No Active Membership Total Visits: 32 Card on f…" at bounding box center [759, 185] width 289 height 434
click at [693, 333] on div "Name: [PERSON_NAME] Membership: No Active Membership Total Visits: 32 Card on f…" at bounding box center [759, 185] width 289 height 434
click at [705, 371] on div "Name: [PERSON_NAME] Membership: No Active Membership Total Visits: 32 Card on f…" at bounding box center [759, 185] width 289 height 434
click at [653, 236] on img at bounding box center [651, 248] width 37 height 27
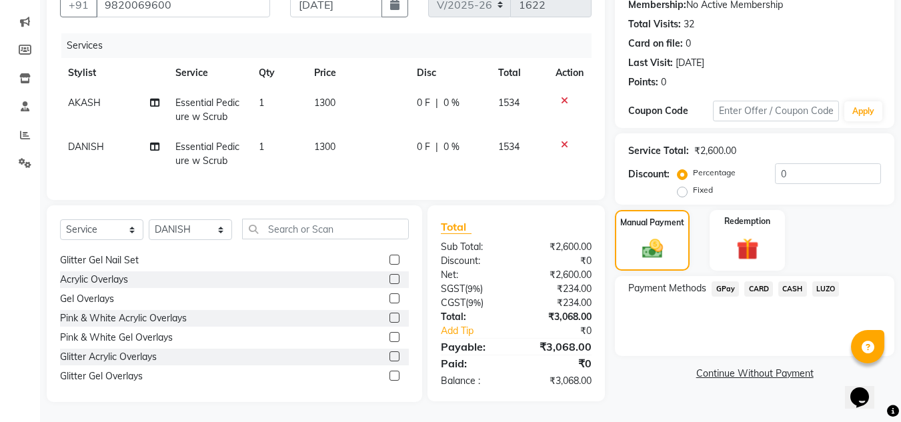
click at [763, 281] on span "CARD" at bounding box center [758, 288] width 29 height 15
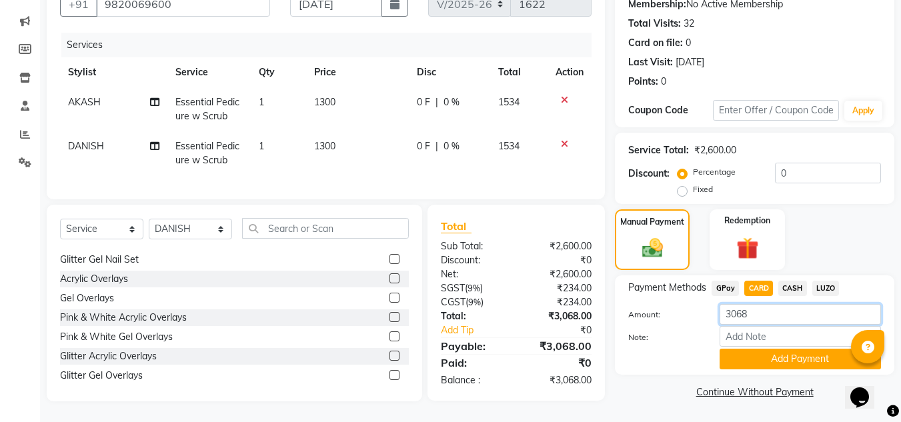
click at [765, 306] on input "3068" at bounding box center [799, 314] width 161 height 21
type input "3"
type input "1534"
click at [781, 353] on button "Add Payment" at bounding box center [799, 359] width 161 height 21
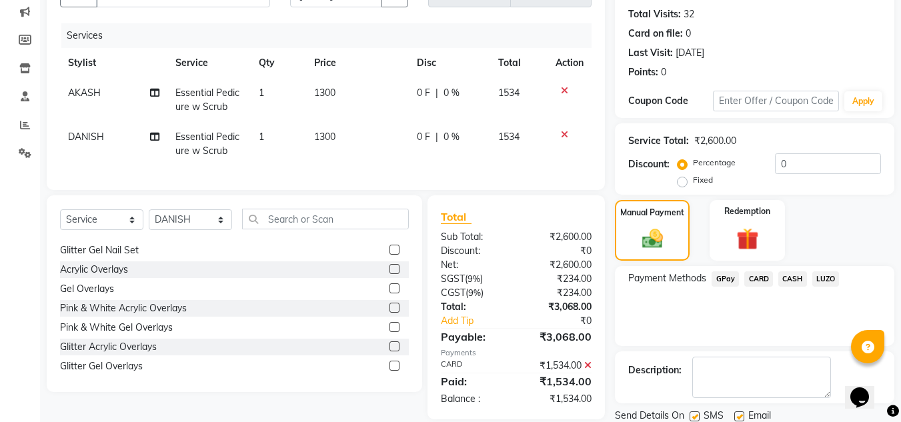
scroll to position [189, 0]
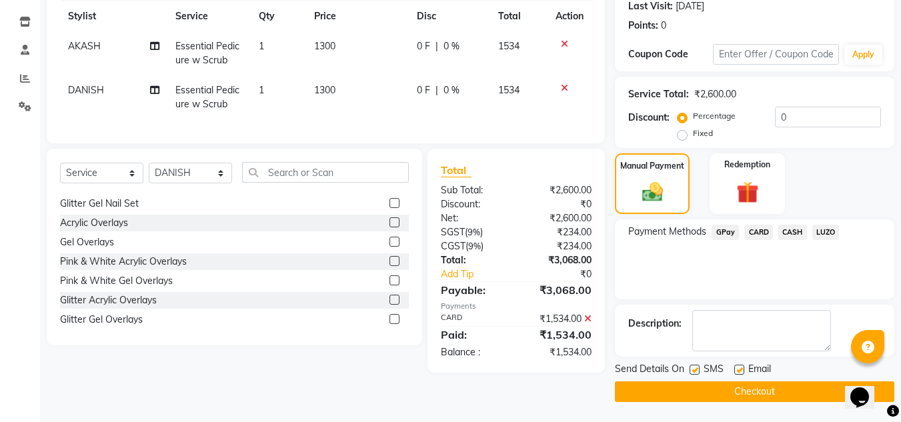
click at [733, 229] on span "GPay" at bounding box center [724, 232] width 27 height 15
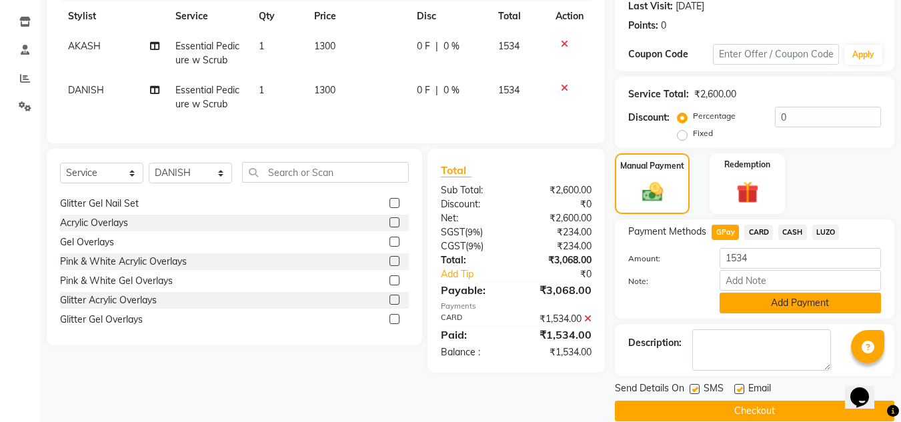
click at [767, 309] on button "Add Payment" at bounding box center [799, 303] width 161 height 21
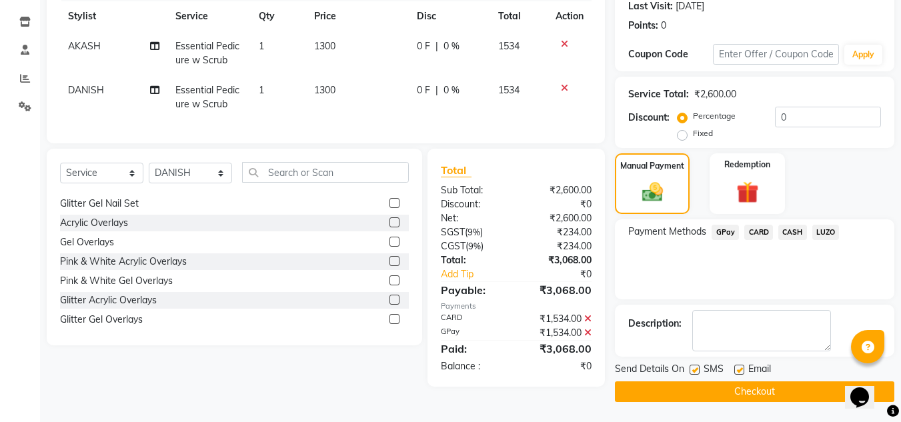
click at [695, 371] on label at bounding box center [694, 370] width 10 height 10
click at [695, 371] on input "checkbox" at bounding box center [693, 370] width 9 height 9
checkbox input "false"
click at [739, 368] on label at bounding box center [739, 370] width 10 height 10
click at [739, 368] on input "checkbox" at bounding box center [738, 370] width 9 height 9
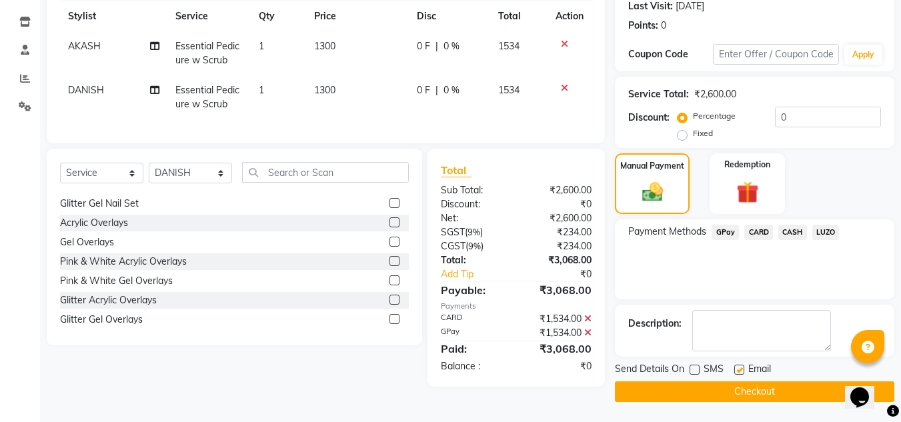
checkbox input "false"
click at [723, 393] on button "Checkout" at bounding box center [754, 391] width 279 height 21
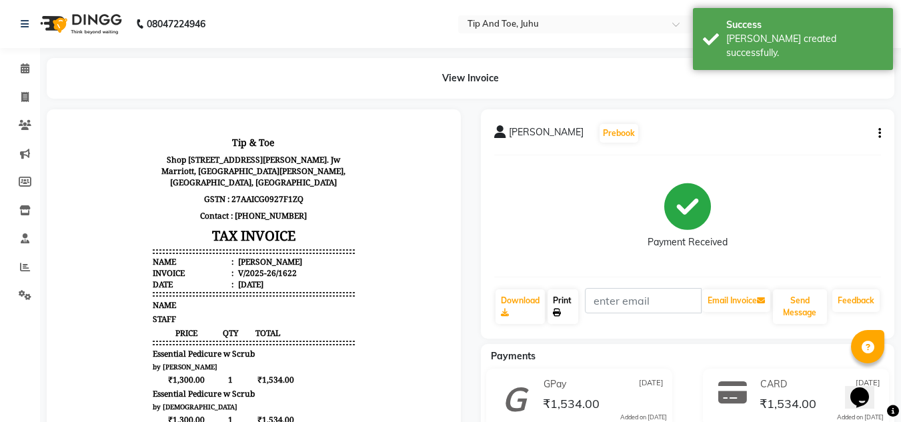
click at [559, 309] on icon at bounding box center [557, 313] width 8 height 8
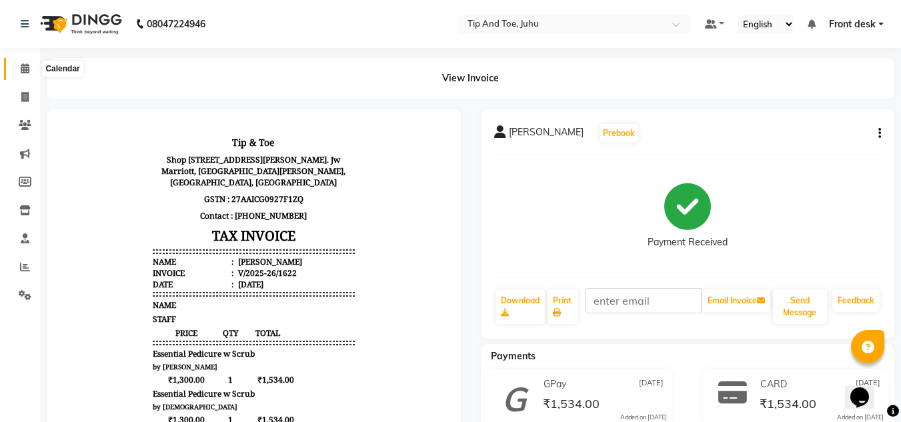
click at [25, 67] on icon at bounding box center [25, 68] width 9 height 10
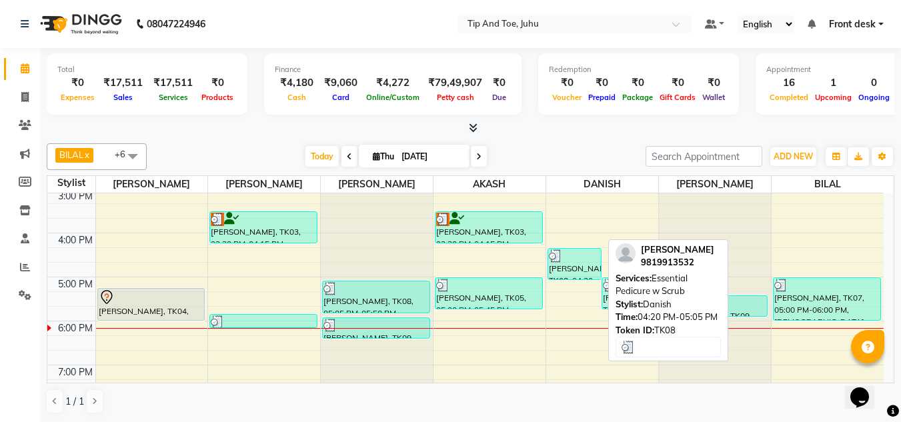
scroll to position [333, 0]
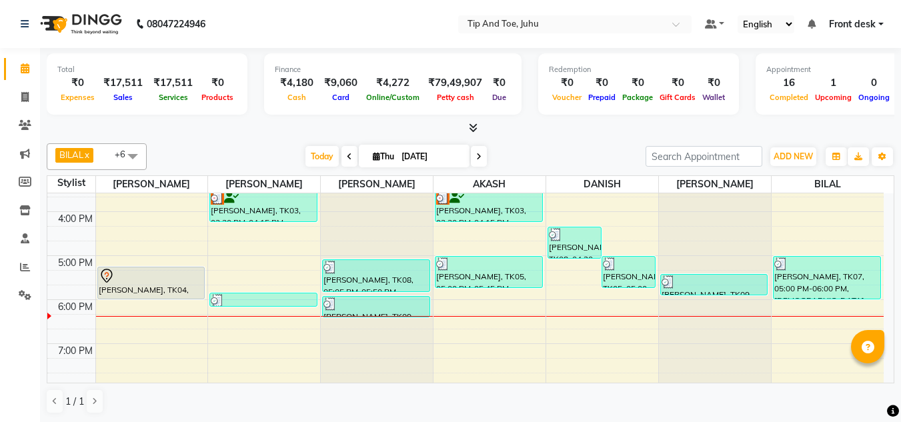
click at [351, 29] on nav "08047224946 Select Location × Tip And Toe, Juhu Default Panel My Panel English …" at bounding box center [450, 24] width 901 height 48
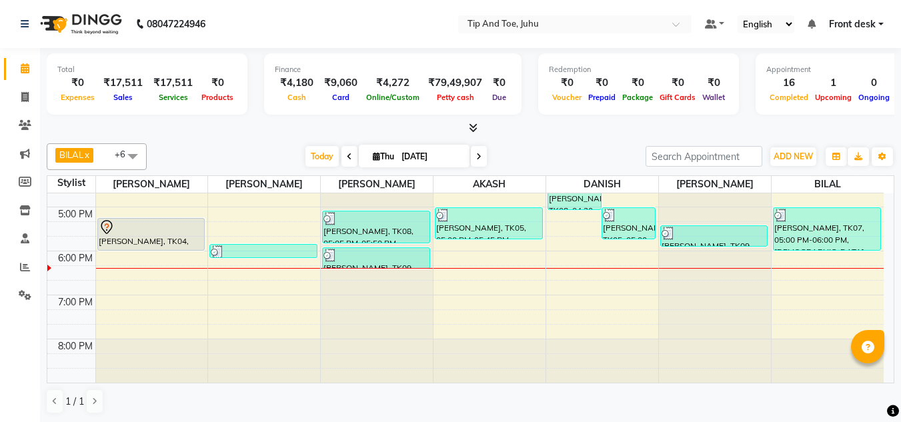
scroll to position [315, 0]
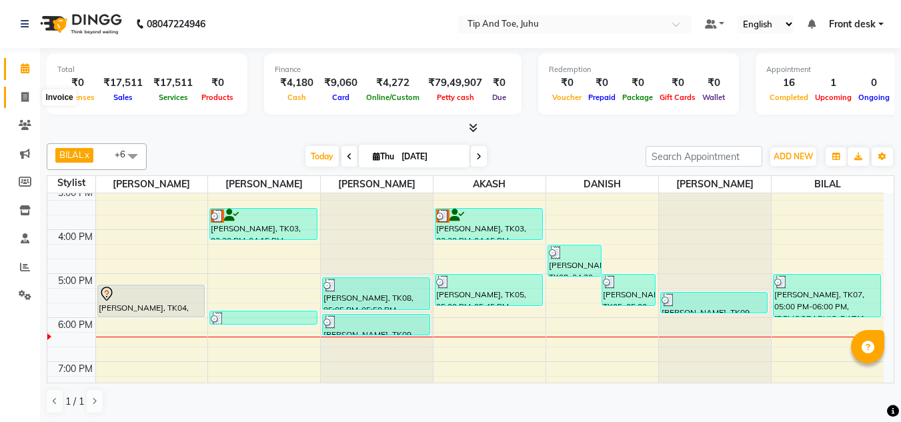
click at [23, 98] on icon at bounding box center [24, 97] width 7 height 10
select select "service"
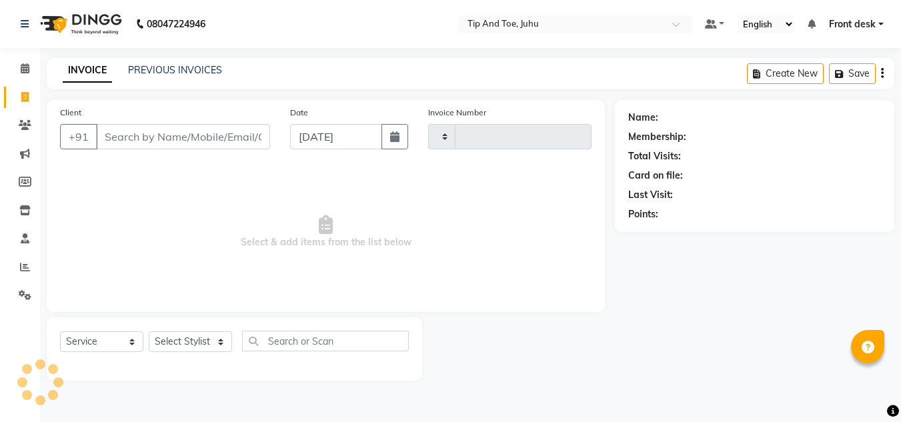
type input "1623"
select select "5516"
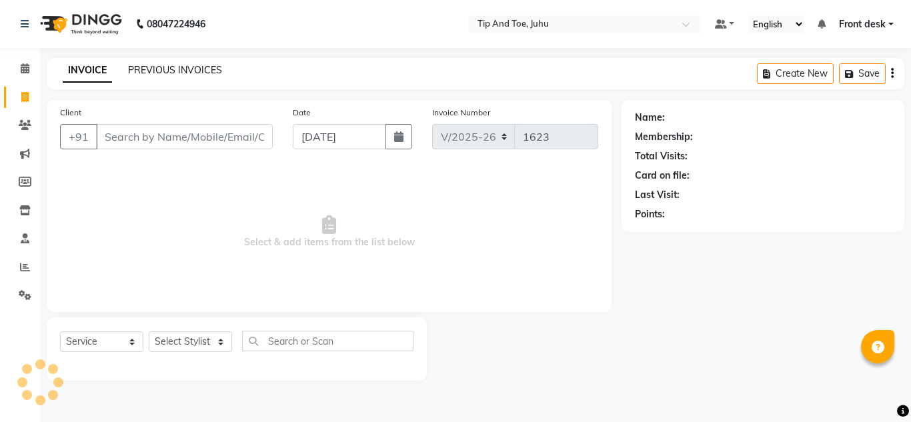
click at [184, 69] on link "PREVIOUS INVOICES" at bounding box center [175, 70] width 94 height 12
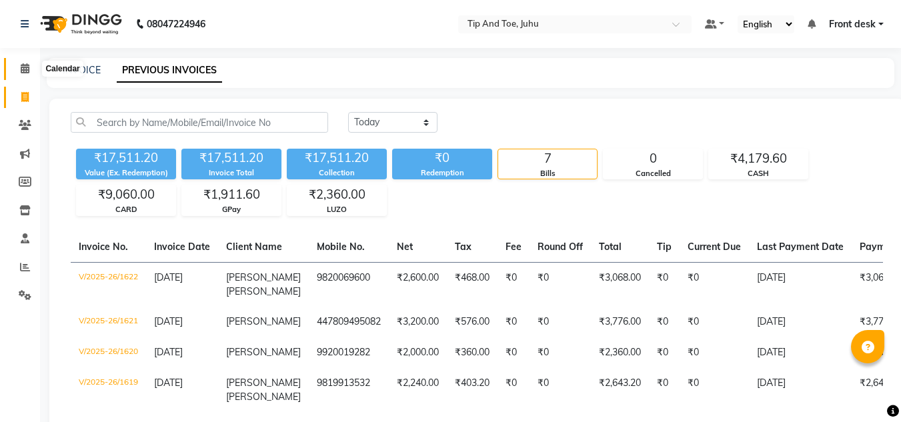
click at [23, 67] on icon at bounding box center [25, 68] width 9 height 10
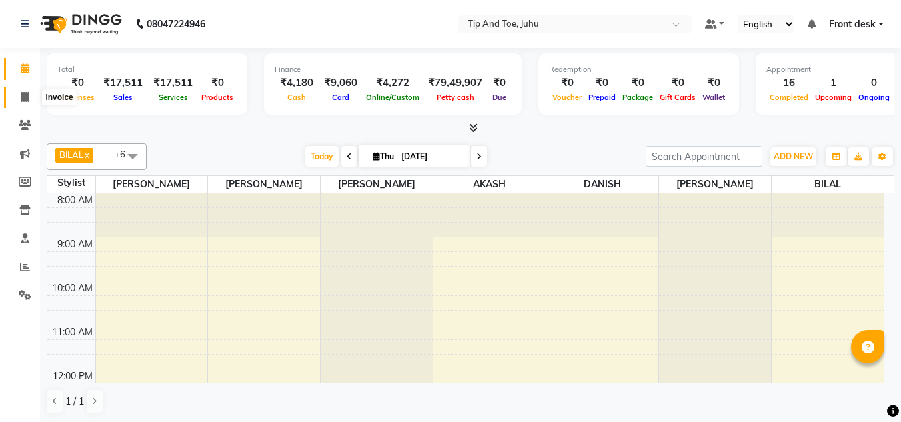
click at [25, 92] on icon at bounding box center [24, 97] width 7 height 10
select select "service"
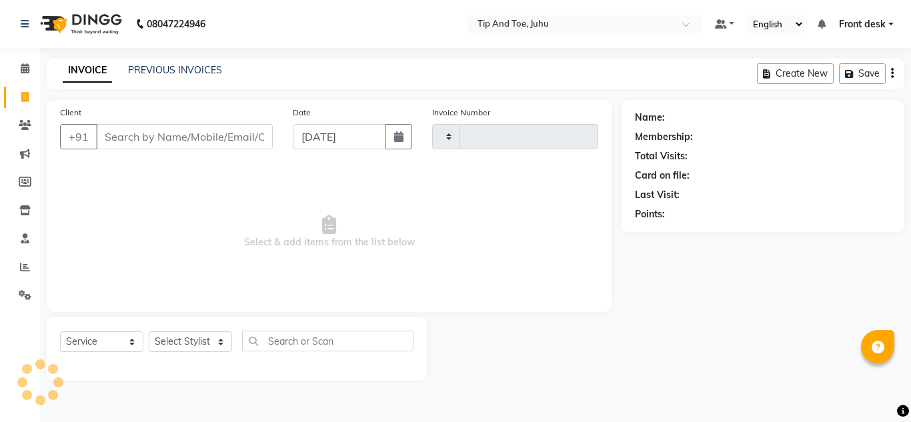
type input "1623"
select select "5516"
click at [186, 348] on select "Select Stylist AJAY UTKAR AKASH [PERSON_NAME] kharei [PERSON_NAME] DANISH [PERS…" at bounding box center [190, 341] width 83 height 21
select select "50579"
click at [149, 331] on select "Select Stylist AJAY UTKAR AKASH [PERSON_NAME] kharei [PERSON_NAME] DANISH [PERS…" at bounding box center [190, 341] width 83 height 21
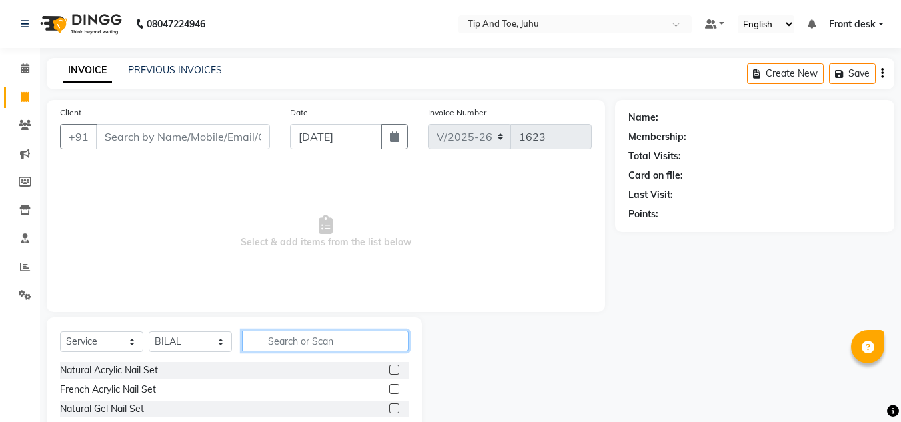
click at [318, 344] on input "text" at bounding box center [325, 341] width 167 height 21
type input "HAIRCUT"
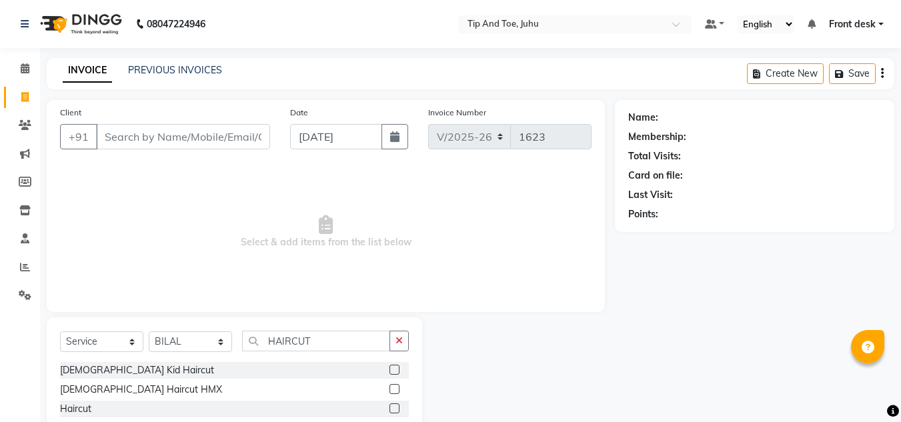
click at [389, 408] on label at bounding box center [394, 408] width 10 height 10
click at [389, 408] on input "checkbox" at bounding box center [393, 409] width 9 height 9
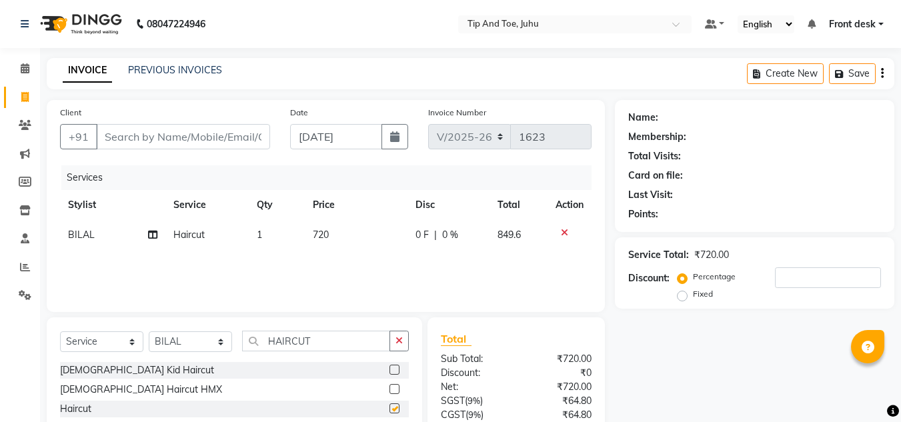
checkbox input "false"
click at [326, 236] on span "720" at bounding box center [321, 235] width 16 height 12
select select "50579"
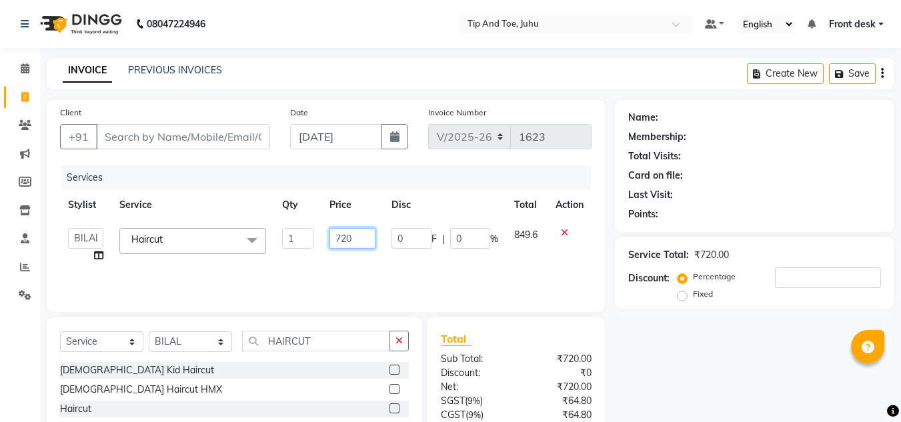
click at [345, 240] on input "720" at bounding box center [352, 238] width 46 height 21
type input "799"
click at [321, 337] on input "HAIRCUT" at bounding box center [316, 341] width 148 height 21
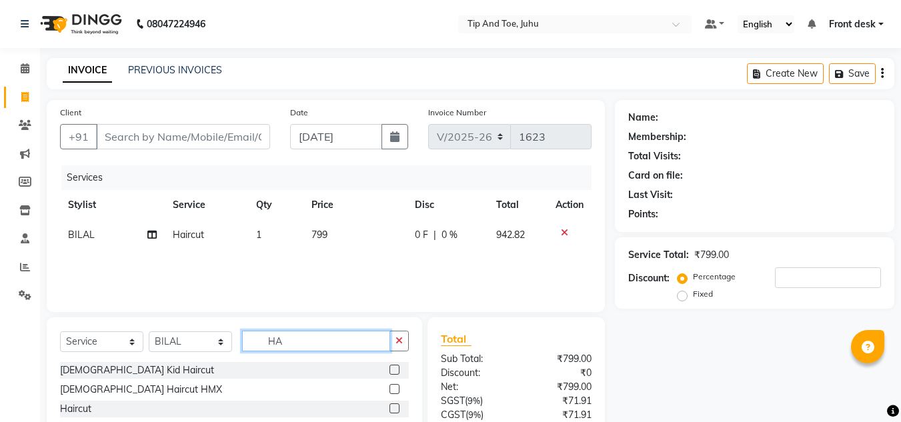
type input "H"
type input "[PERSON_NAME]"
click at [378, 390] on div "[PERSON_NAME] trim + line up" at bounding box center [234, 389] width 349 height 17
click at [389, 389] on label at bounding box center [394, 389] width 10 height 10
click at [389, 389] on input "checkbox" at bounding box center [393, 389] width 9 height 9
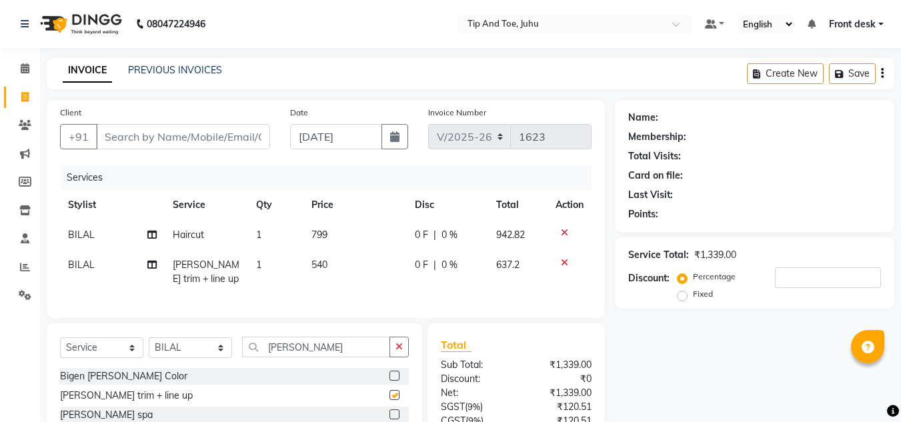
checkbox input "false"
click at [347, 274] on td "540" at bounding box center [354, 272] width 103 height 44
select select "50579"
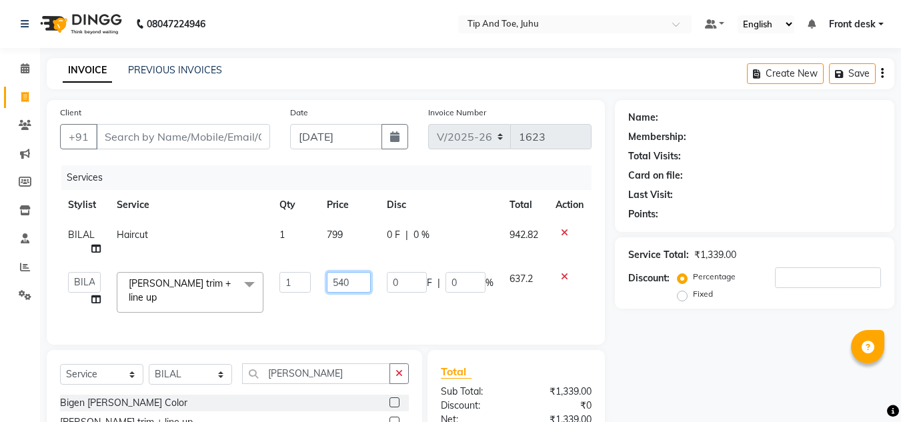
click at [356, 277] on input "540" at bounding box center [349, 282] width 44 height 21
type input "550"
click at [667, 350] on div "Name: Membership: Total Visits: Card on file: Last Visit: Points: Service Total…" at bounding box center [759, 323] width 289 height 447
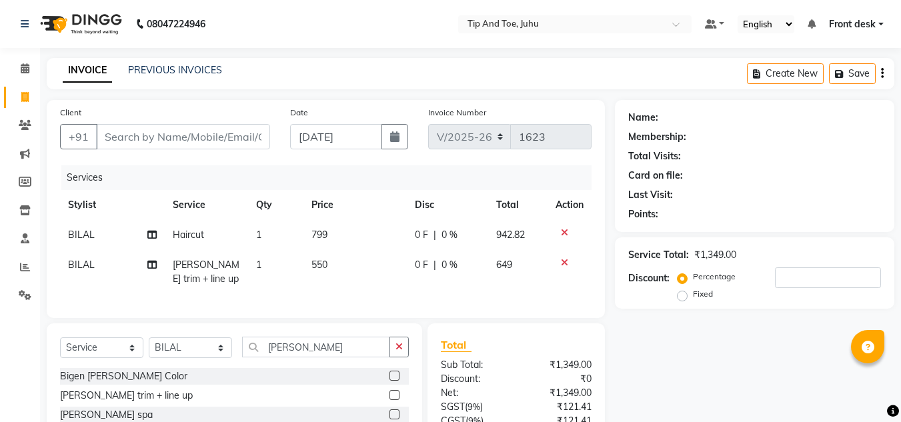
scroll to position [128, 0]
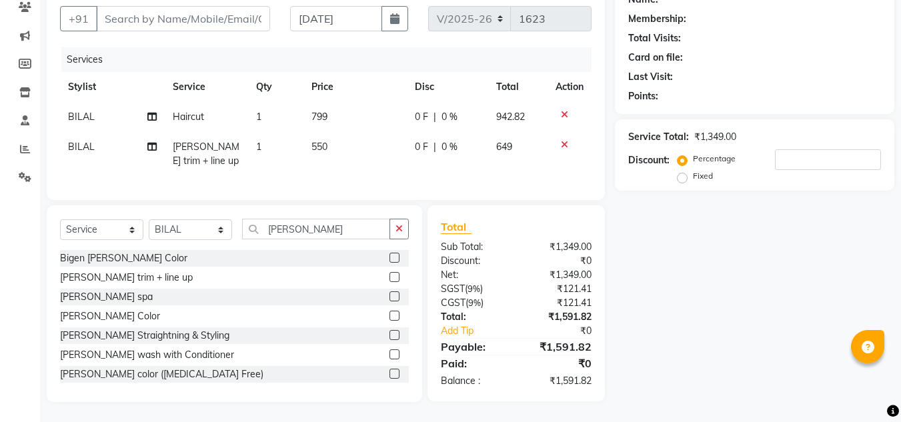
click at [338, 135] on td "550" at bounding box center [354, 154] width 103 height 44
select select "50579"
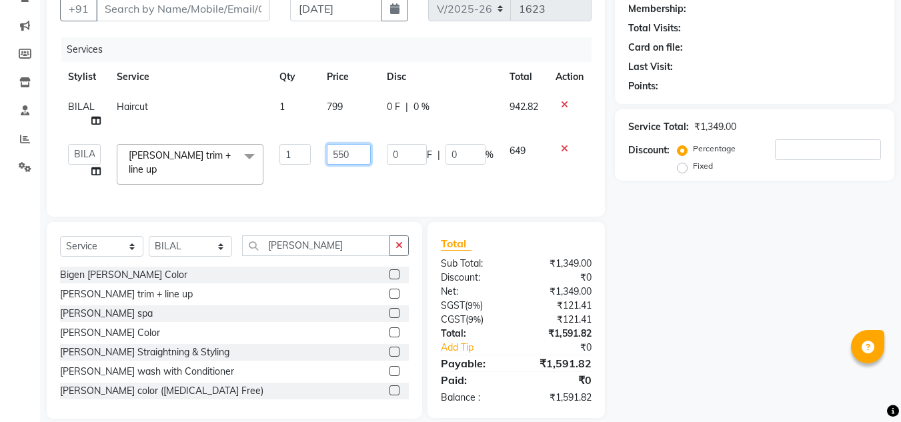
click at [351, 159] on input "550" at bounding box center [349, 154] width 44 height 21
type input "5"
type input "499"
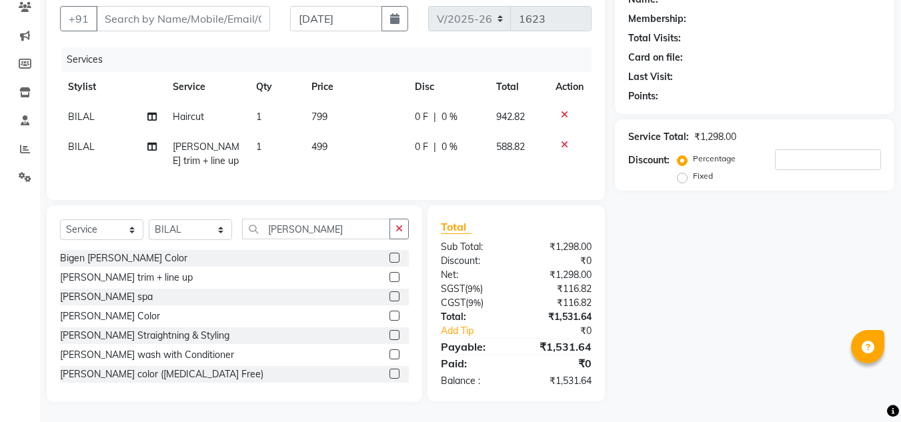
click at [697, 311] on div "Name: Membership: Total Visits: Card on file: Last Visit: Points: Service Total…" at bounding box center [759, 192] width 289 height 420
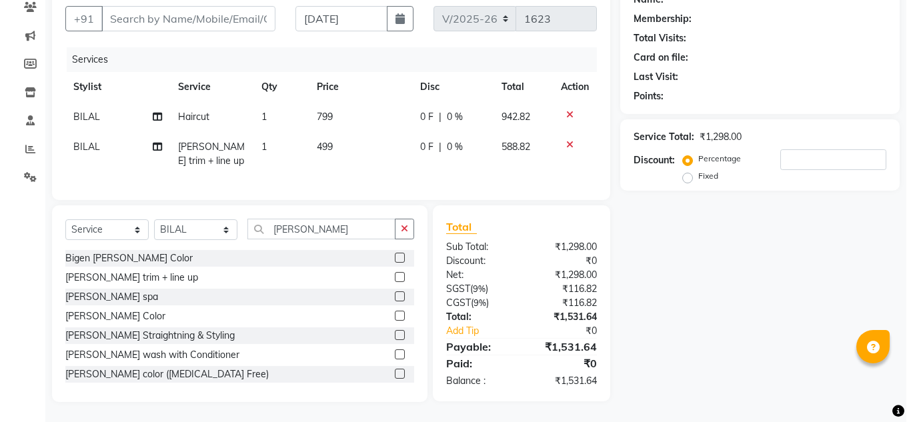
scroll to position [0, 0]
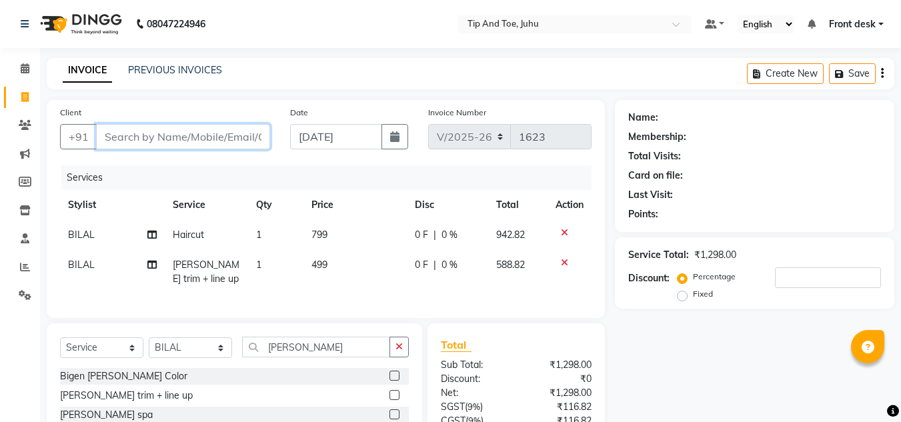
click at [214, 137] on input "Client" at bounding box center [183, 136] width 174 height 25
type input "9"
type input "0"
type input "9878234398"
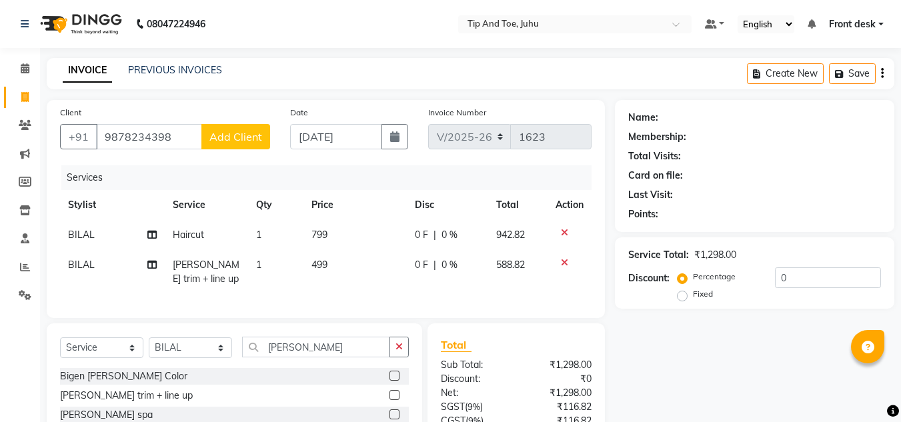
click at [223, 147] on button "Add Client" at bounding box center [235, 136] width 69 height 25
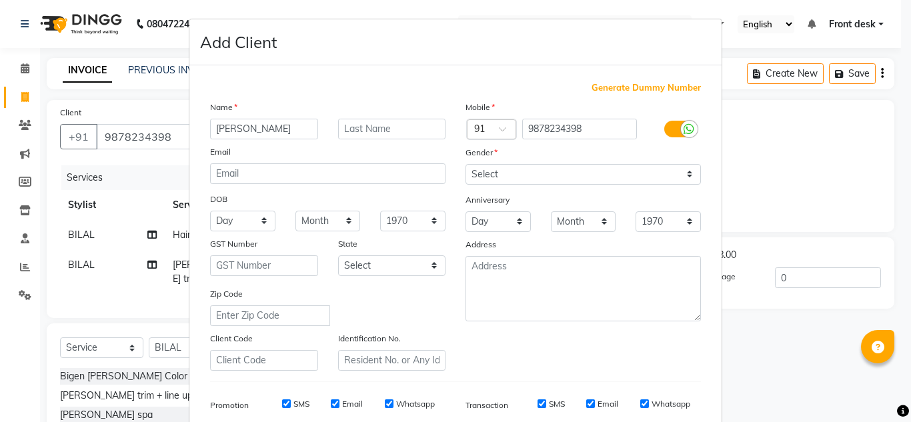
type input "[PERSON_NAME]"
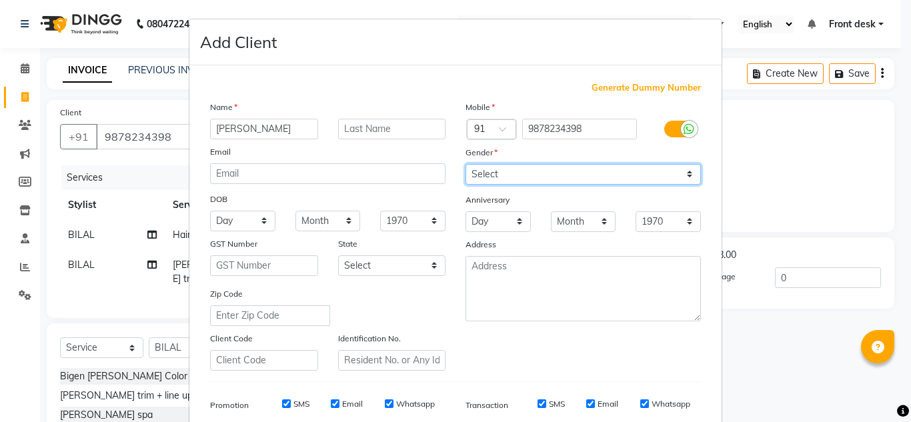
click at [494, 179] on select "Select [DEMOGRAPHIC_DATA] [DEMOGRAPHIC_DATA] Other Prefer Not To Say" at bounding box center [582, 174] width 235 height 21
select select "[DEMOGRAPHIC_DATA]"
click at [465, 164] on select "Select [DEMOGRAPHIC_DATA] [DEMOGRAPHIC_DATA] Other Prefer Not To Say" at bounding box center [582, 174] width 235 height 21
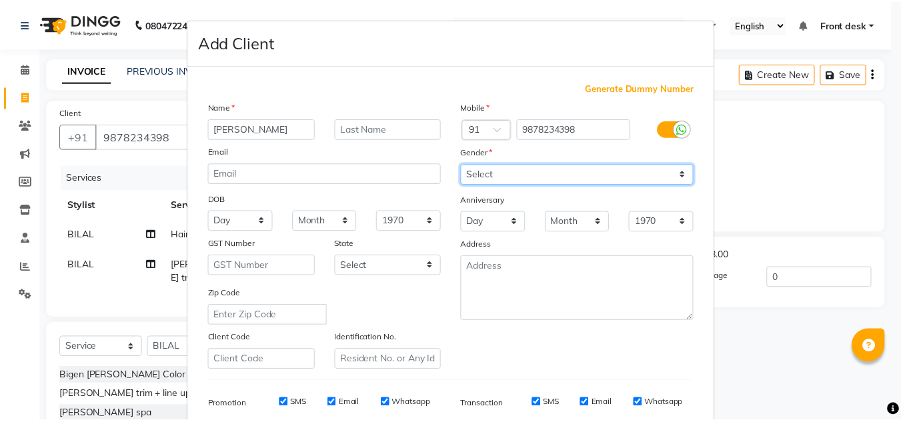
scroll to position [193, 0]
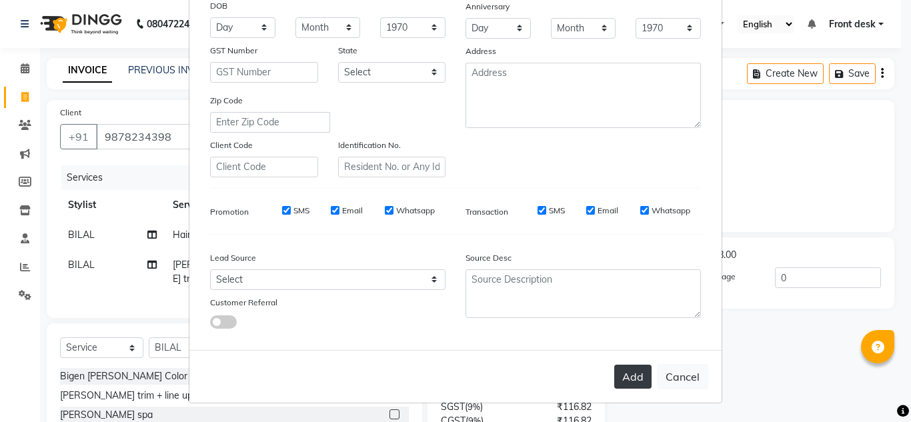
click at [617, 377] on button "Add" at bounding box center [632, 377] width 37 height 24
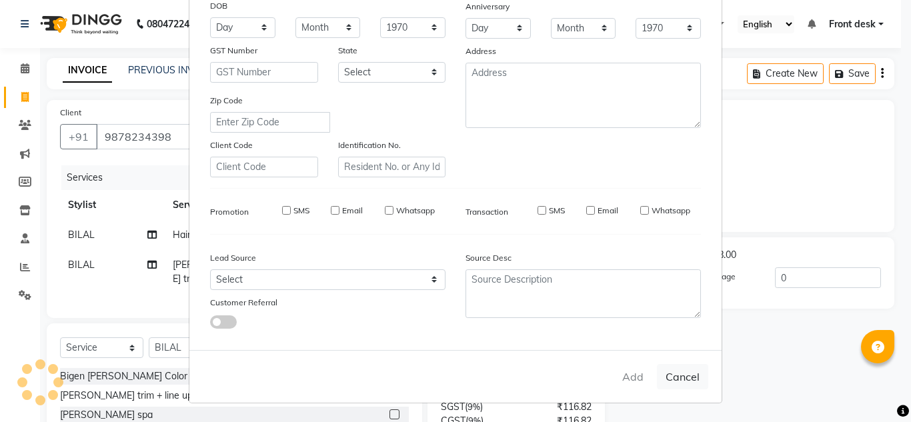
select select
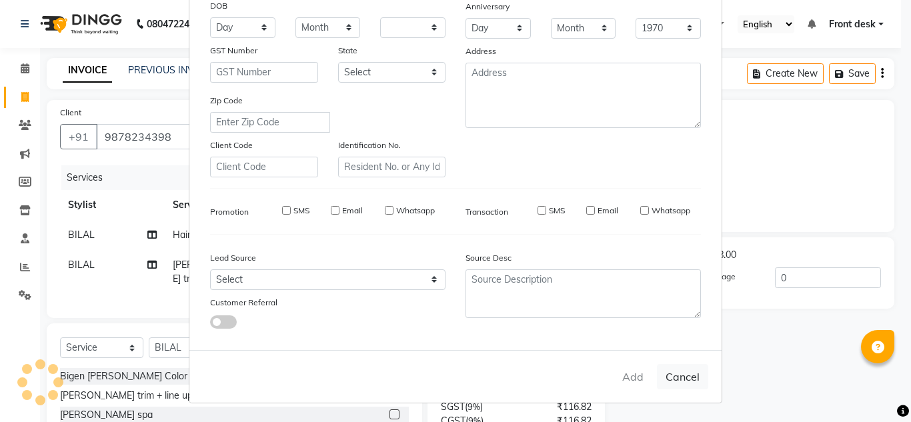
select select
checkbox input "false"
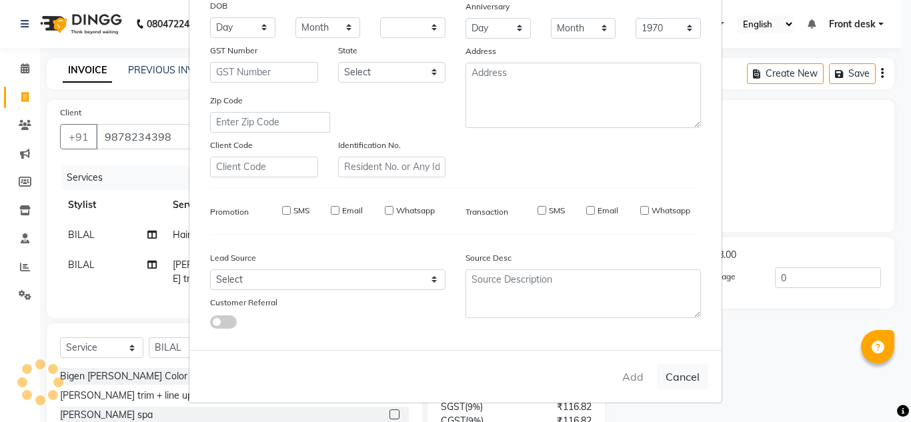
checkbox input "false"
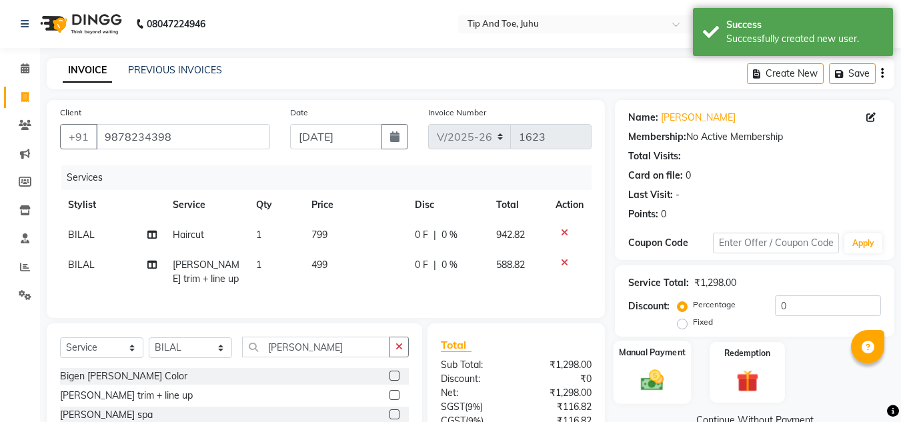
click at [663, 368] on img at bounding box center [651, 380] width 37 height 27
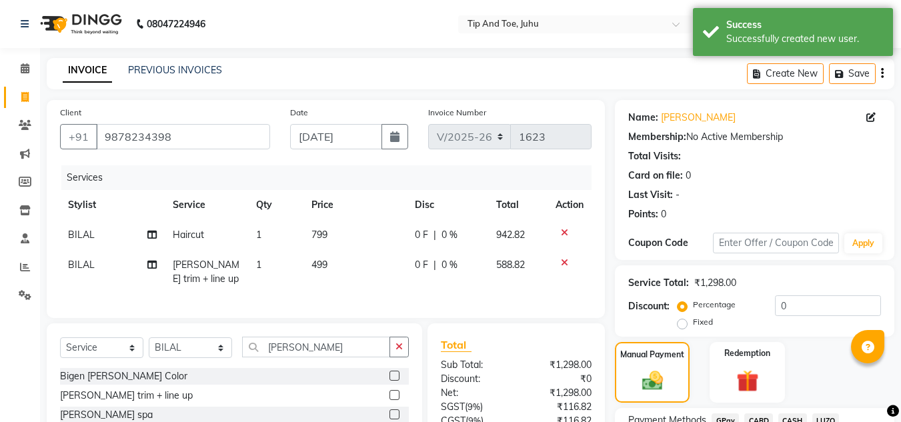
scroll to position [128, 0]
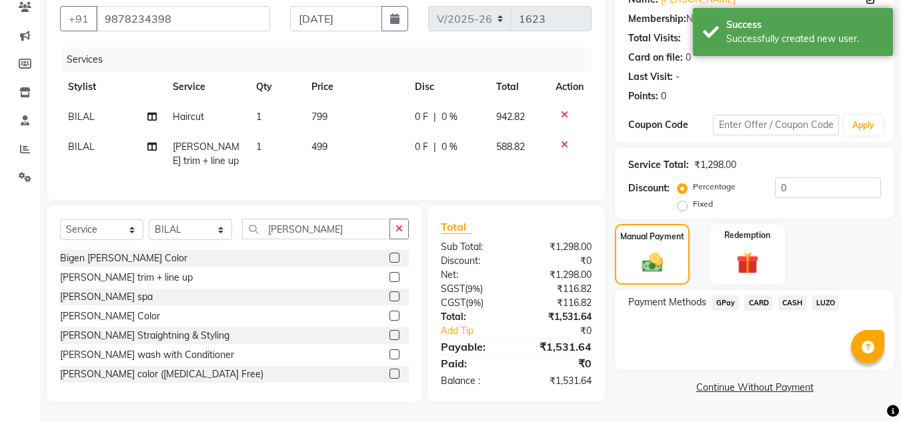
click at [784, 297] on span "CASH" at bounding box center [792, 302] width 29 height 15
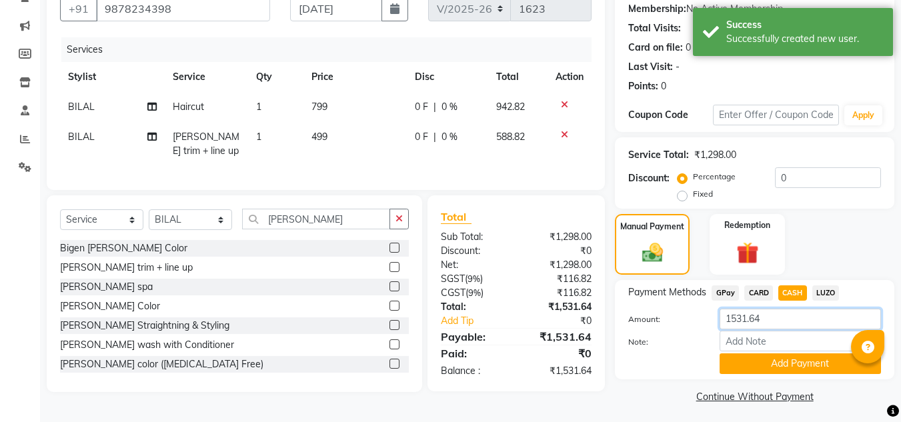
click at [783, 313] on input "1531.64" at bounding box center [799, 319] width 161 height 21
type input "1"
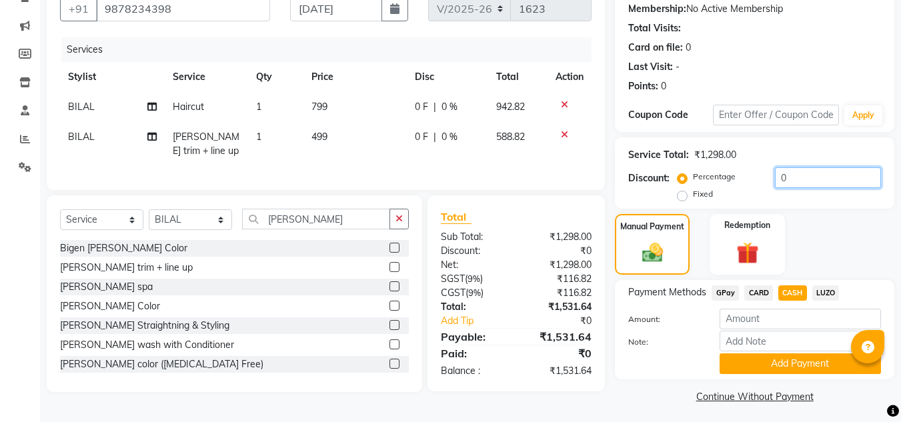
click at [801, 179] on input "0" at bounding box center [828, 177] width 106 height 21
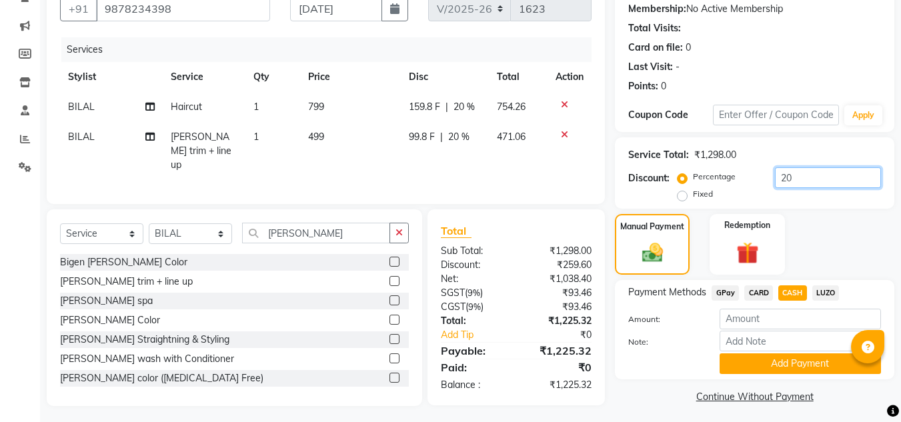
scroll to position [133, 0]
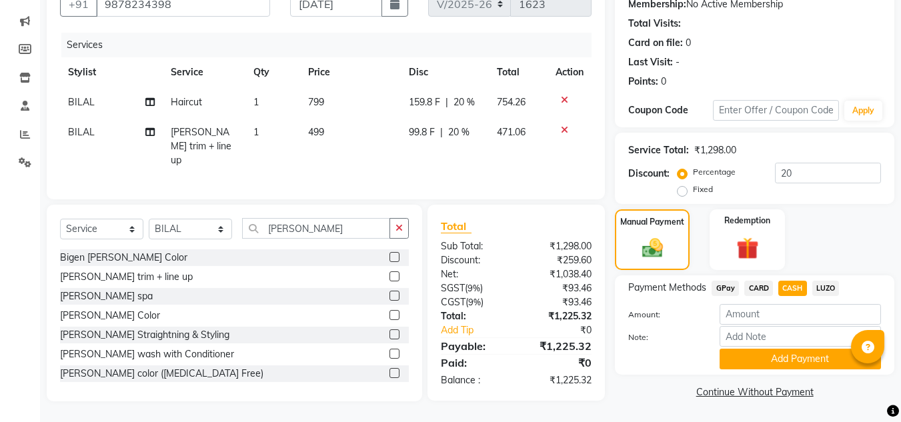
click at [659, 375] on div "Name: [PERSON_NAME] Membership: No Active Membership Total Visits: Card on file…" at bounding box center [759, 184] width 289 height 435
click at [815, 175] on input "20" at bounding box center [828, 173] width 106 height 21
type input "2"
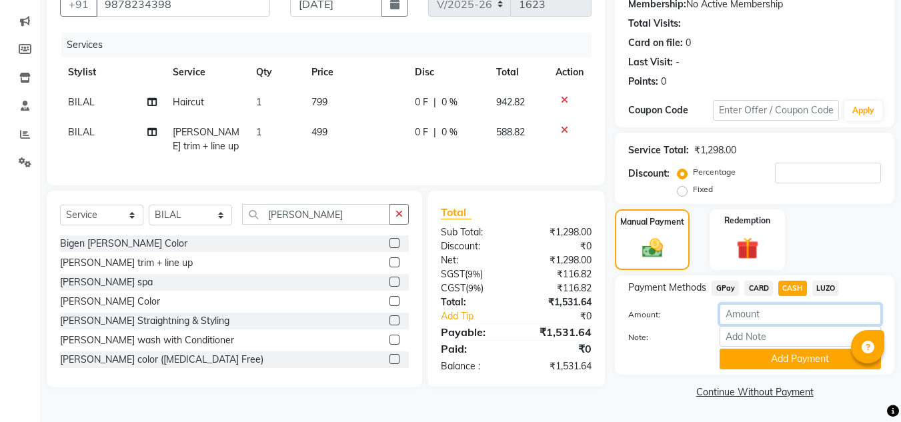
click at [749, 311] on input "number" at bounding box center [799, 314] width 161 height 21
type input "1000"
click at [759, 360] on button "Add Payment" at bounding box center [799, 359] width 161 height 21
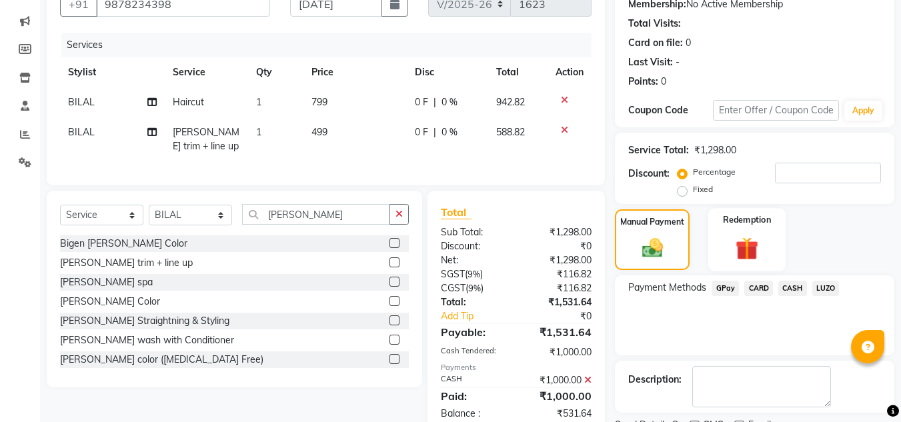
scroll to position [189, 0]
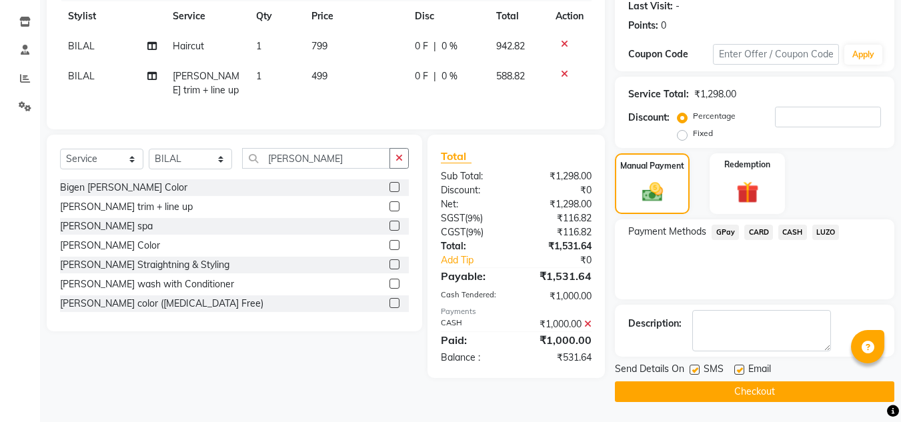
click at [730, 232] on span "GPay" at bounding box center [724, 232] width 27 height 15
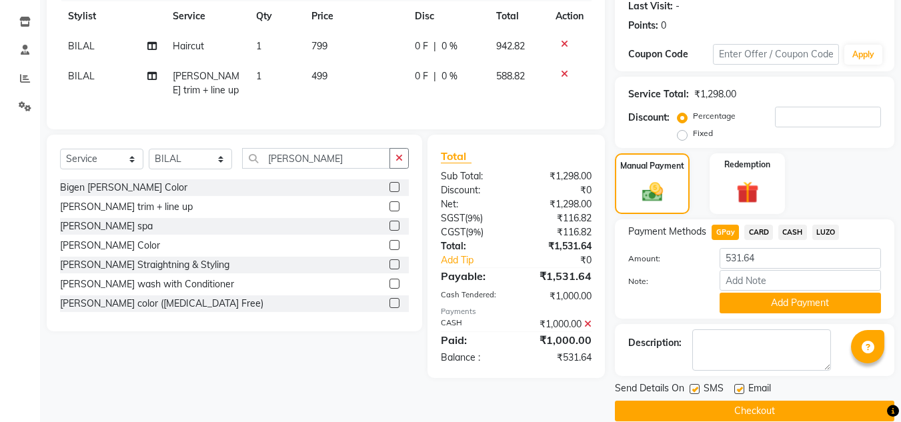
scroll to position [208, 0]
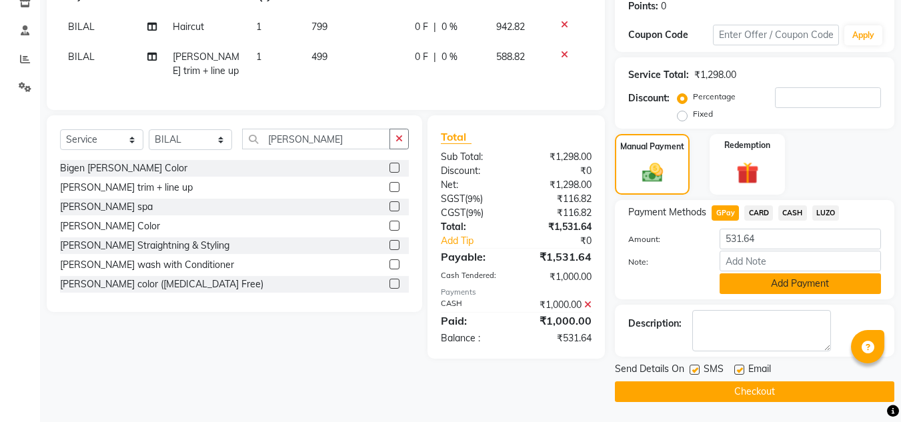
click at [784, 284] on button "Add Payment" at bounding box center [799, 283] width 161 height 21
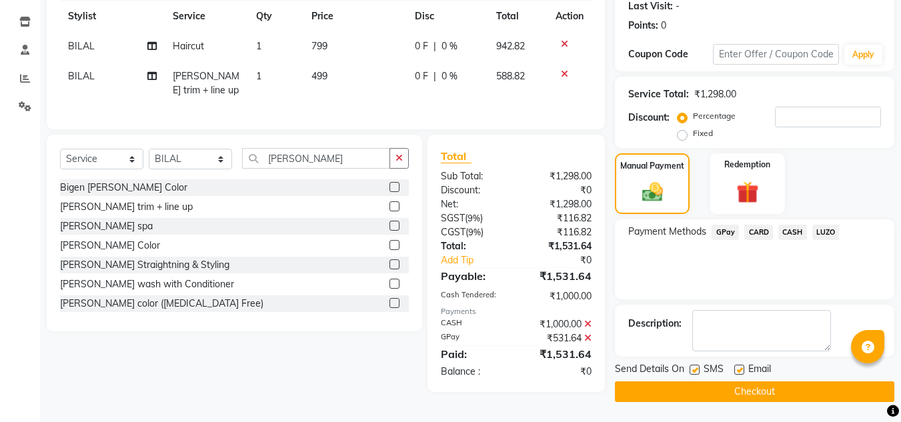
click at [698, 369] on label at bounding box center [694, 370] width 10 height 10
click at [698, 369] on input "checkbox" at bounding box center [693, 370] width 9 height 9
checkbox input "false"
click at [738, 370] on label at bounding box center [739, 370] width 10 height 10
click at [738, 370] on input "checkbox" at bounding box center [738, 370] width 9 height 9
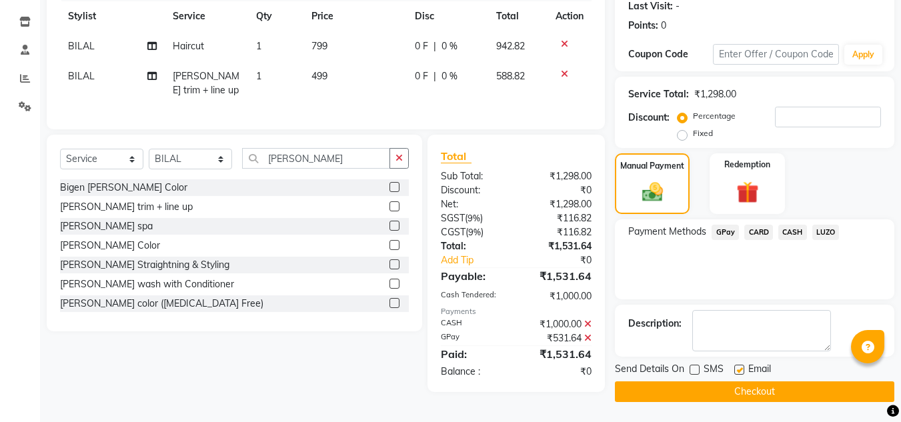
checkbox input "false"
click at [683, 392] on button "Checkout" at bounding box center [754, 391] width 279 height 21
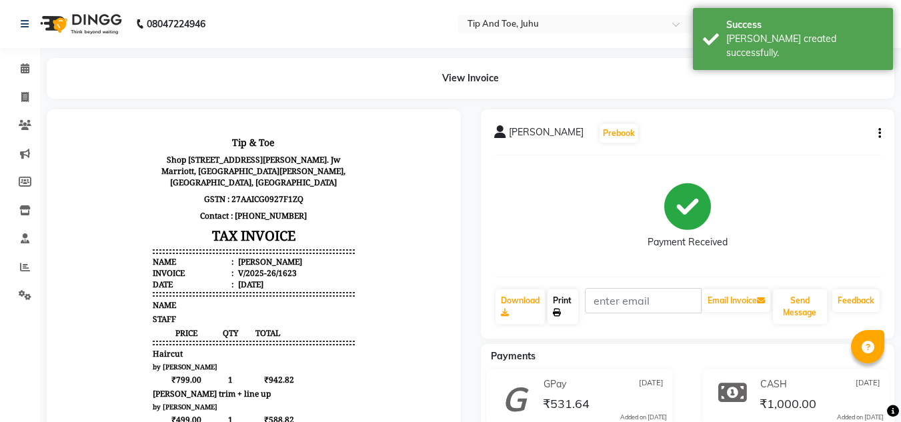
click at [557, 307] on link "Print" at bounding box center [562, 306] width 31 height 35
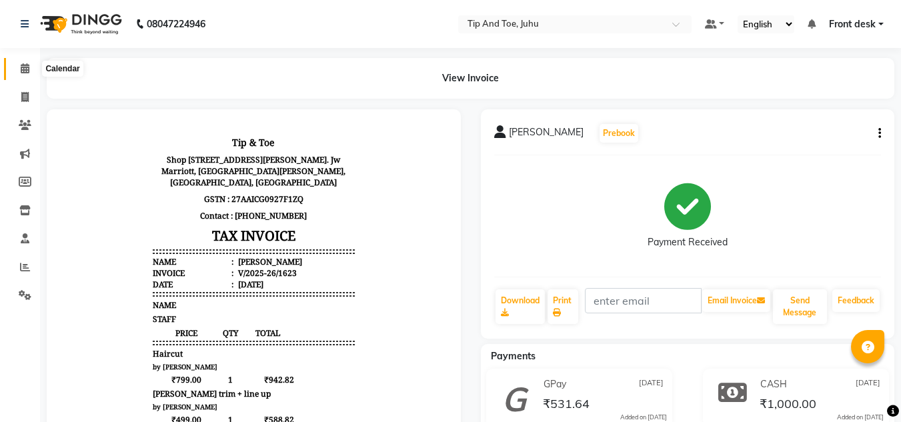
click at [23, 66] on icon at bounding box center [25, 68] width 9 height 10
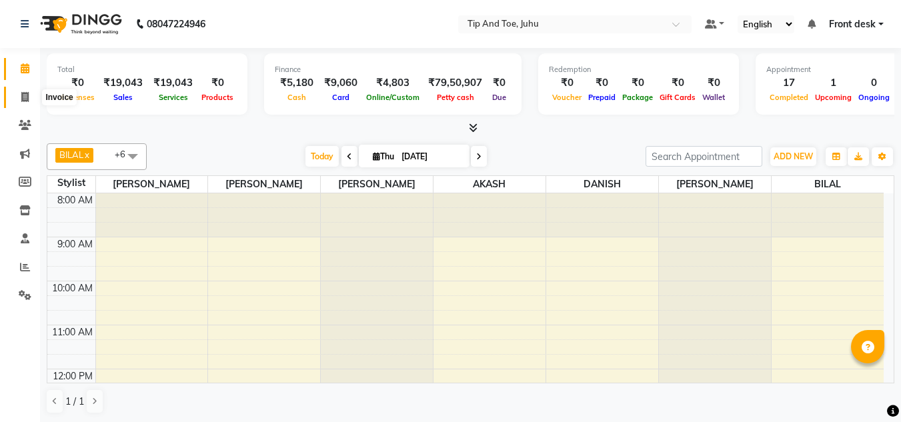
click at [21, 97] on icon at bounding box center [24, 97] width 7 height 10
select select "service"
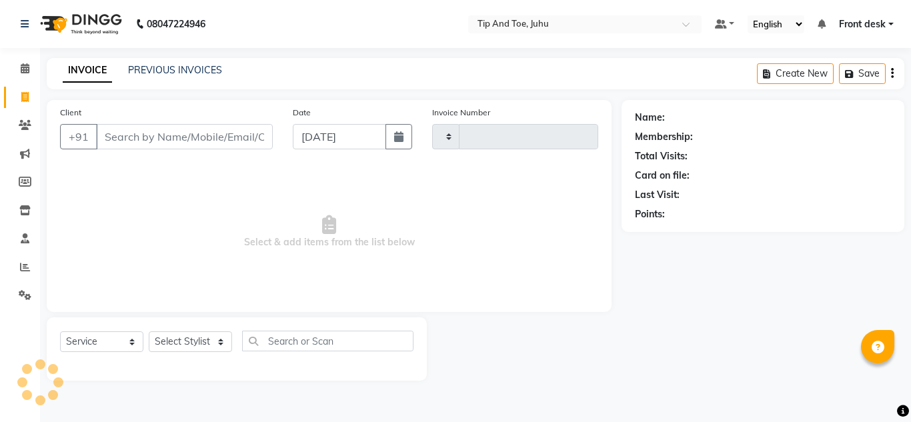
type input "1624"
select select "5516"
click at [149, 67] on link "PREVIOUS INVOICES" at bounding box center [175, 70] width 94 height 12
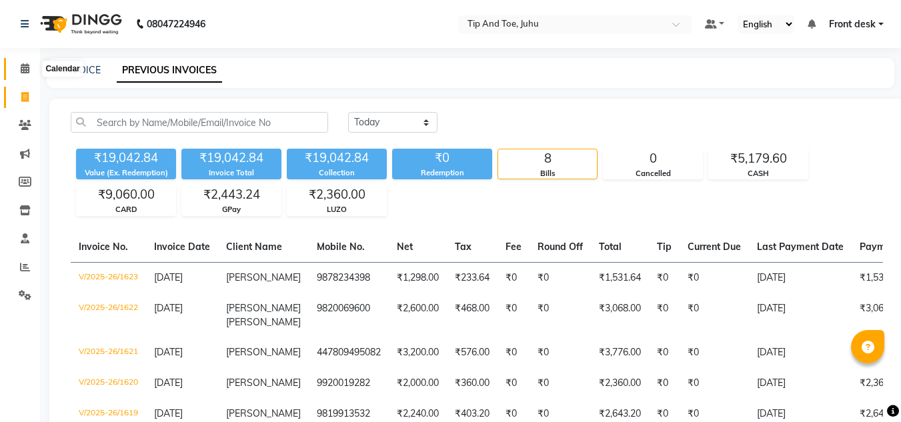
click at [24, 67] on icon at bounding box center [25, 68] width 9 height 10
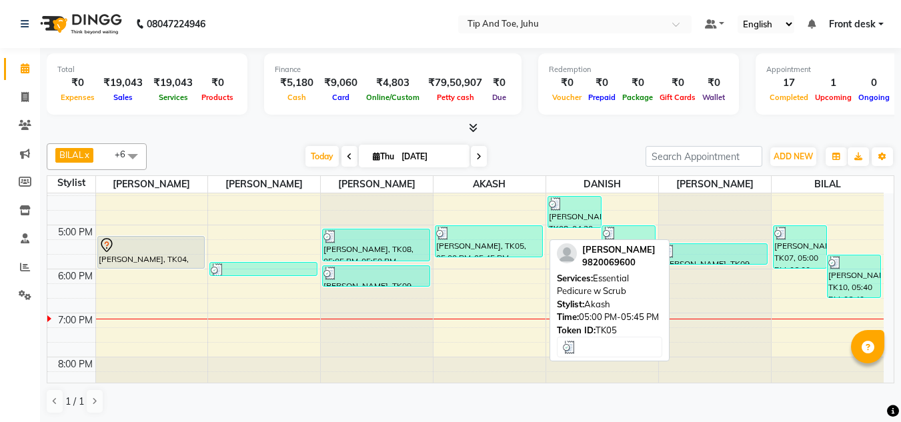
scroll to position [382, 0]
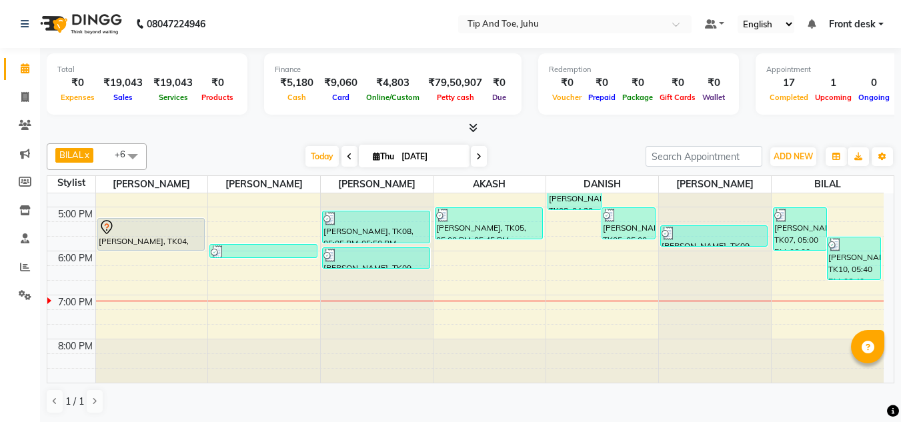
click at [549, 156] on div "[DATE] [DATE]" at bounding box center [395, 157] width 485 height 20
click at [478, 161] on span at bounding box center [479, 156] width 16 height 21
type input "[DATE]"
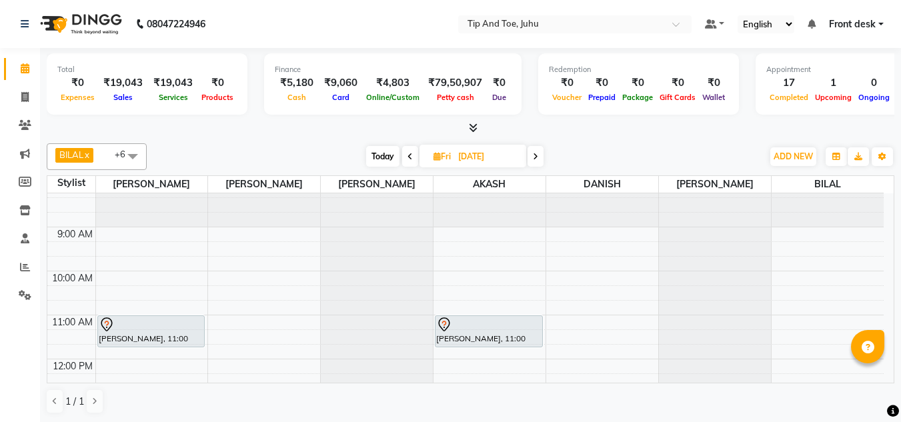
scroll to position [0, 0]
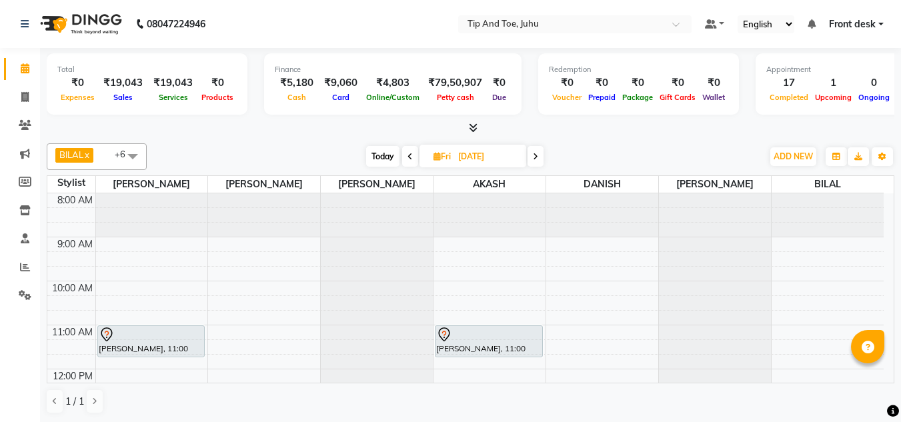
click at [139, 155] on span at bounding box center [132, 155] width 27 height 25
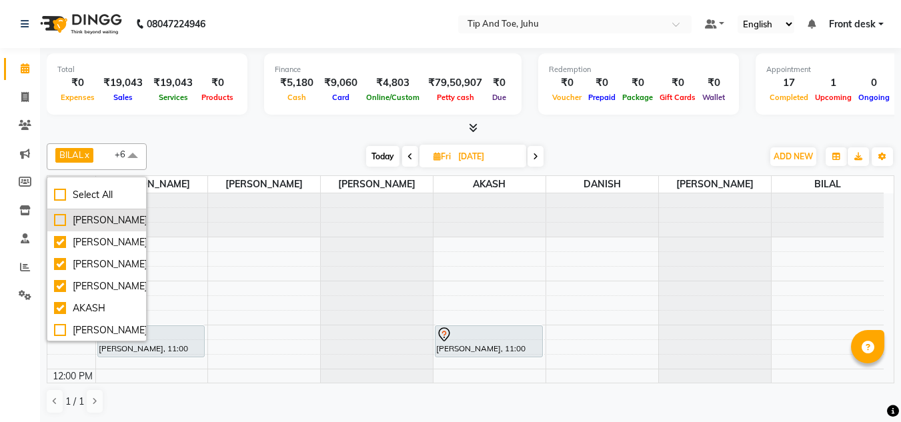
click at [59, 219] on div "[PERSON_NAME]" at bounding box center [96, 220] width 85 height 14
checkbox input "true"
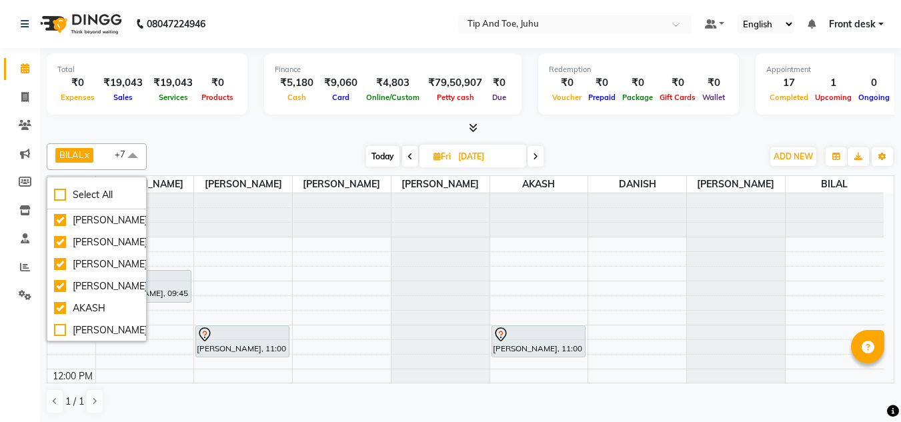
click at [254, 147] on div "[DATE] [DATE]" at bounding box center [454, 157] width 602 height 20
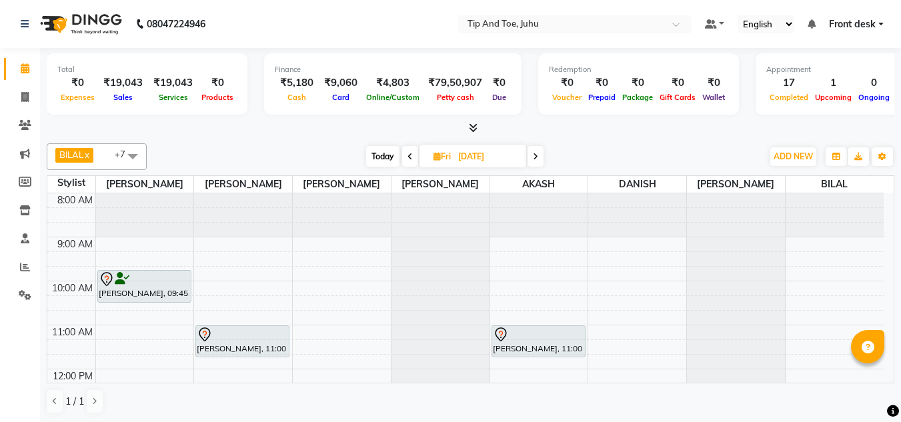
click at [431, 193] on div at bounding box center [440, 193] width 98 height 0
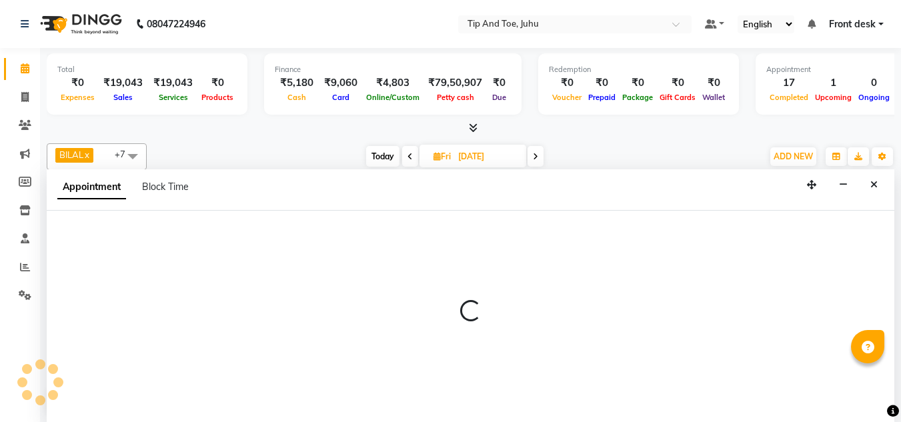
scroll to position [1, 0]
select select "87956"
select select "tentative"
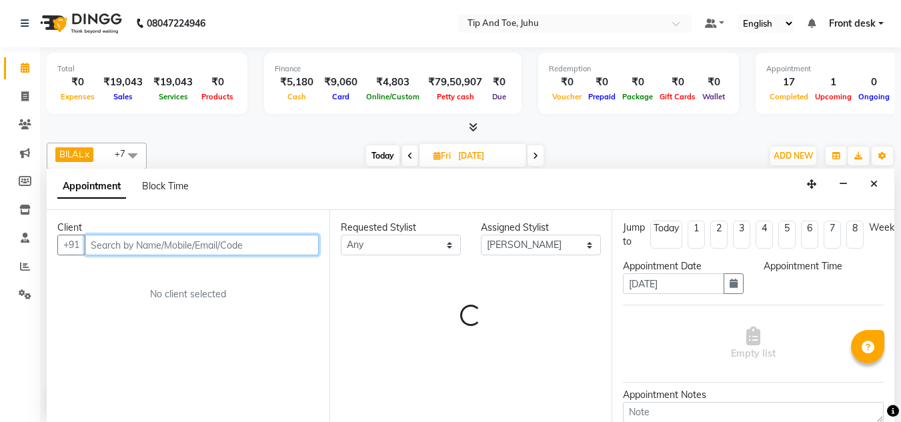
select select "660"
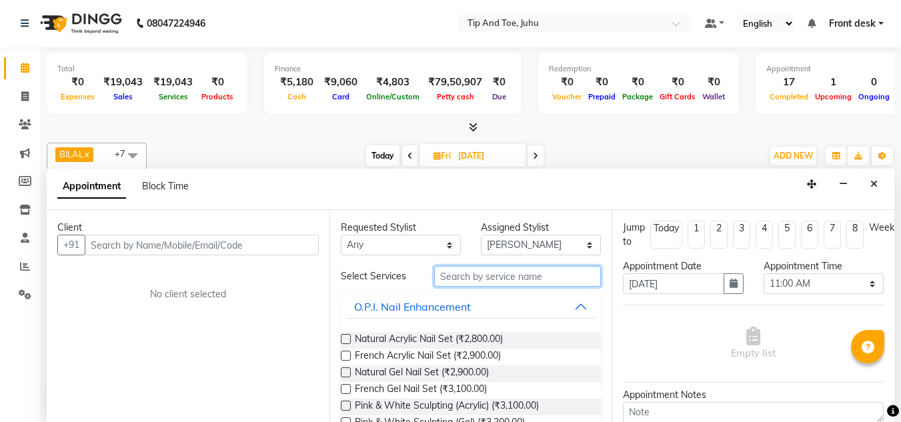
click at [471, 271] on input "text" at bounding box center [517, 276] width 167 height 21
type input "NAIL"
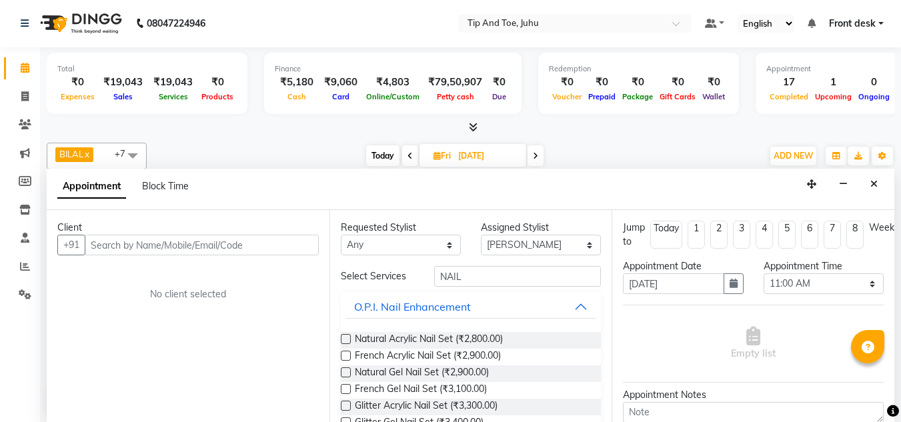
click at [346, 339] on label at bounding box center [346, 339] width 10 height 10
click at [346, 339] on input "checkbox" at bounding box center [345, 340] width 9 height 9
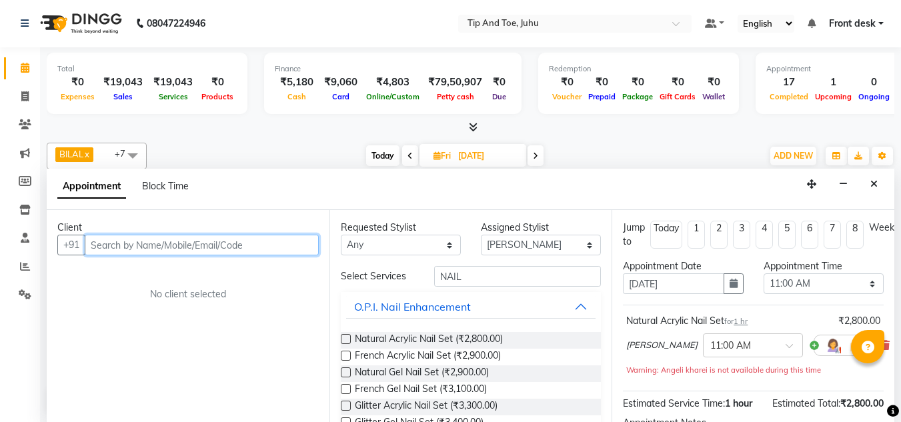
checkbox input "false"
click at [213, 242] on input "text" at bounding box center [202, 245] width 234 height 21
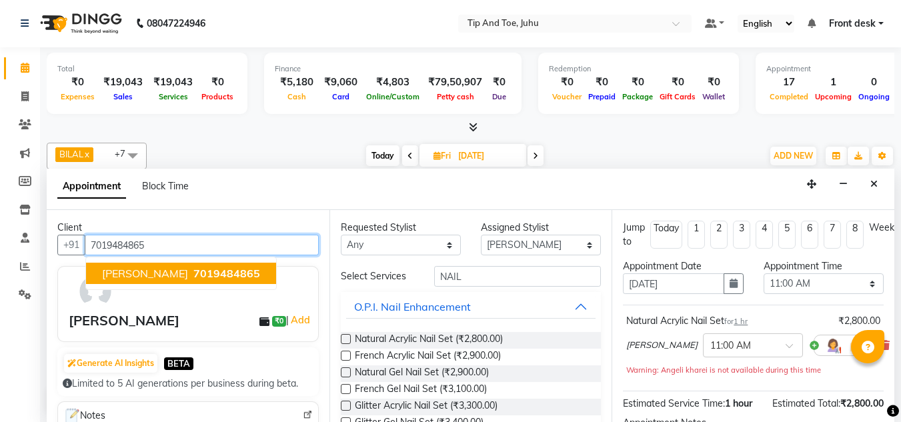
click at [193, 280] on span "7019484865" at bounding box center [226, 273] width 67 height 13
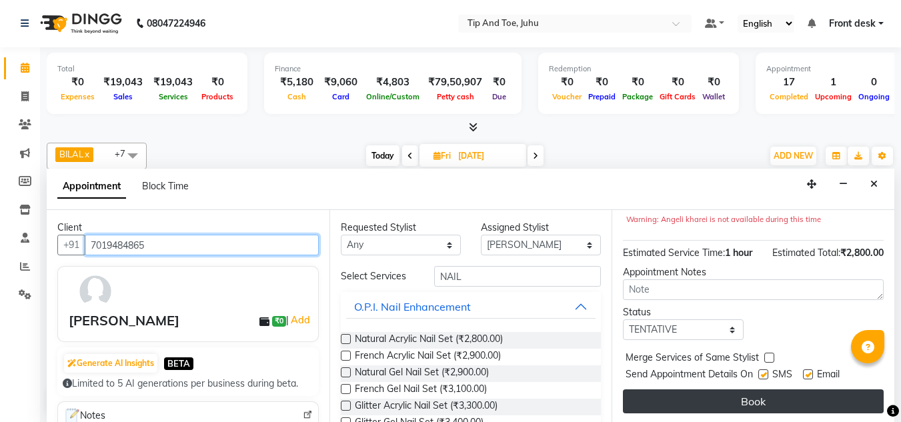
scroll to position [165, 0]
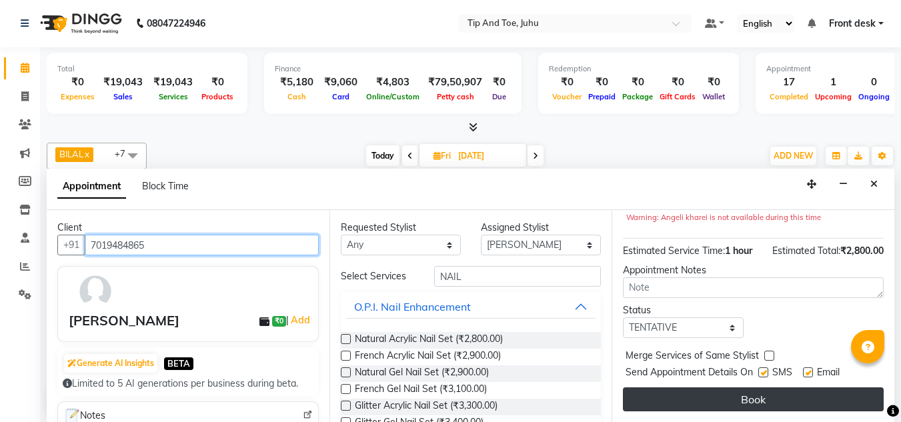
type input "7019484865"
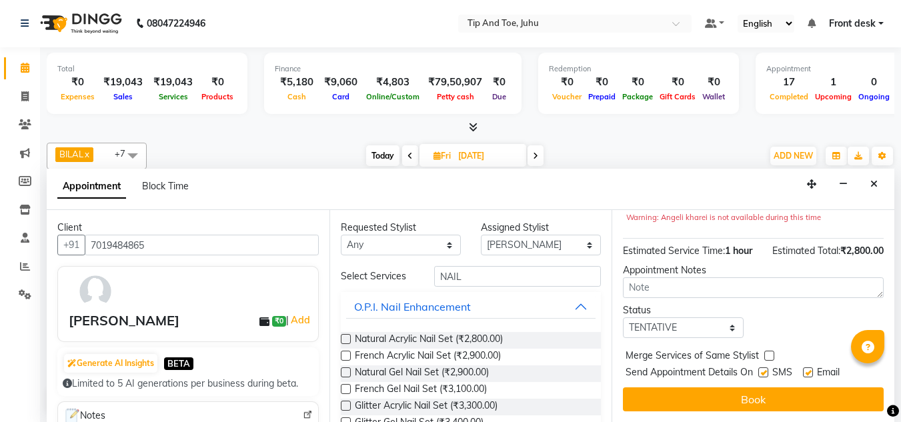
click at [743, 387] on button "Book" at bounding box center [753, 399] width 261 height 24
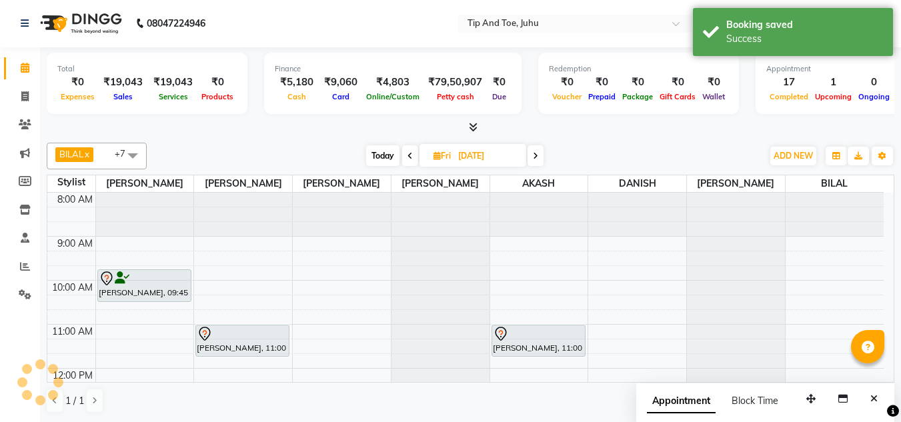
scroll to position [0, 0]
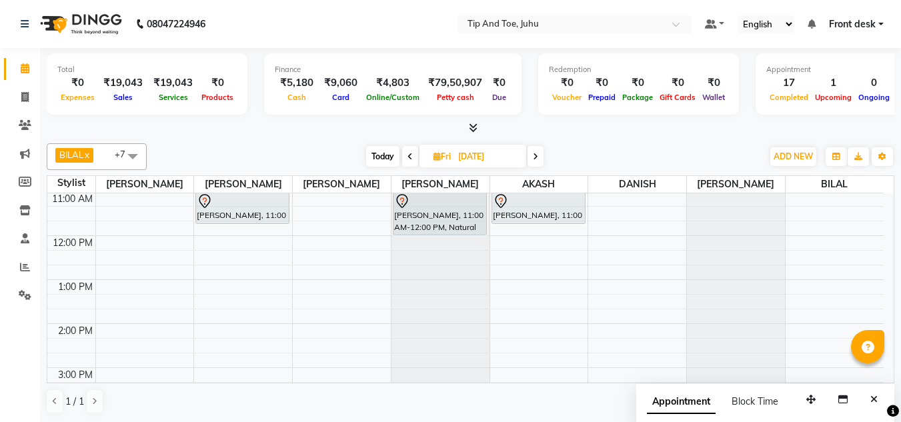
click at [374, 156] on span "Today" at bounding box center [382, 156] width 33 height 21
type input "[DATE]"
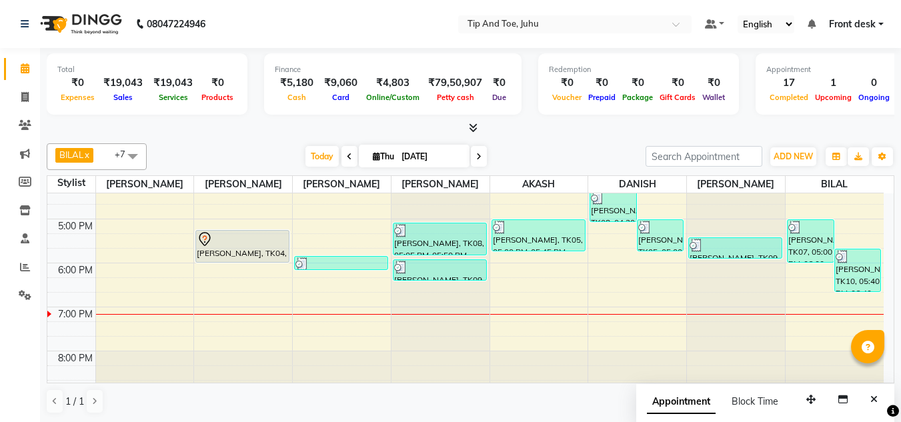
scroll to position [382, 0]
